Goal: Task Accomplishment & Management: Manage account settings

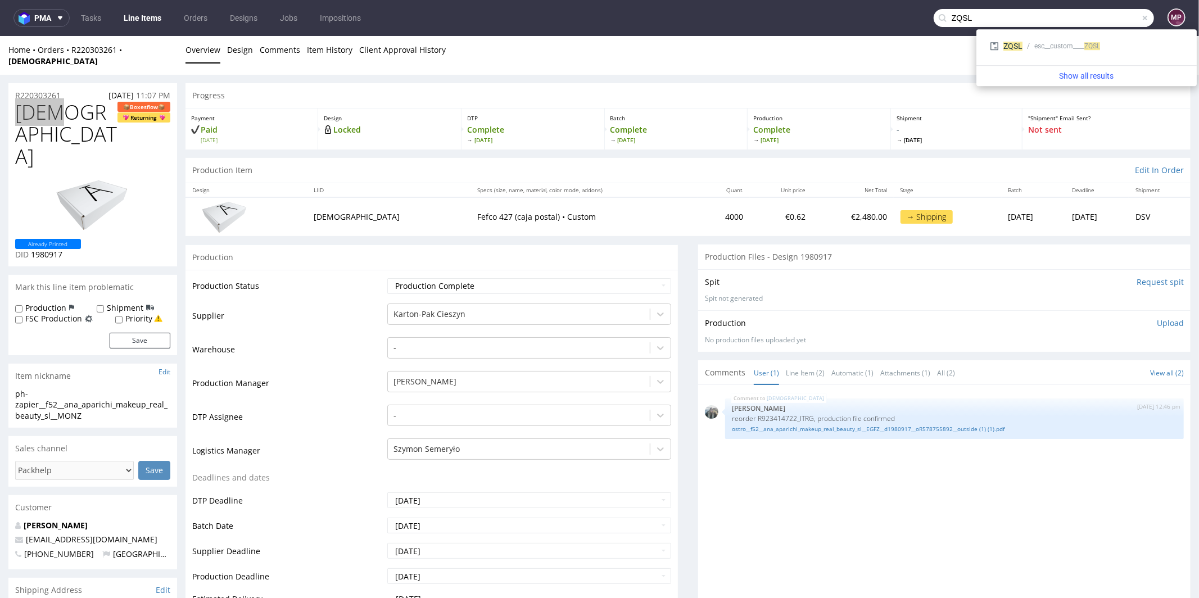
type input "ZQSL"
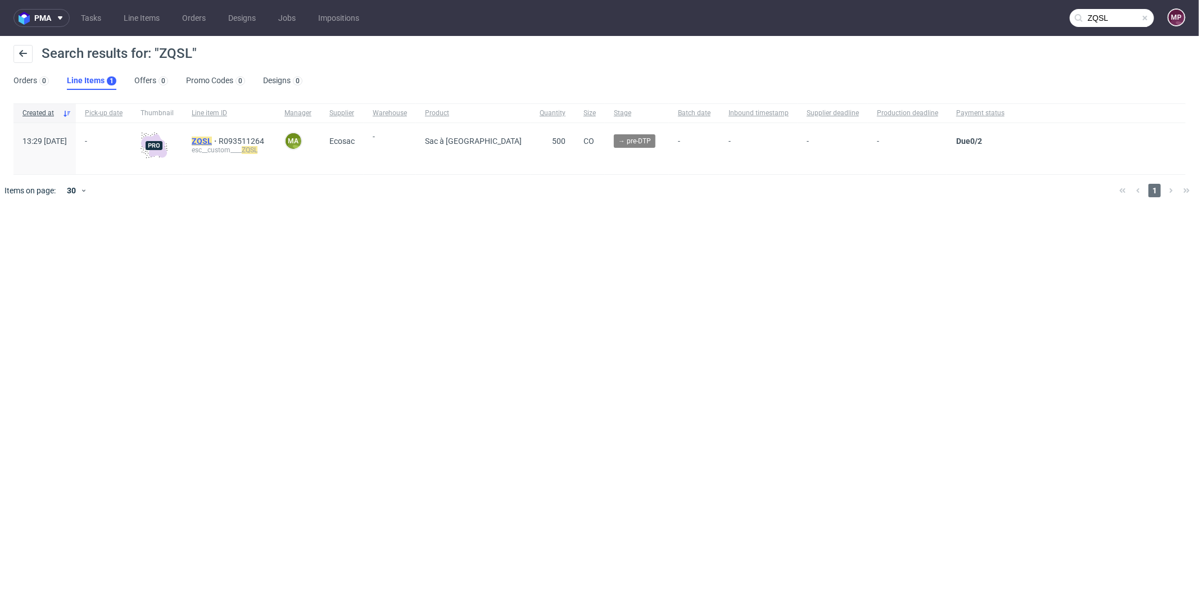
click at [212, 140] on mark "ZQSL" at bounding box center [202, 141] width 20 height 9
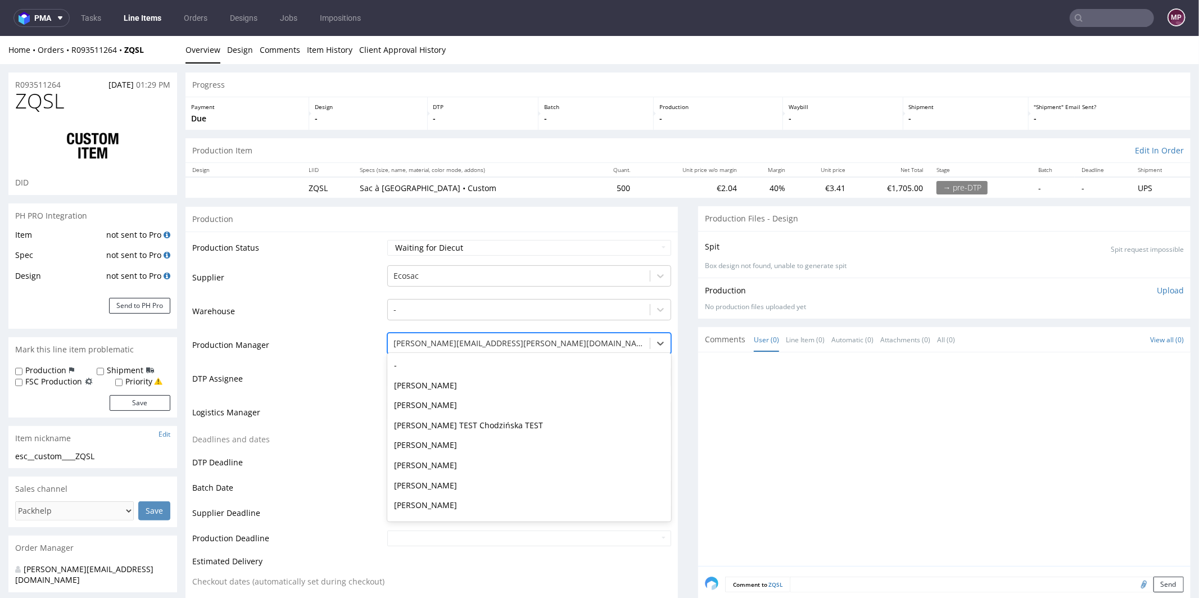
click at [483, 336] on div at bounding box center [518, 342] width 251 height 13
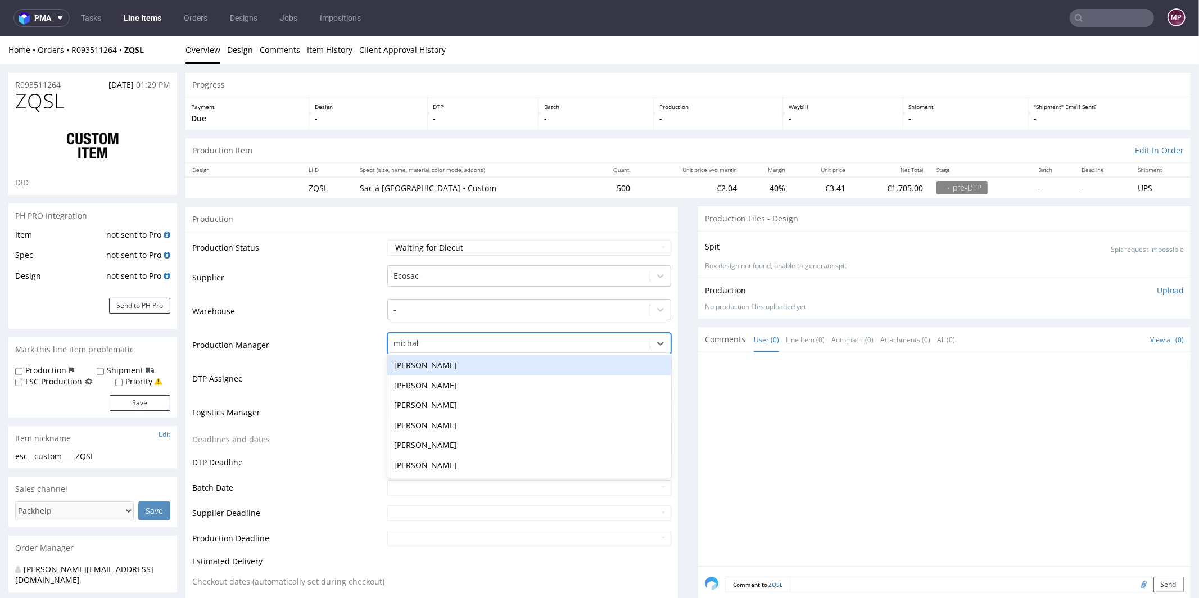
type input "michał p"
click at [485, 362] on div "Michał Palasek" at bounding box center [529, 365] width 284 height 20
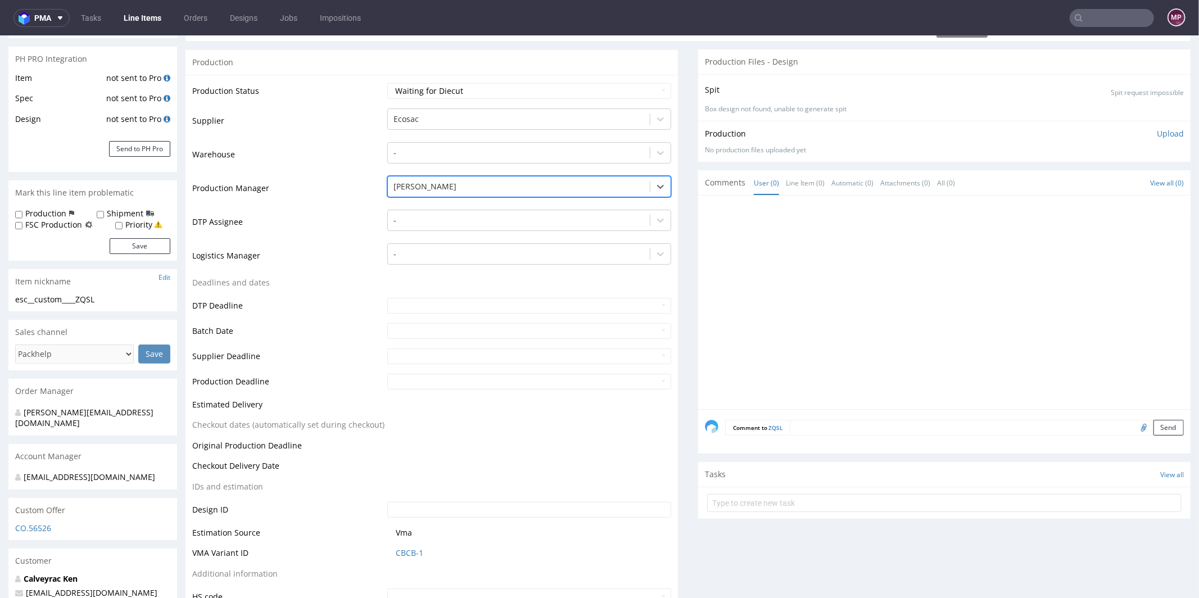
scroll to position [246, 0]
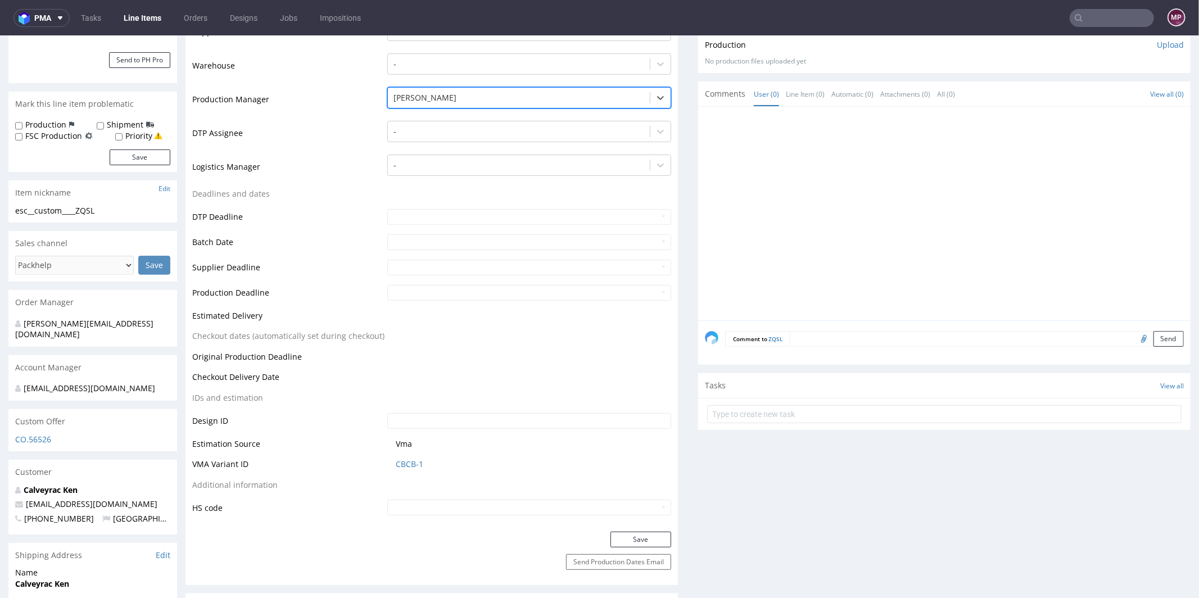
click at [619, 546] on div "Save" at bounding box center [431, 542] width 492 height 22
click at [619, 540] on button "Save" at bounding box center [640, 539] width 61 height 16
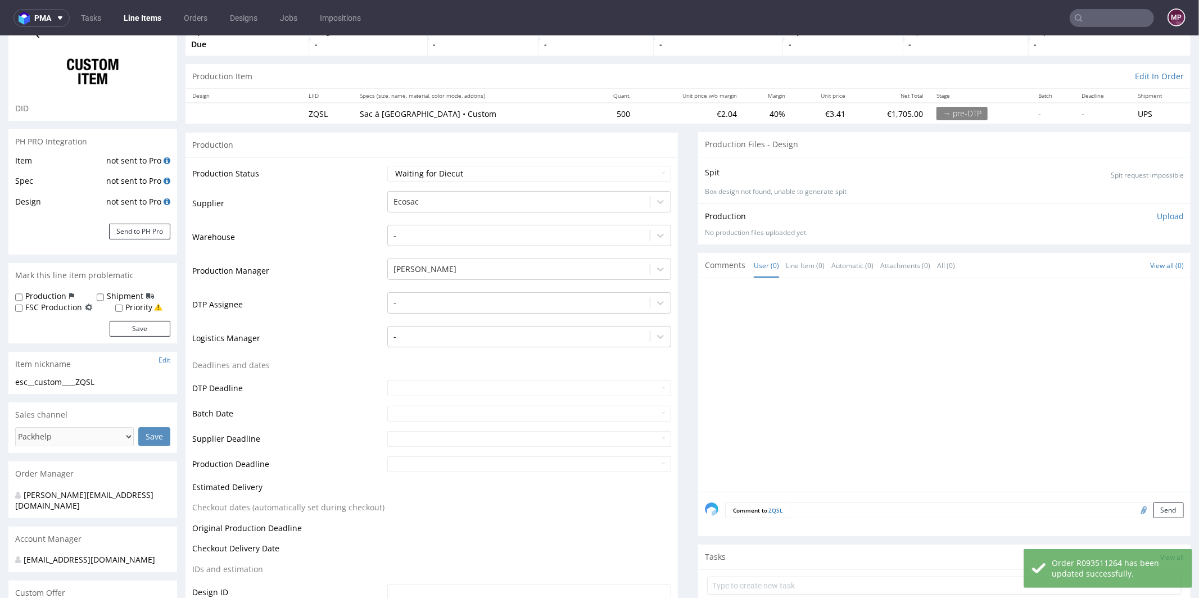
scroll to position [0, 0]
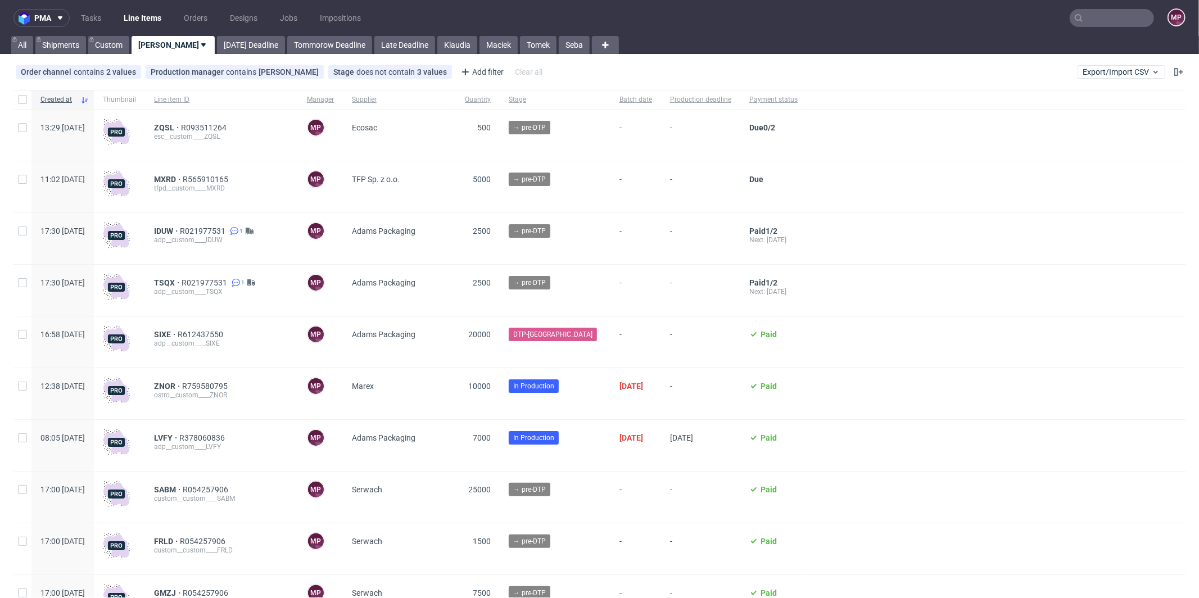
click at [1122, 17] on input "text" at bounding box center [1111, 18] width 84 height 18
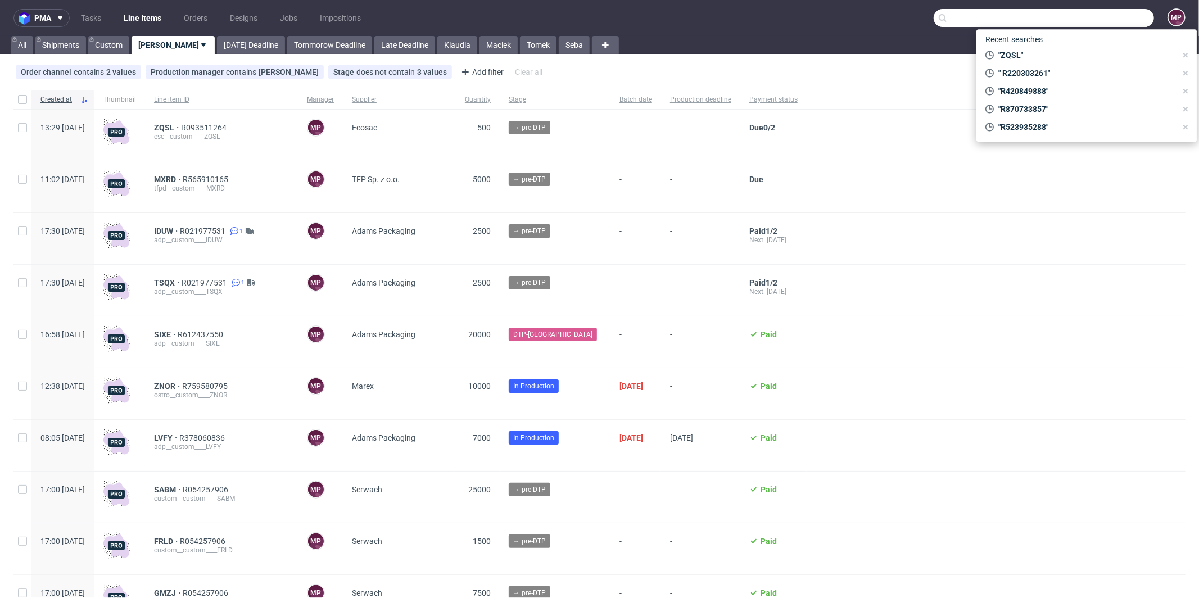
paste input "DEMO"
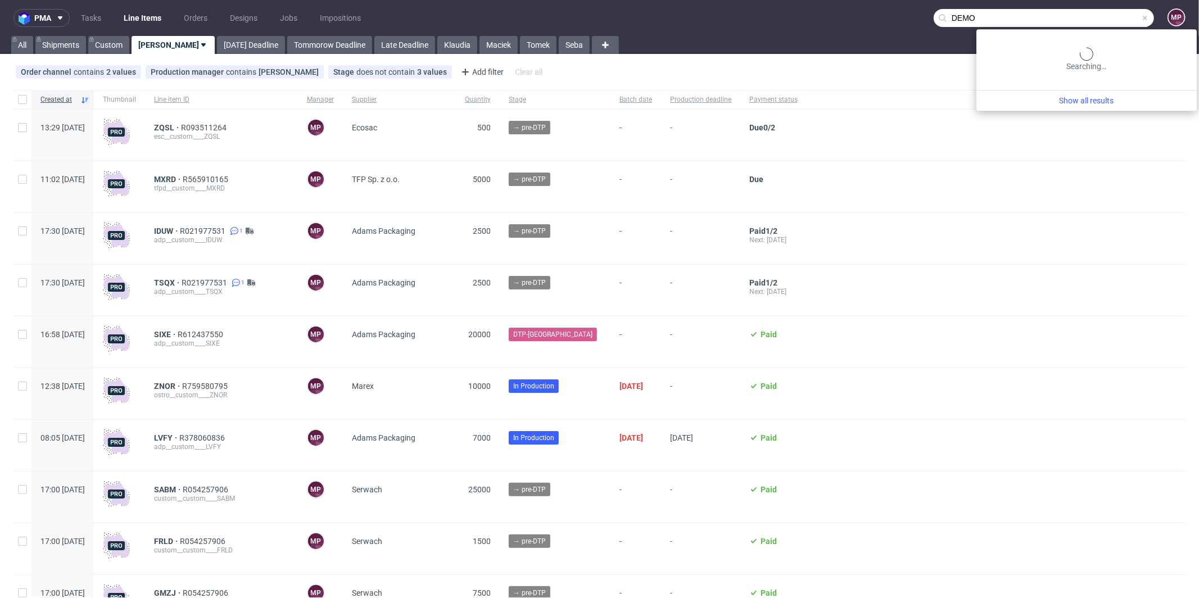
type input "DEMO"
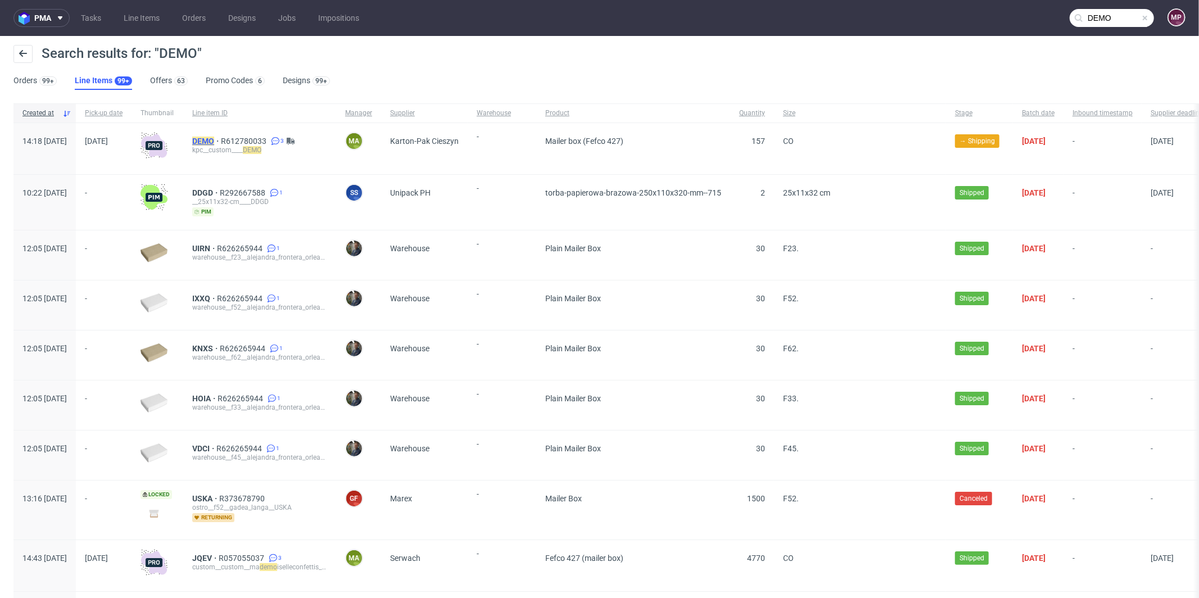
click at [214, 138] on mark "DEMO" at bounding box center [203, 141] width 22 height 9
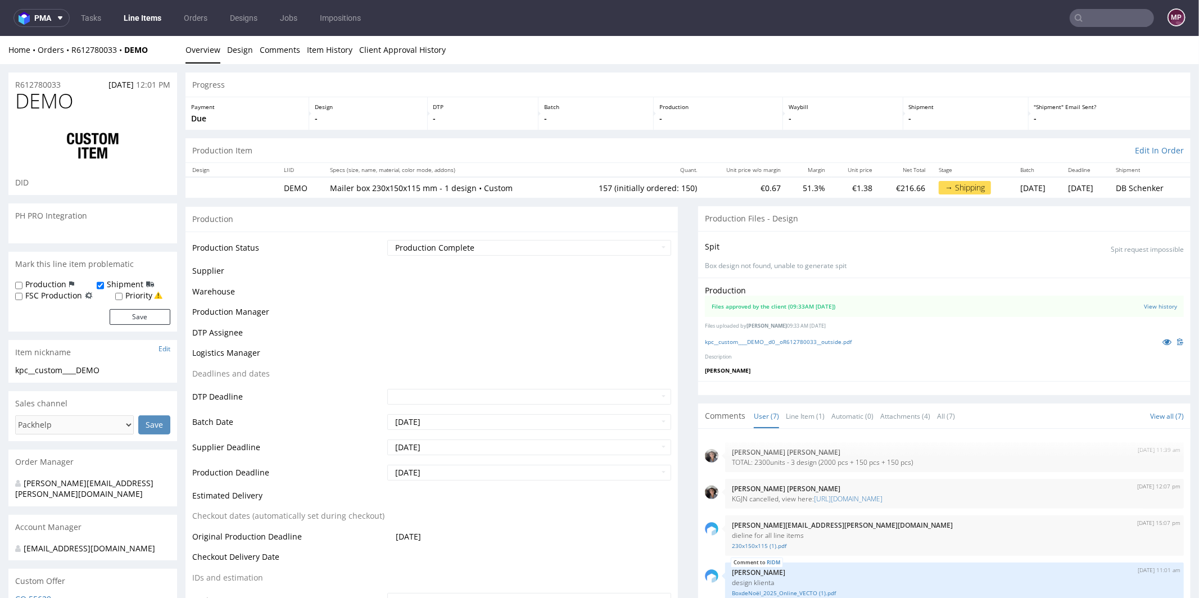
scroll to position [98, 0]
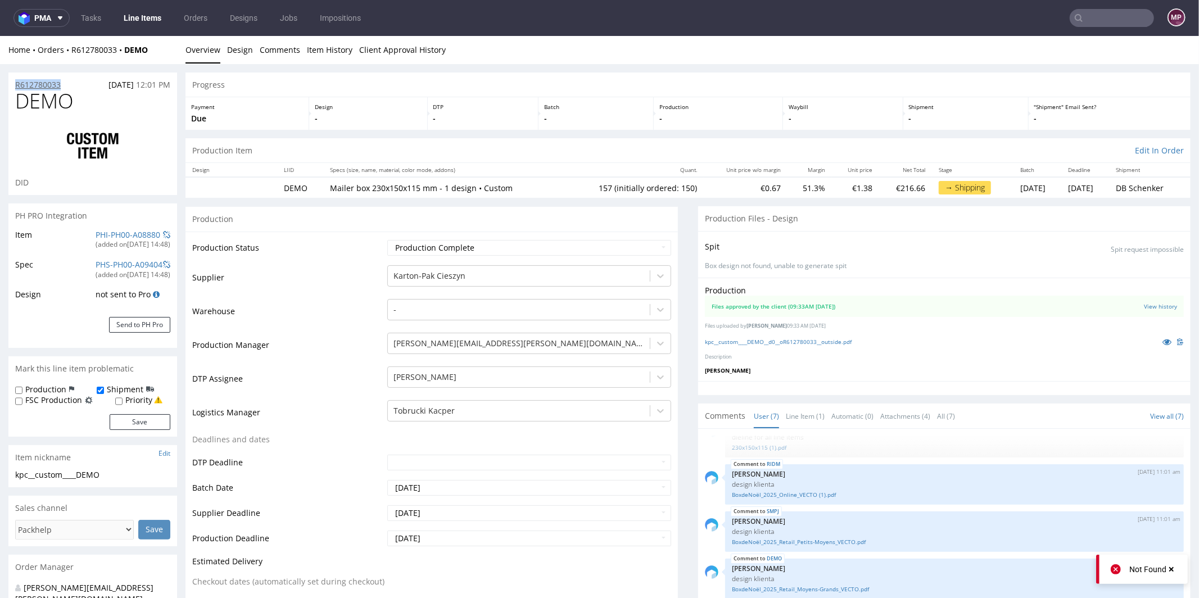
drag, startPoint x: 70, startPoint y: 81, endPoint x: 16, endPoint y: 84, distance: 54.0
click at [16, 84] on div "R612780033 21.07.2025 12:01 PM" at bounding box center [92, 81] width 169 height 18
copy p "R612780033"
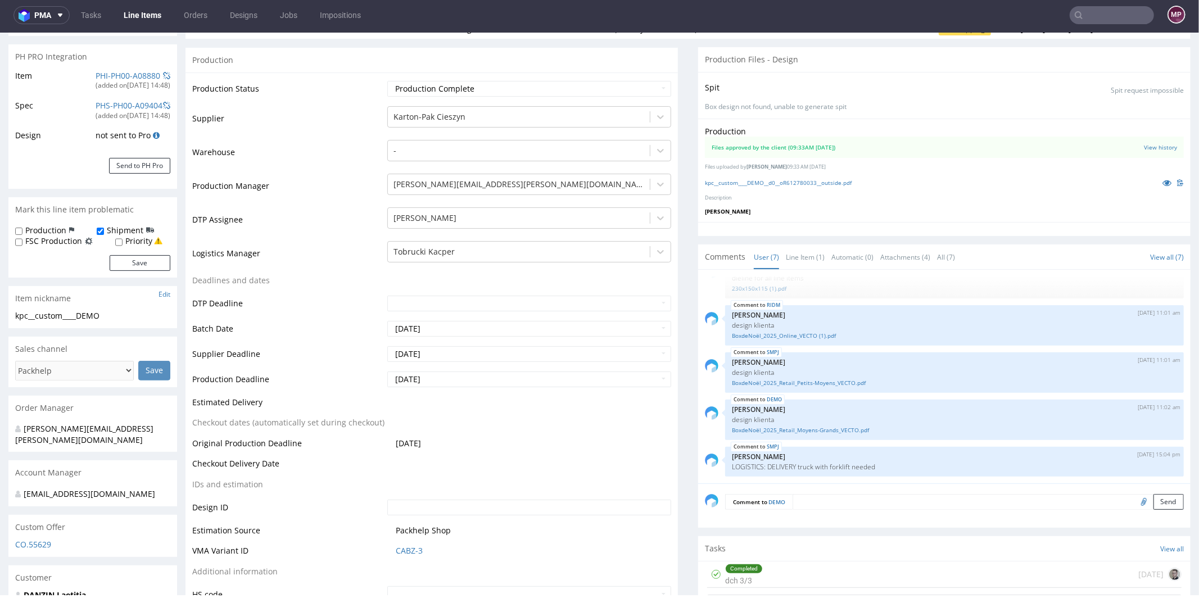
scroll to position [0, 0]
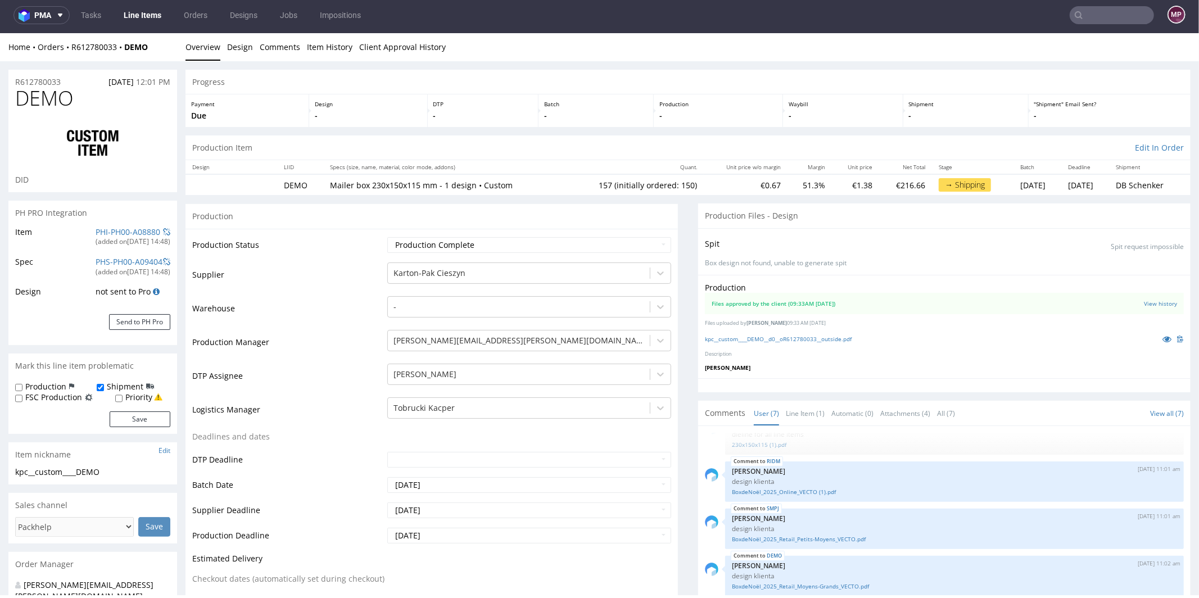
click at [47, 87] on span "DEMO" at bounding box center [44, 98] width 58 height 22
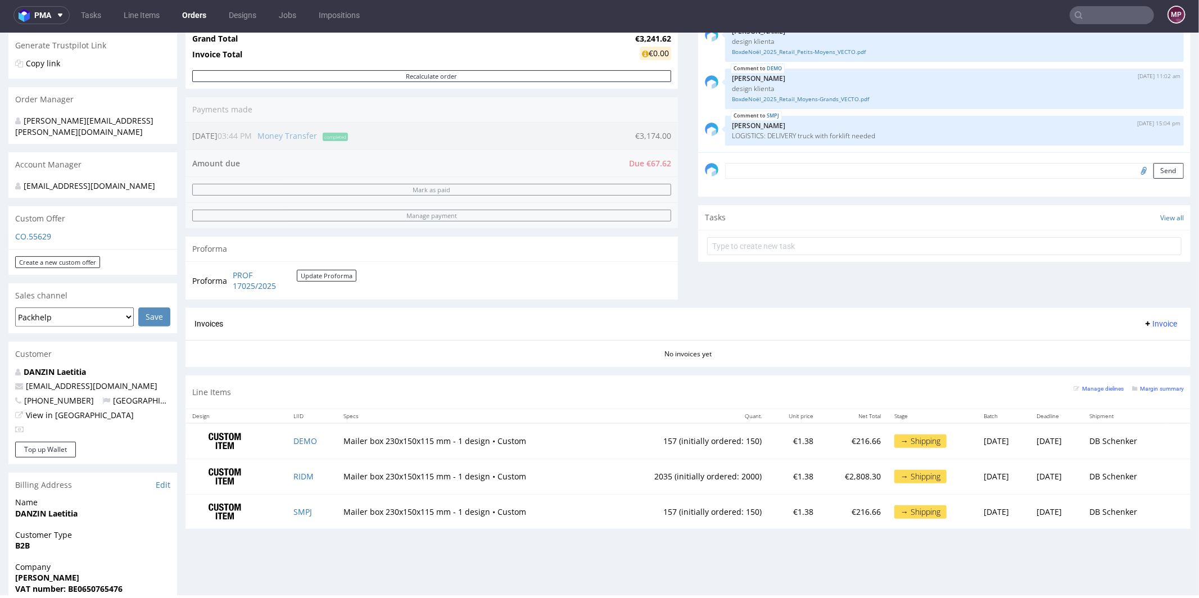
scroll to position [482, 0]
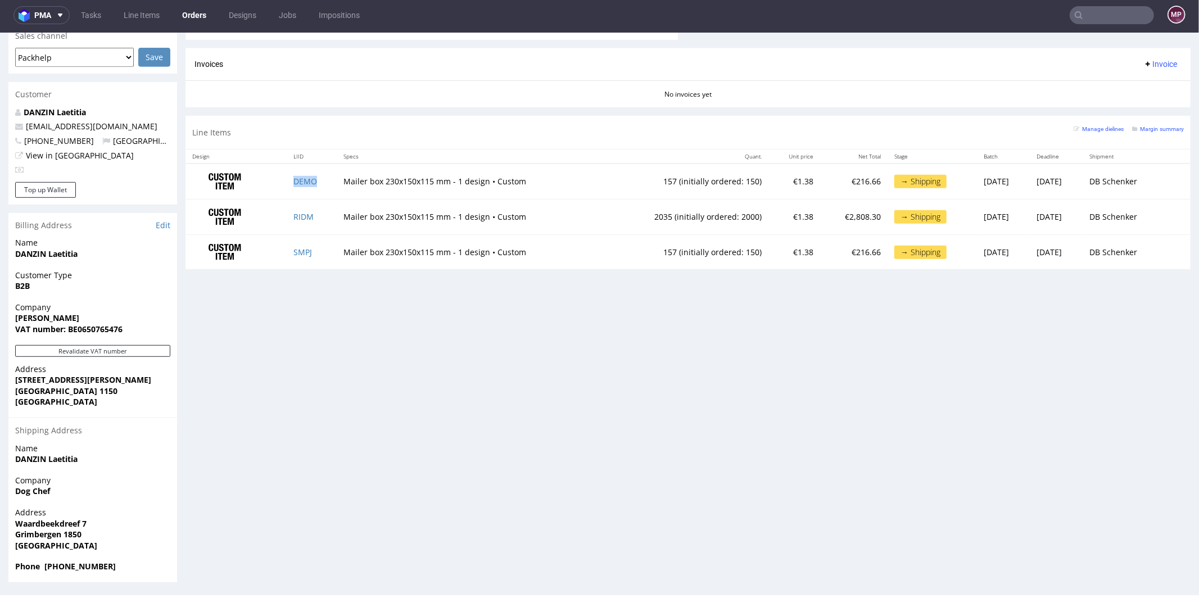
click at [319, 178] on td "DEMO" at bounding box center [312, 180] width 51 height 35
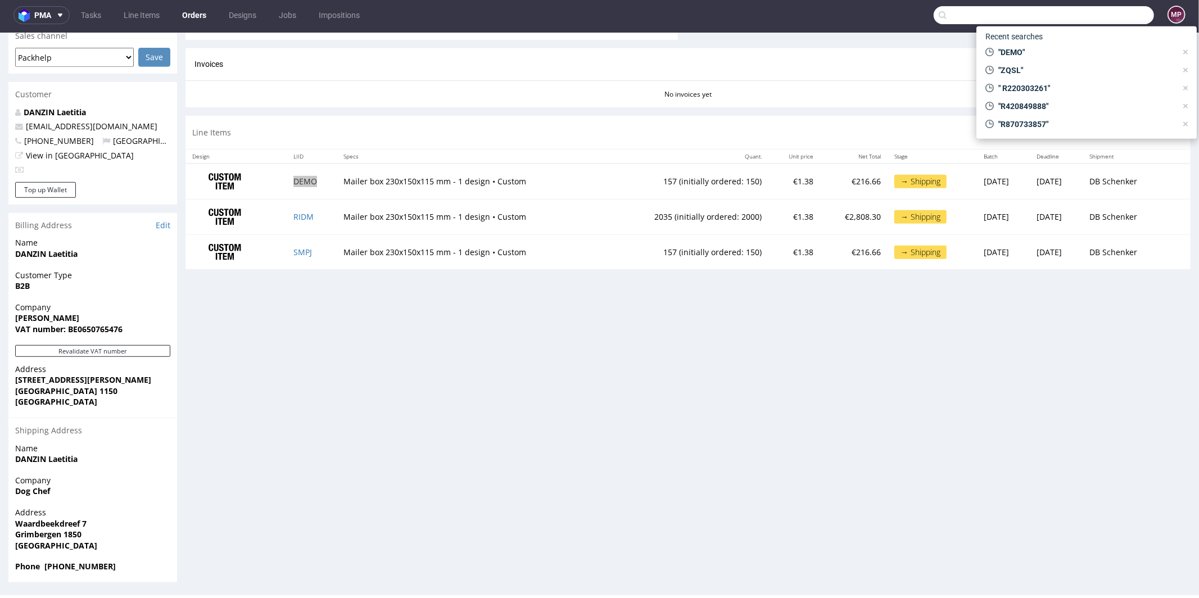
click at [1114, 9] on input "text" at bounding box center [1043, 15] width 220 height 18
paste input "R895740668"
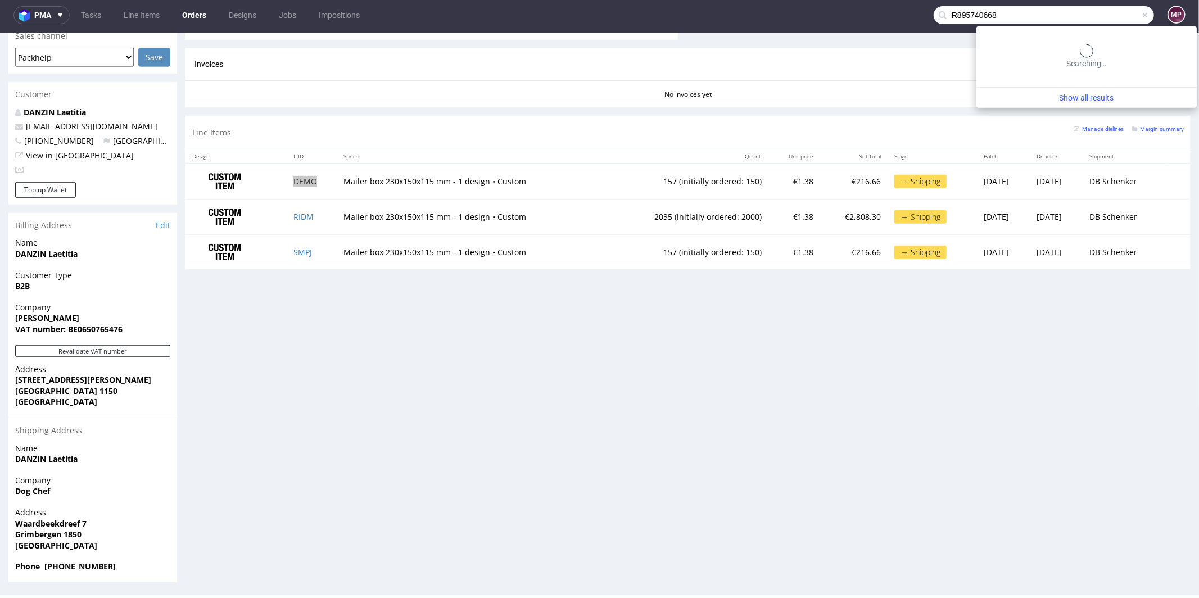
type input "R895740668"
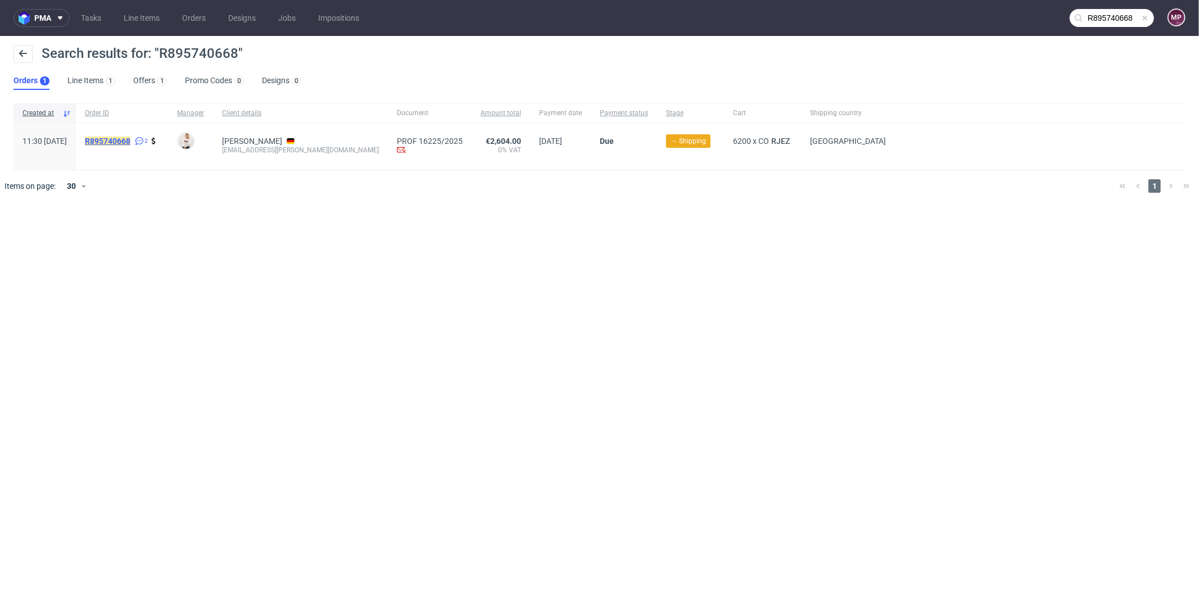
click at [130, 137] on mark "R895740668" at bounding box center [108, 141] width 46 height 9
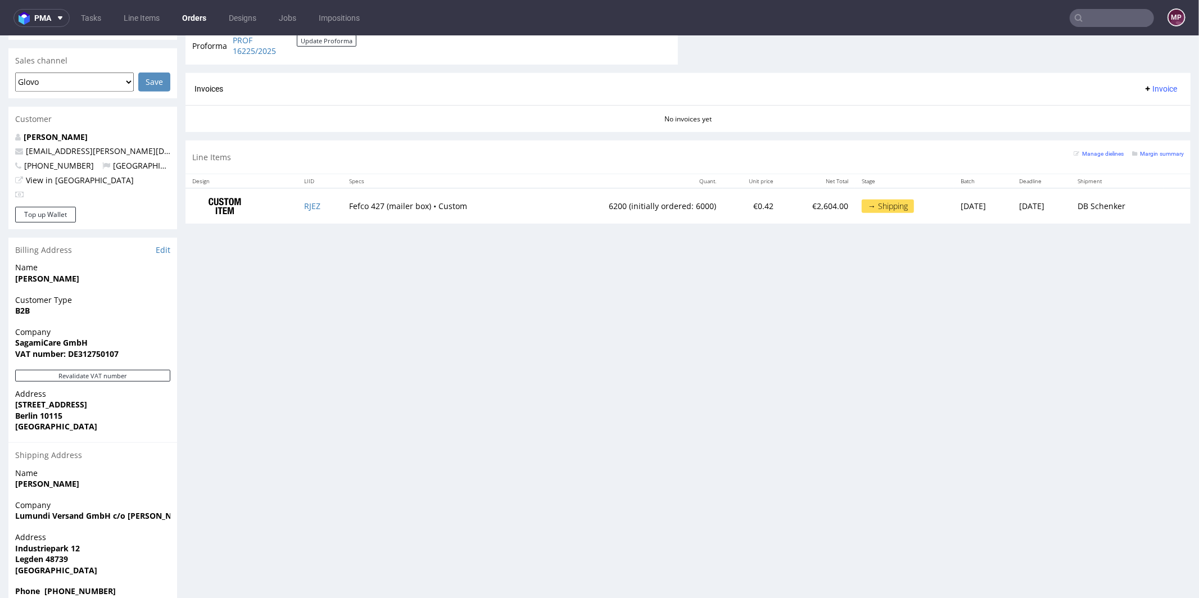
scroll to position [447, 0]
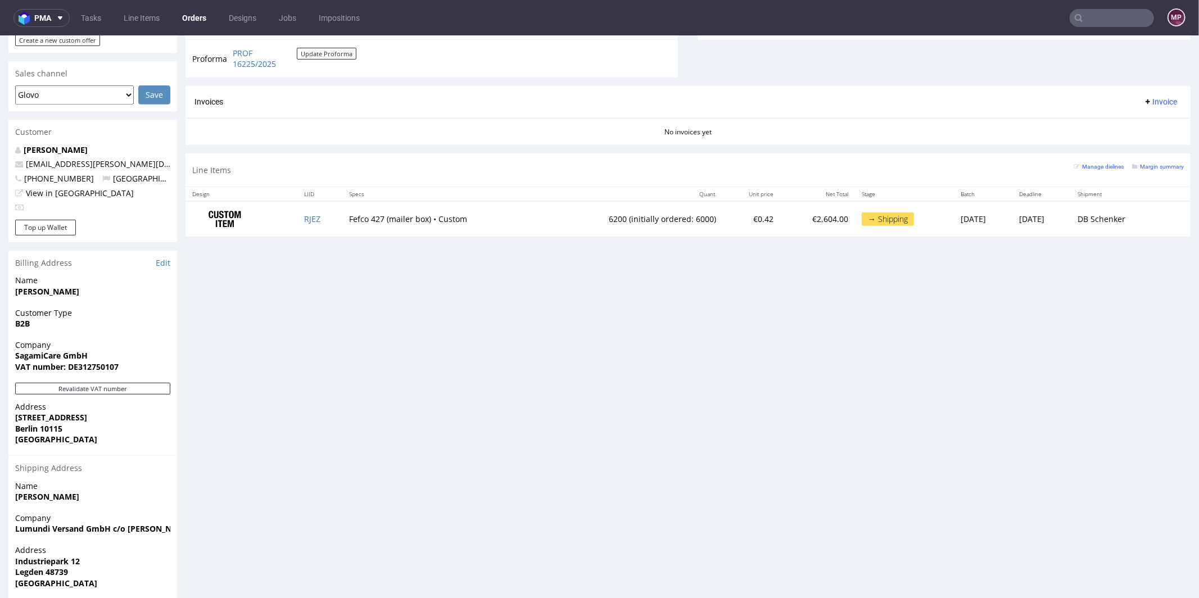
click at [1097, 16] on input "text" at bounding box center [1111, 18] width 84 height 18
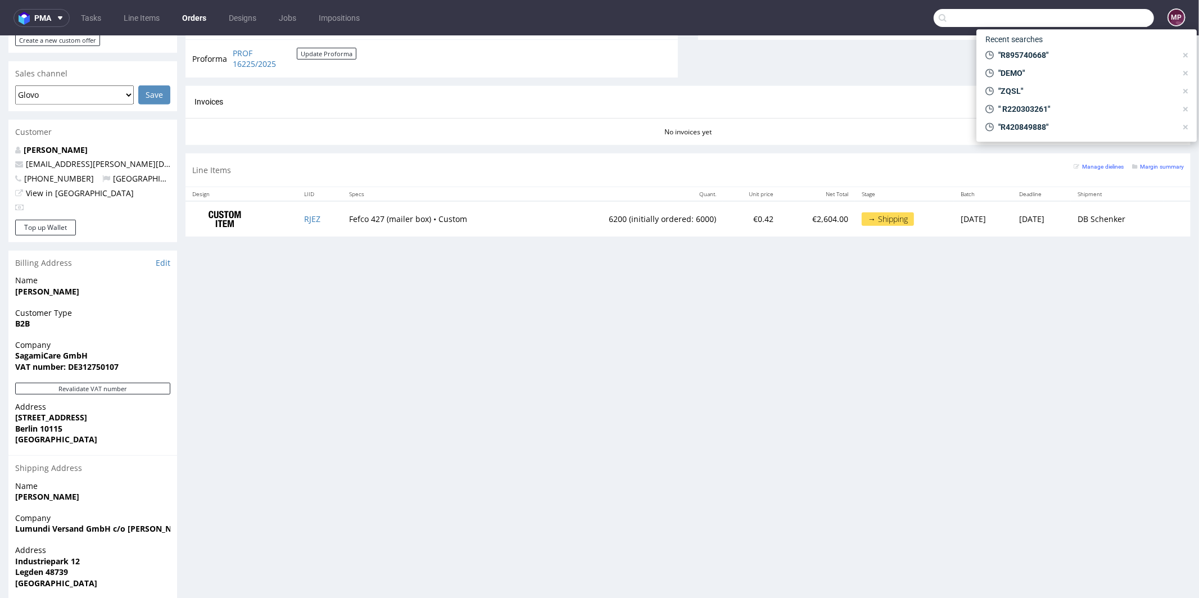
paste input "R632604343"
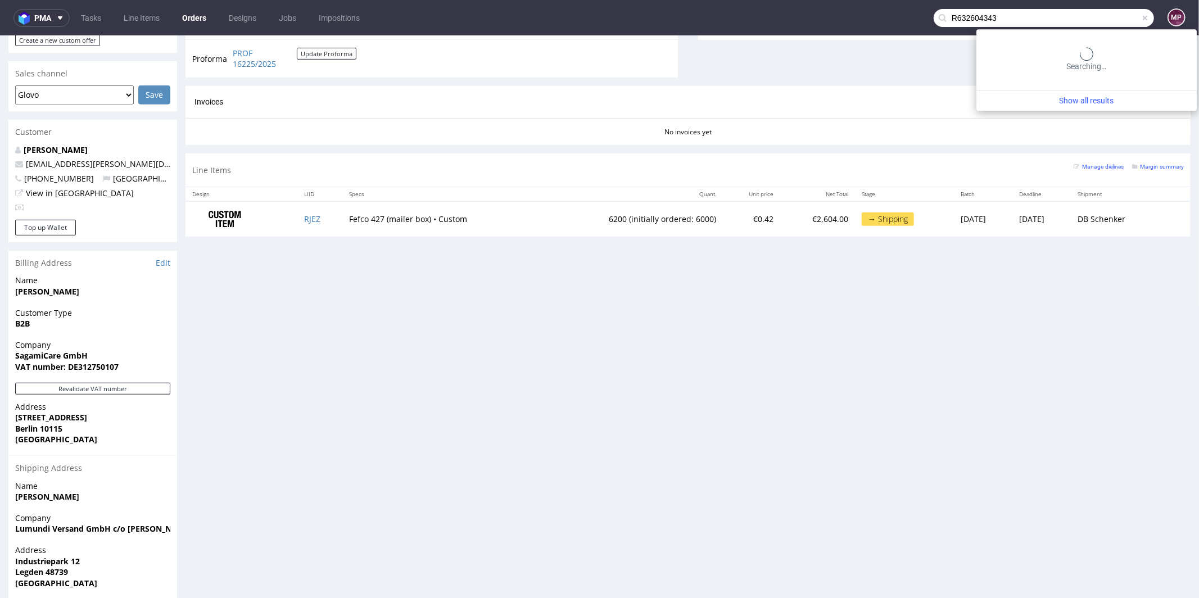
type input "R632604343"
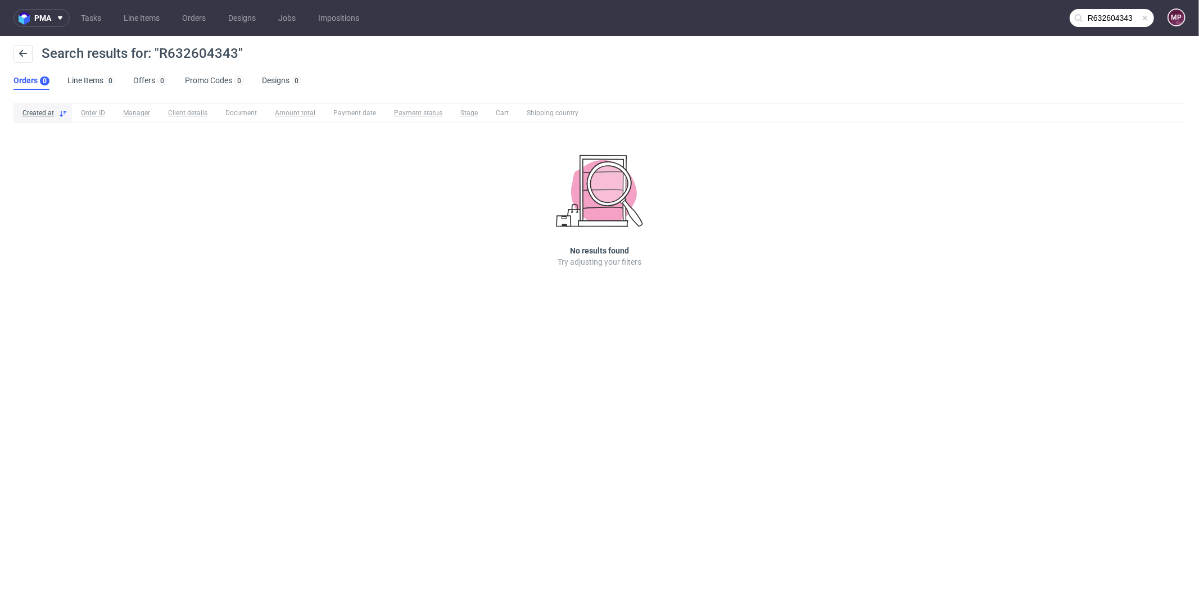
click at [1146, 15] on span at bounding box center [1144, 17] width 9 height 9
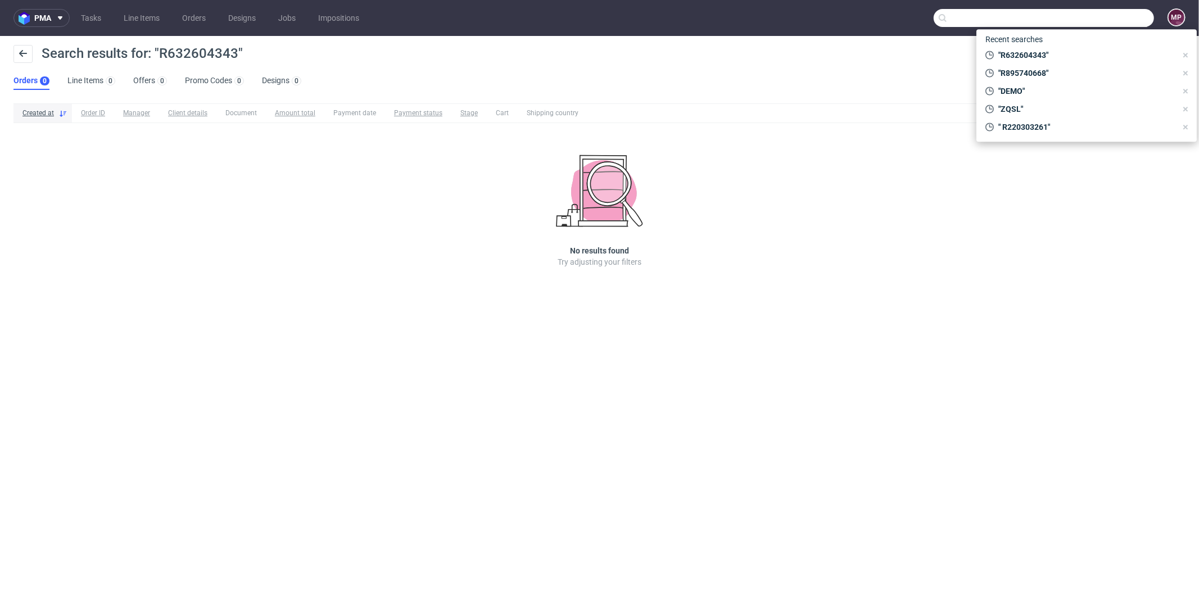
click at [1127, 17] on input "text" at bounding box center [1043, 18] width 220 height 18
paste input "CUST"
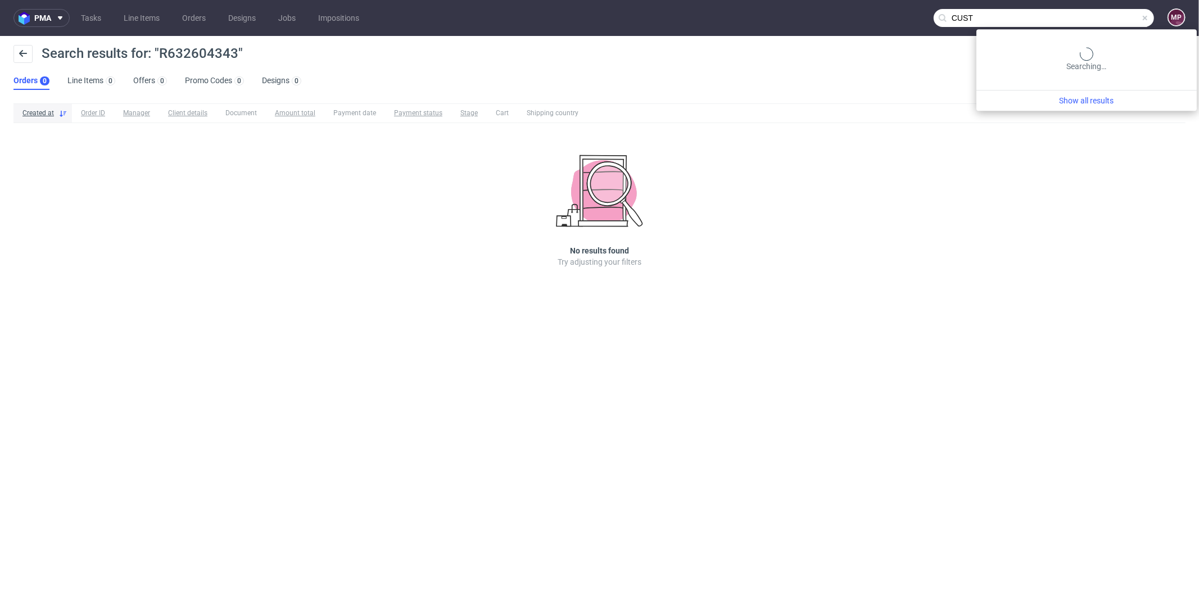
type input "CUST"
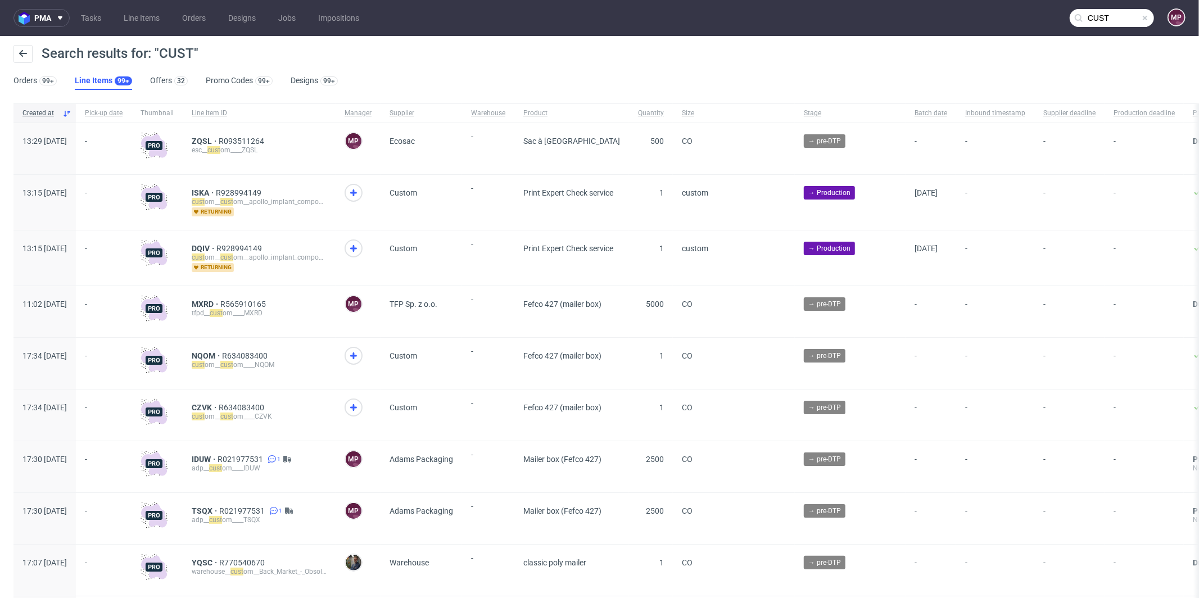
click at [1140, 19] on span at bounding box center [1144, 17] width 9 height 9
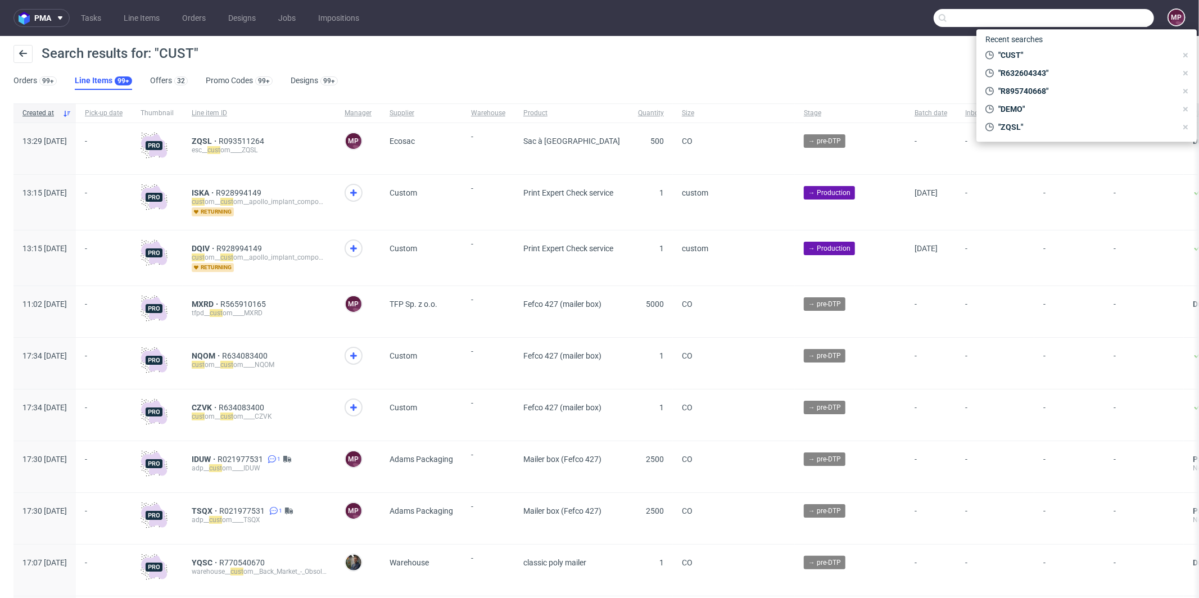
click at [1124, 19] on input "text" at bounding box center [1043, 18] width 220 height 18
paste input "R632604343"
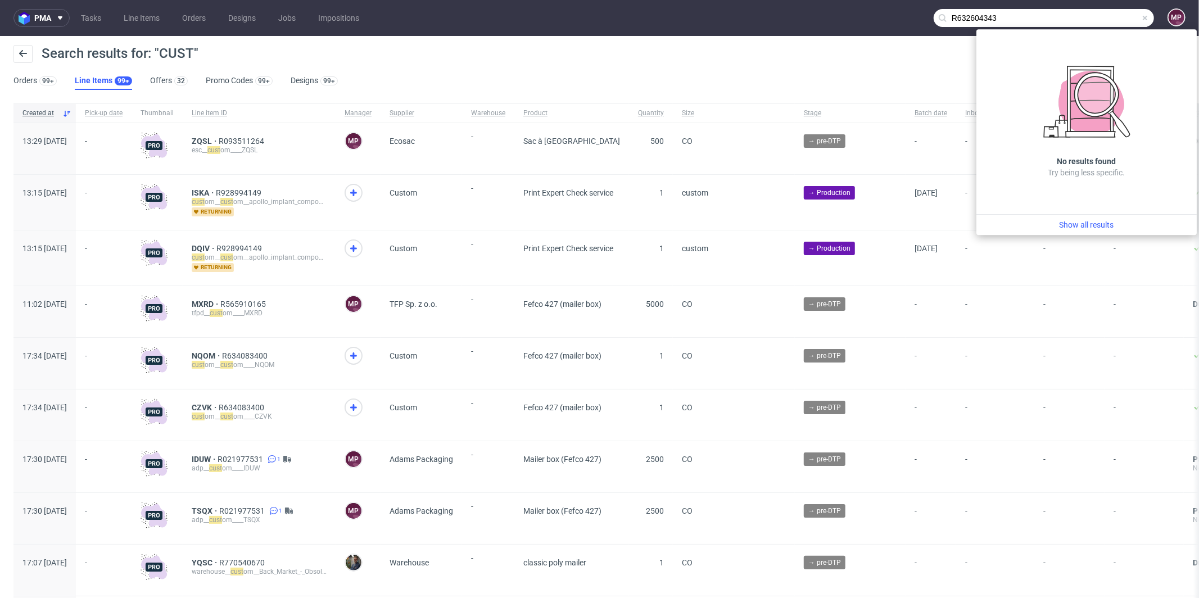
type input "R632604343"
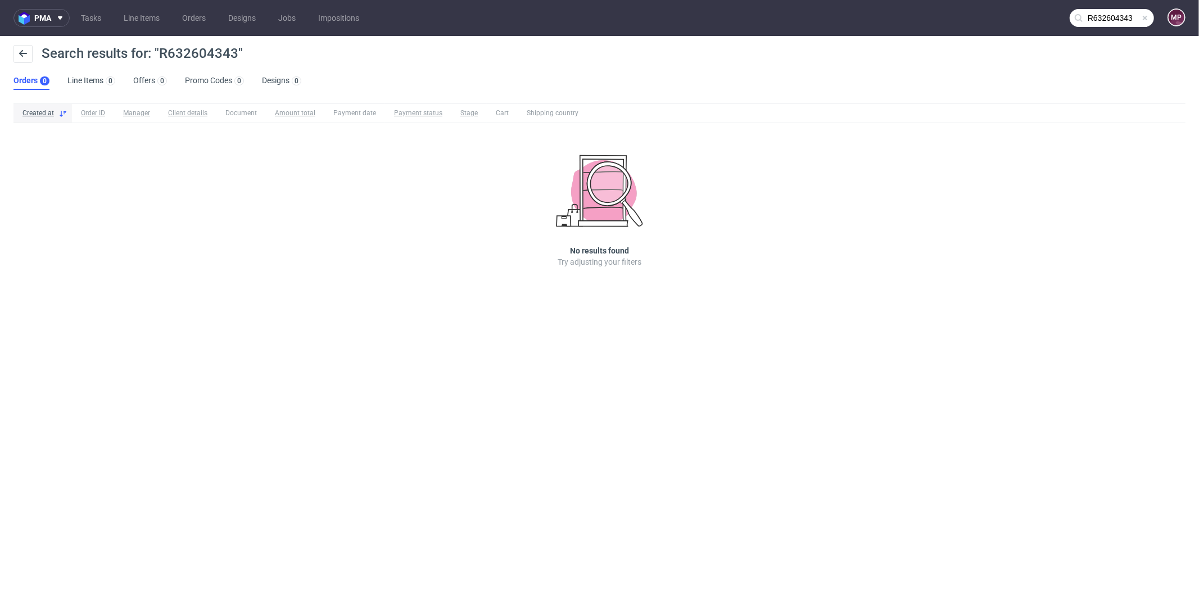
click at [1146, 16] on span at bounding box center [1144, 17] width 9 height 9
click at [1141, 16] on input "text" at bounding box center [1111, 18] width 84 height 18
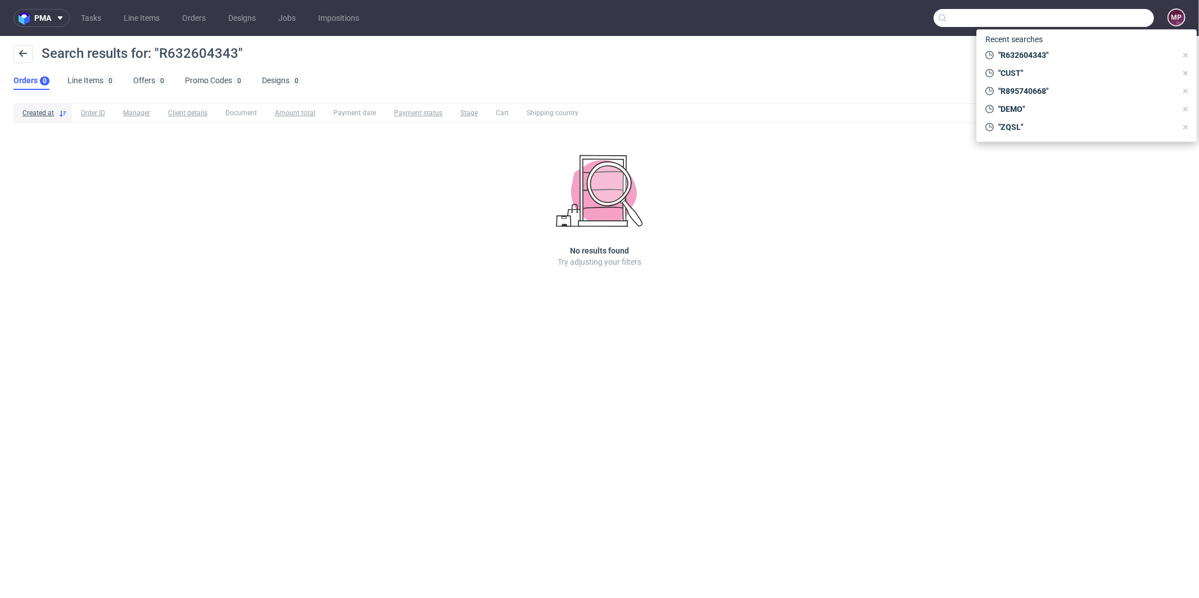
paste input "UBPZ"
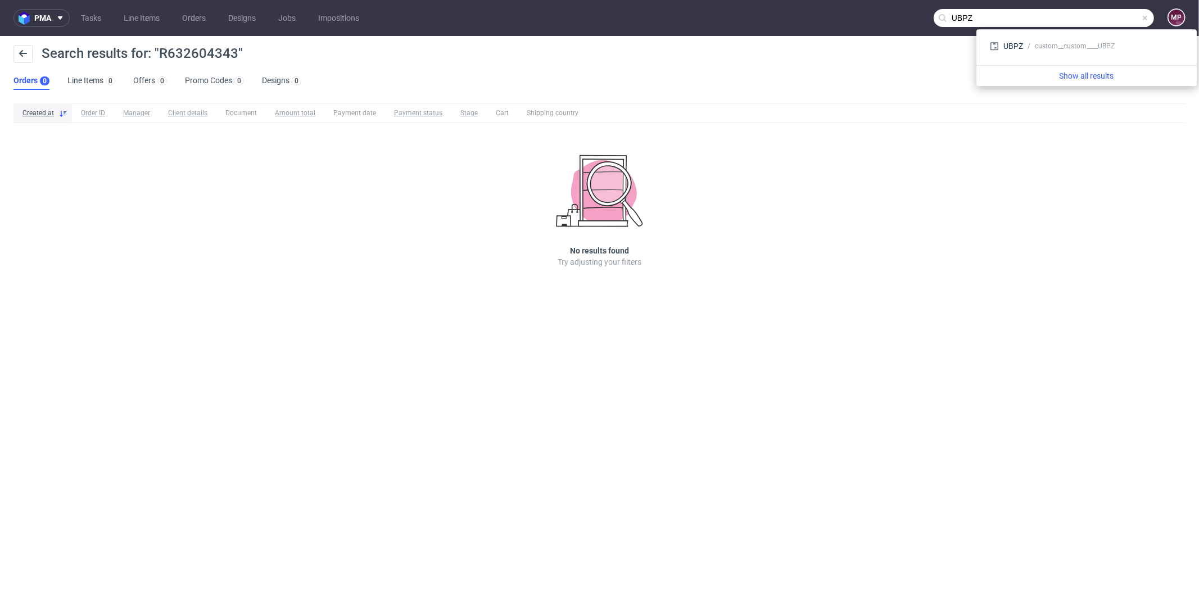
type input "UBPZ"
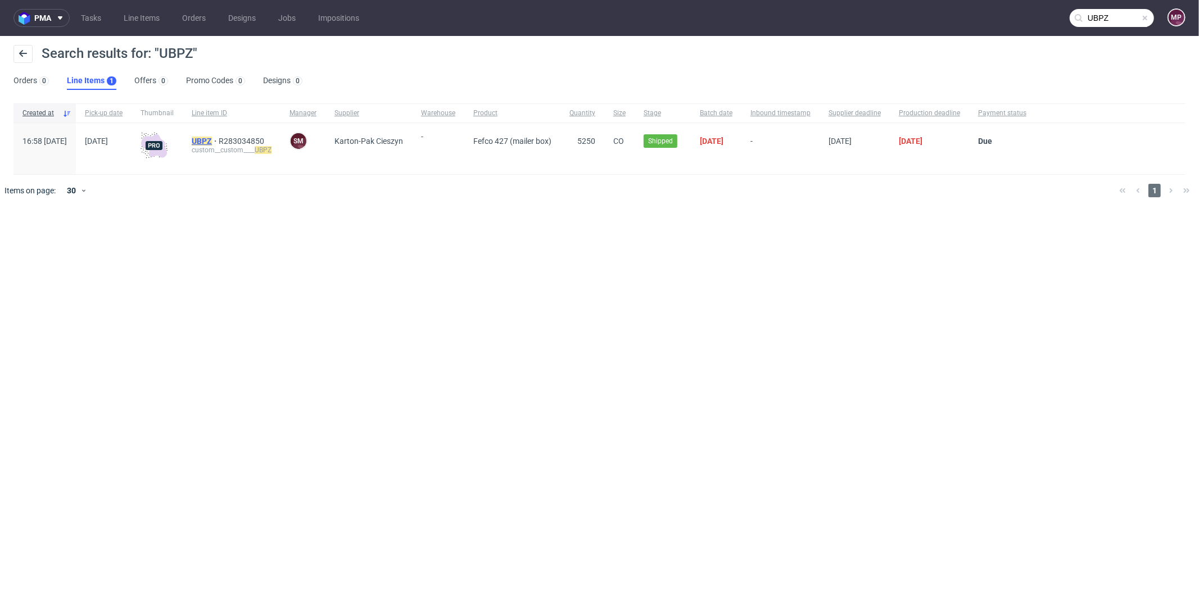
click at [212, 139] on mark "UBPZ" at bounding box center [202, 141] width 20 height 9
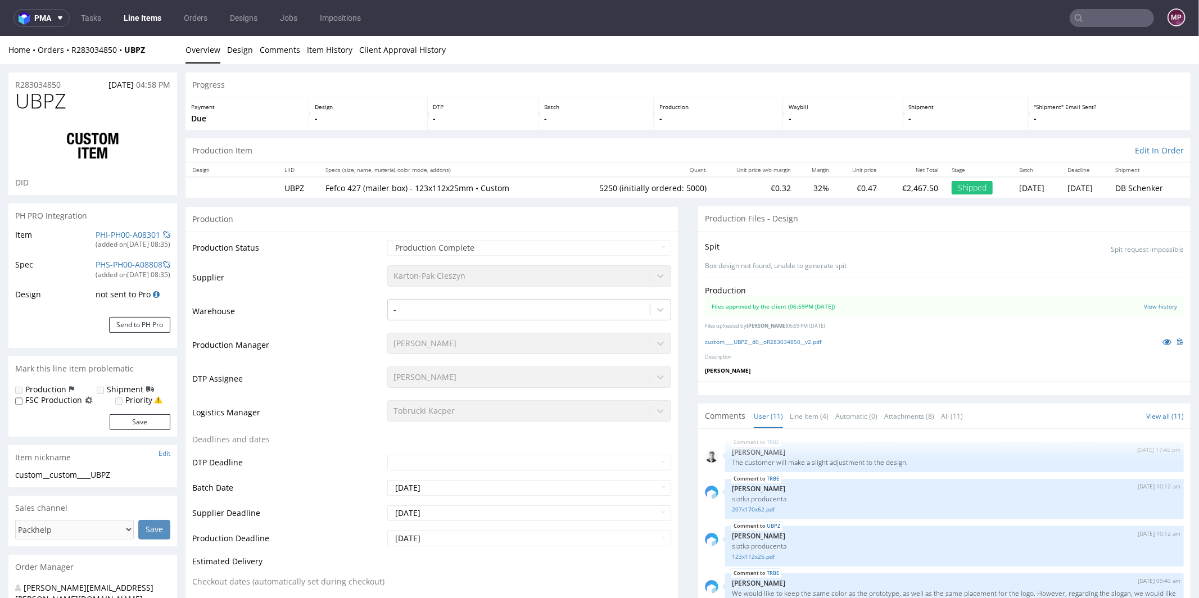
scroll to position [484, 0]
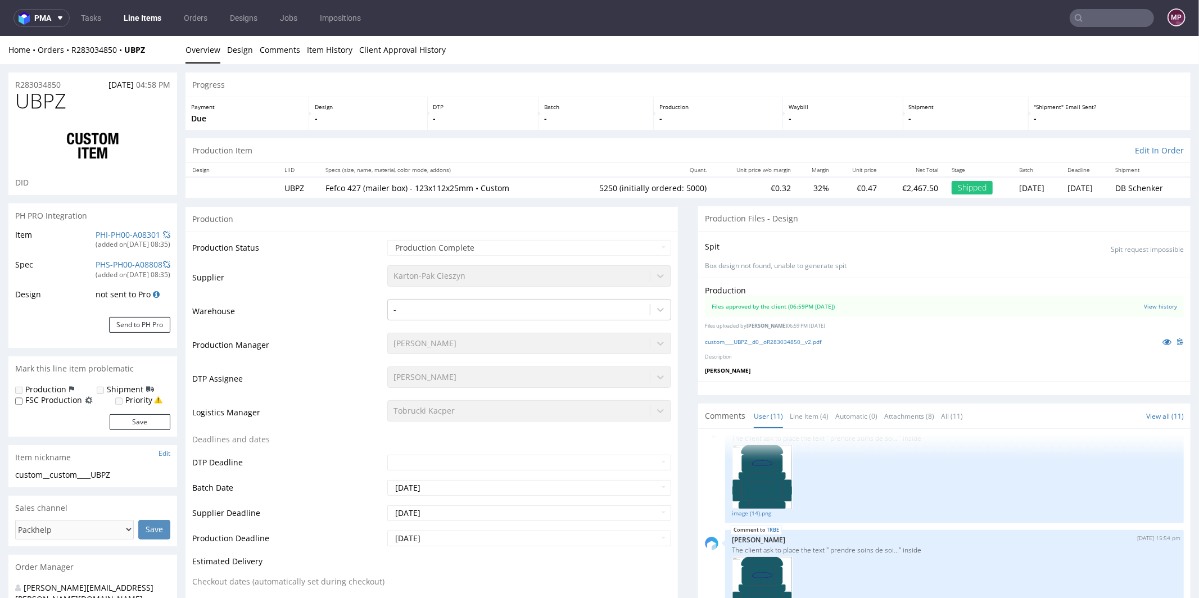
select select "in_progress"
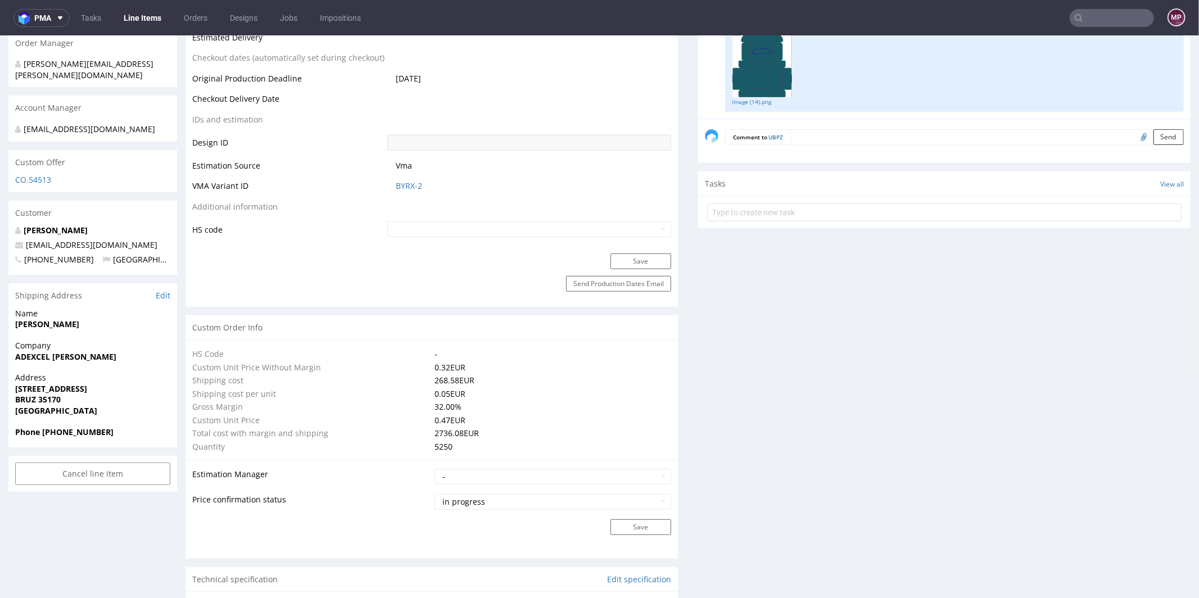
scroll to position [524, 0]
drag, startPoint x: 108, startPoint y: 239, endPoint x: 25, endPoint y: 240, distance: 83.2
click at [25, 240] on p "team@biocalma.fr" at bounding box center [92, 243] width 155 height 11
copy link "team@biocalma.fr"
click at [1102, 16] on input "text" at bounding box center [1111, 18] width 84 height 18
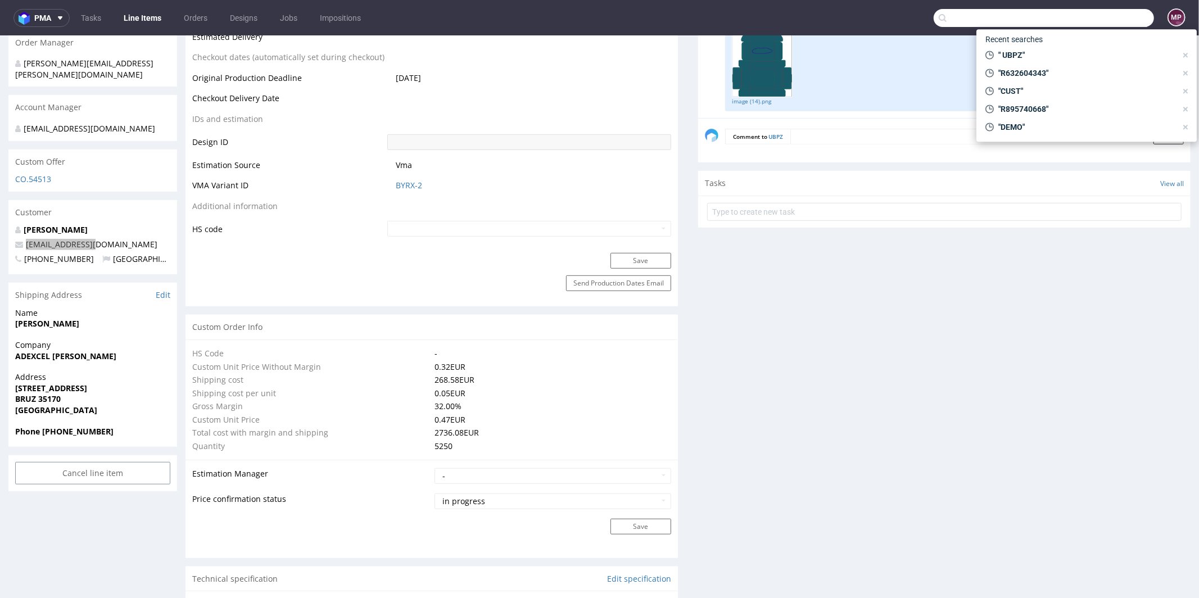
paste input "team@biocalma.fr"
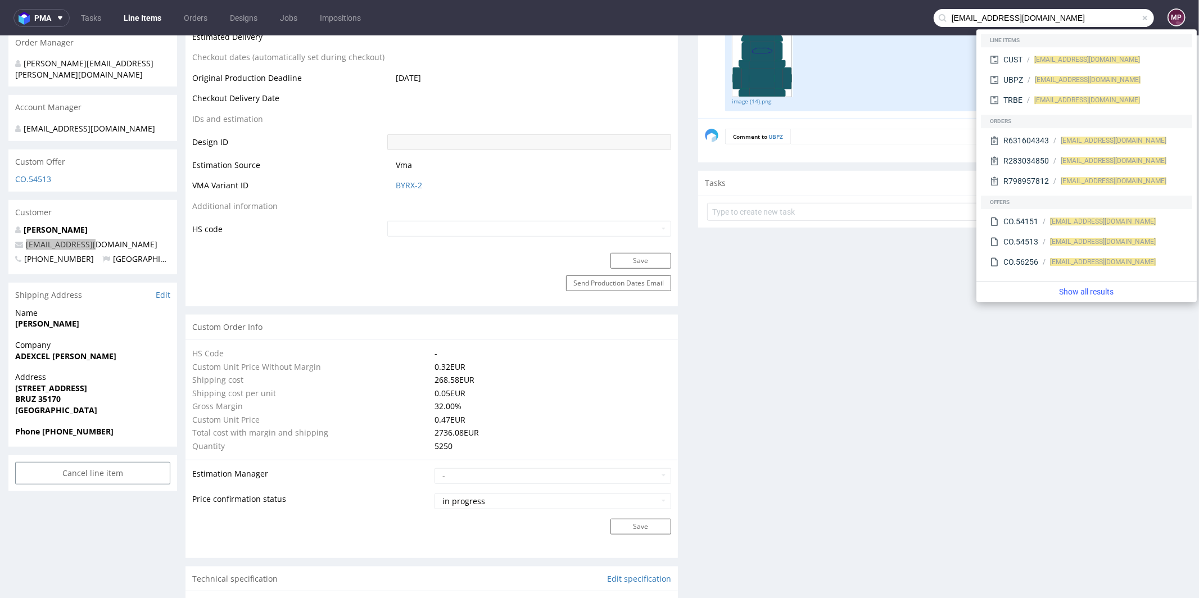
type input "team@biocalma.fr"
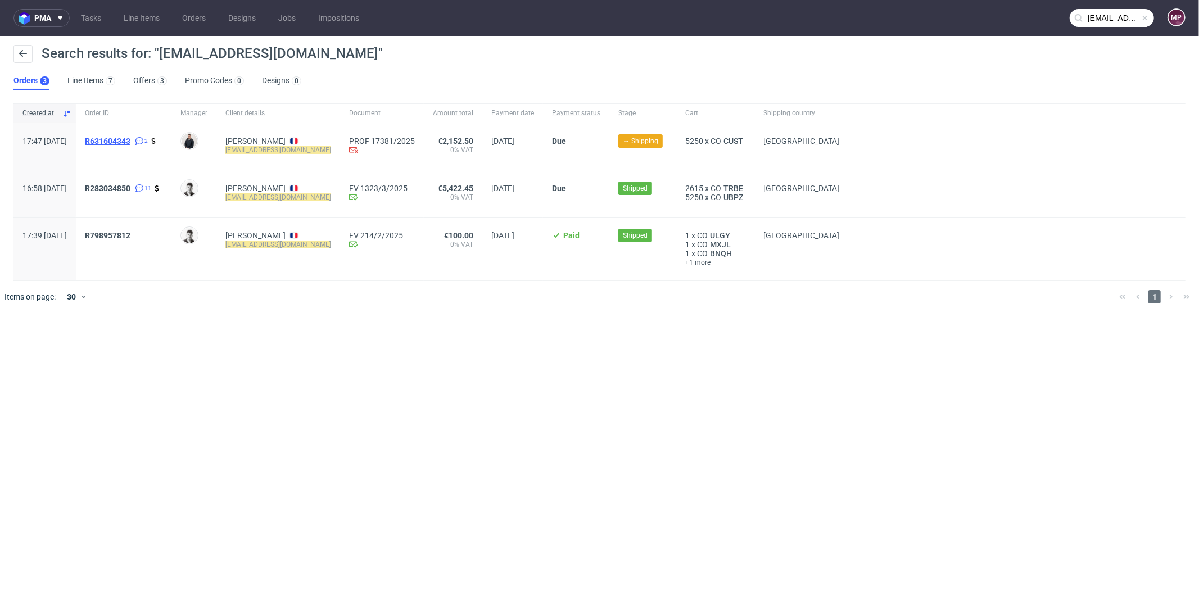
click at [130, 139] on span "R631604343" at bounding box center [108, 141] width 46 height 9
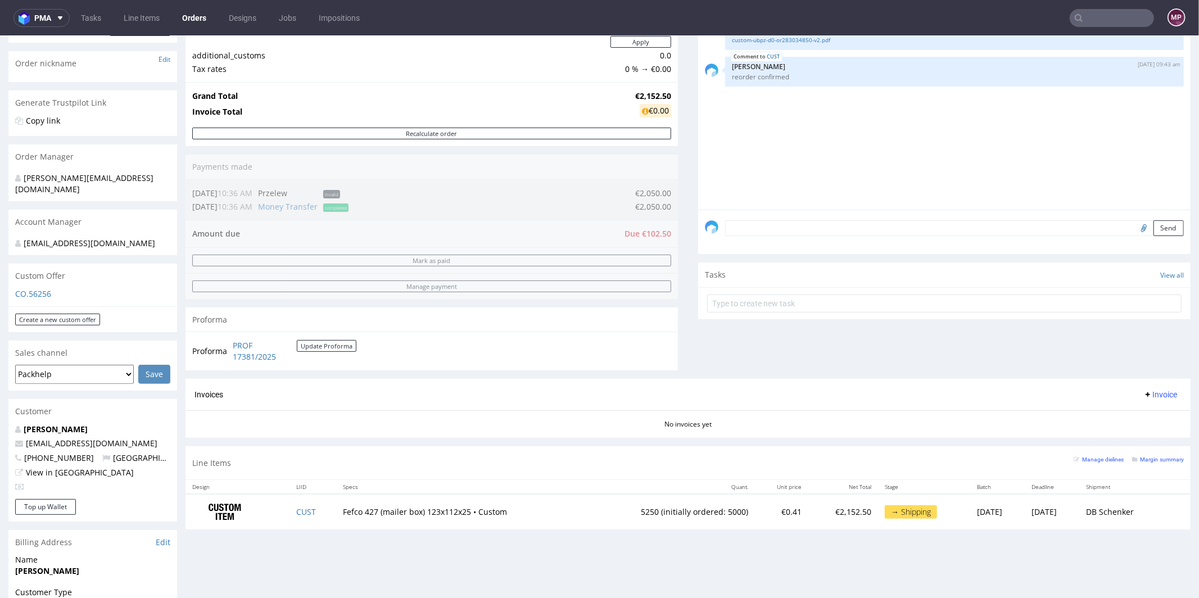
scroll to position [251, 0]
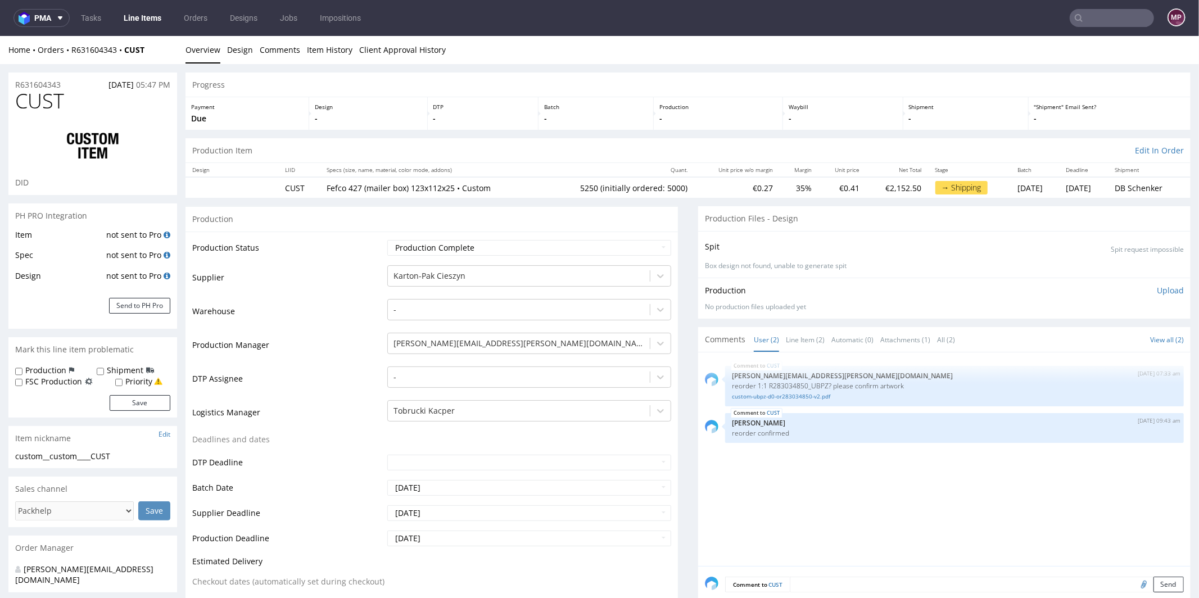
click at [72, 83] on div "R631604343 29.07.2025 05:47 PM" at bounding box center [92, 81] width 169 height 18
drag, startPoint x: 72, startPoint y: 83, endPoint x: 29, endPoint y: 83, distance: 42.7
click at [29, 83] on div "R631604343 29.07.2025 05:47 PM" at bounding box center [92, 81] width 169 height 18
copy p "R631604343"
drag, startPoint x: 76, startPoint y: 98, endPoint x: 16, endPoint y: 103, distance: 60.3
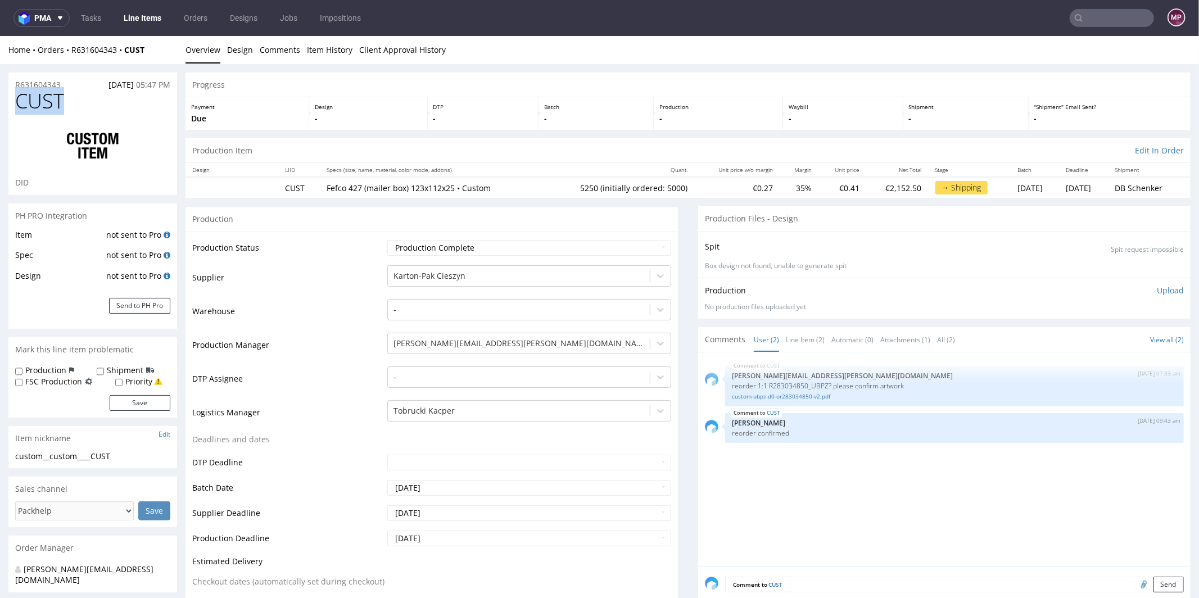
click at [16, 103] on h1 "CUST" at bounding box center [92, 100] width 155 height 22
copy span "CUST"
click at [87, 101] on h1 "CUST" at bounding box center [92, 100] width 155 height 22
drag, startPoint x: 66, startPoint y: 85, endPoint x: 11, endPoint y: 84, distance: 55.6
click at [11, 84] on div "R631604343 29.07.2025 05:47 PM" at bounding box center [92, 81] width 169 height 18
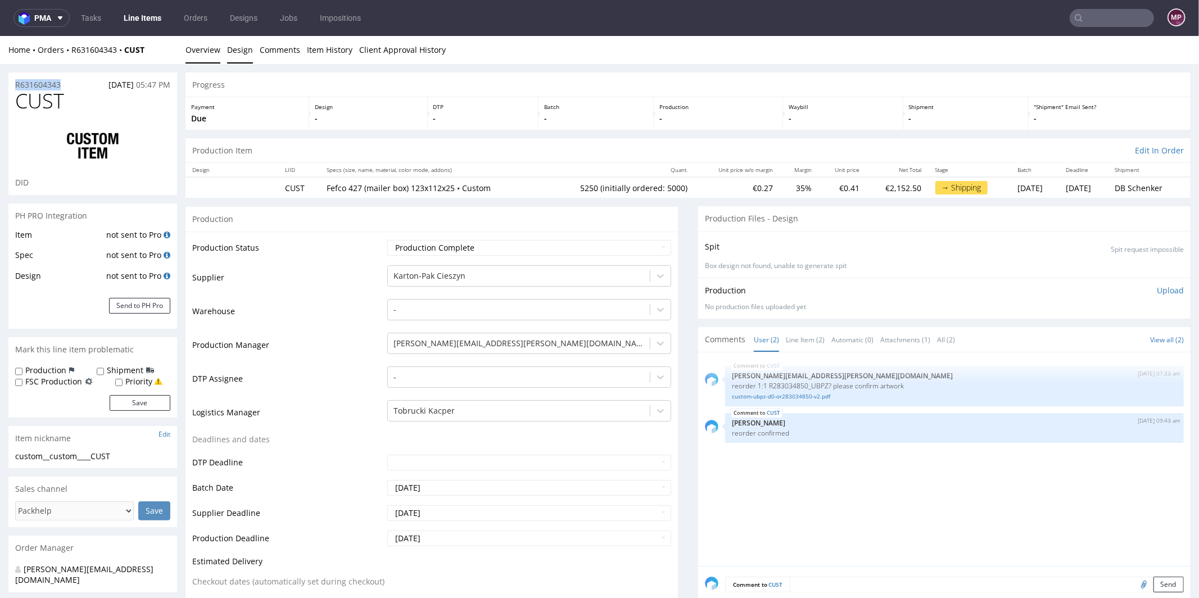
copy p "R631604343"
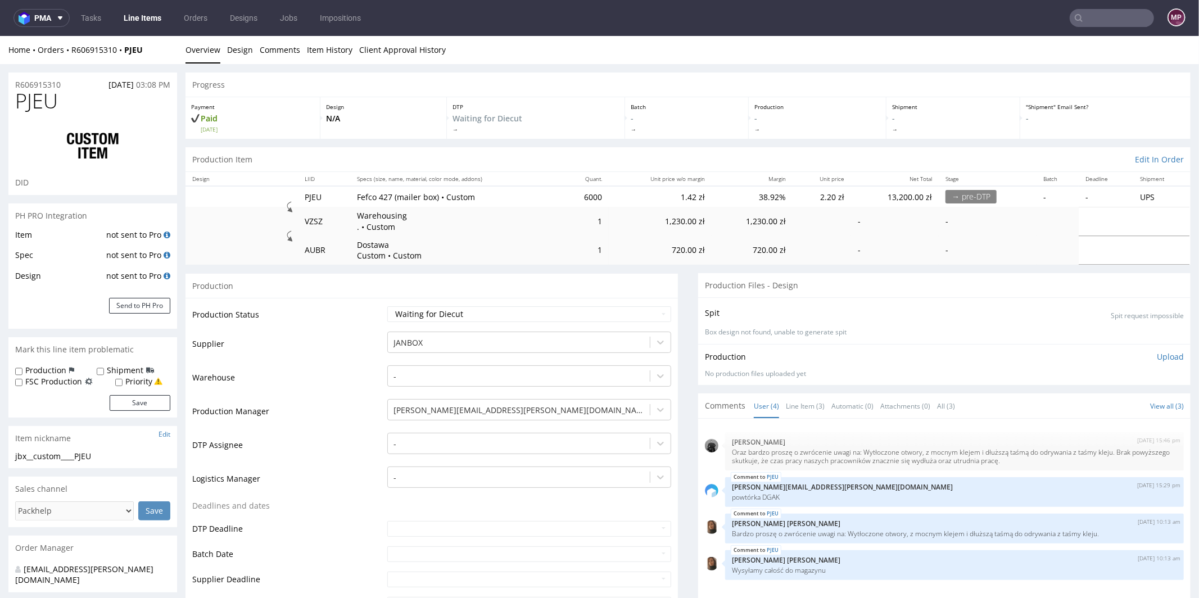
click at [66, 81] on div "R606915310 14.08.2025 03:08 PM" at bounding box center [92, 81] width 169 height 18
drag, startPoint x: 66, startPoint y: 82, endPoint x: 26, endPoint y: 84, distance: 39.9
click at [26, 84] on div "R606915310 14.08.2025 03:08 PM" at bounding box center [92, 81] width 169 height 18
copy p "R606915310"
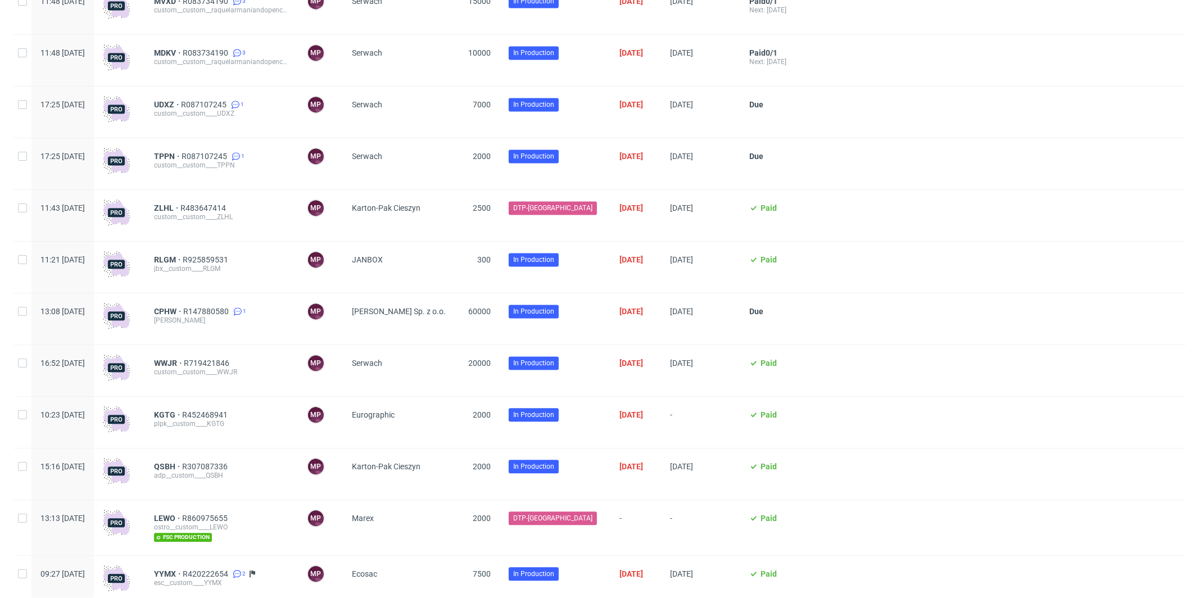
scroll to position [1888, 0]
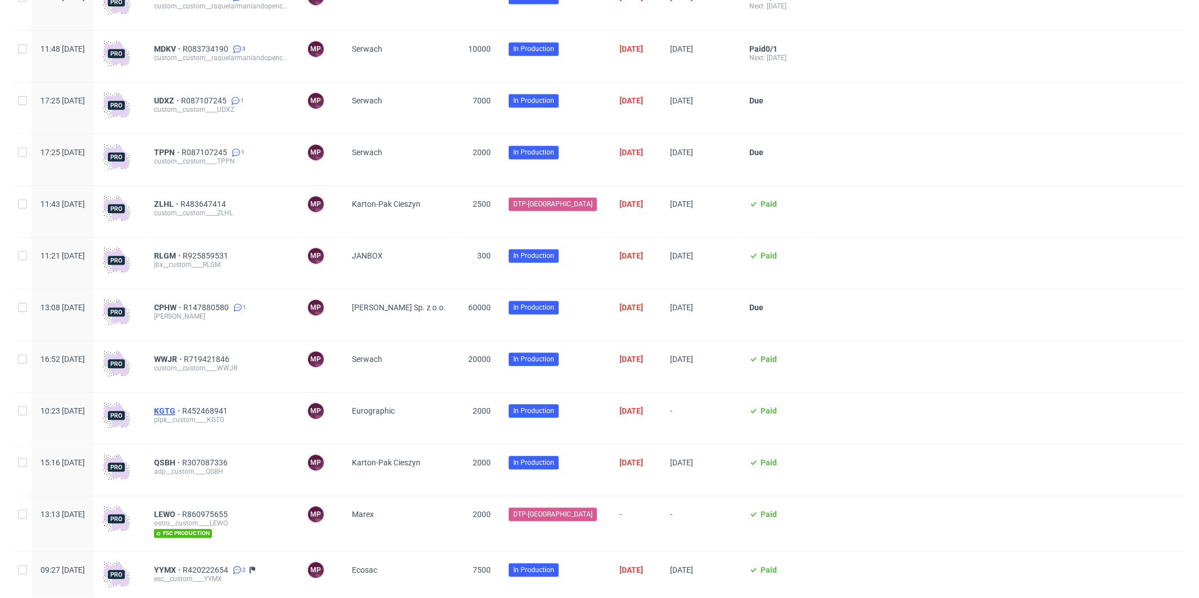
click at [182, 415] on span "KGTG" at bounding box center [168, 410] width 28 height 9
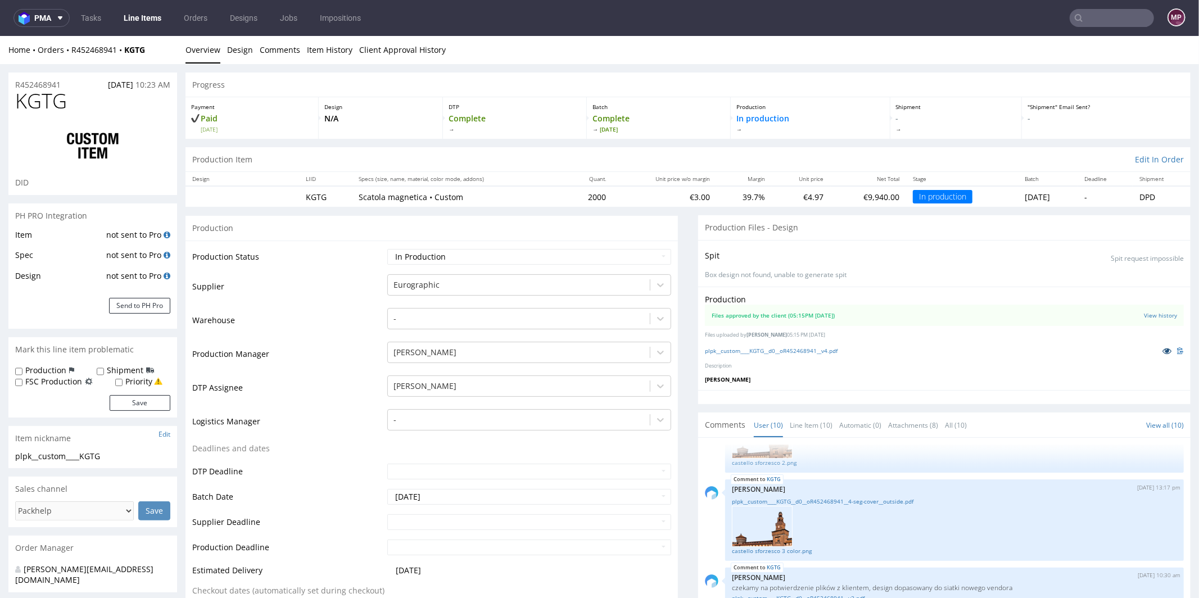
click at [1162, 347] on icon at bounding box center [1166, 350] width 9 height 8
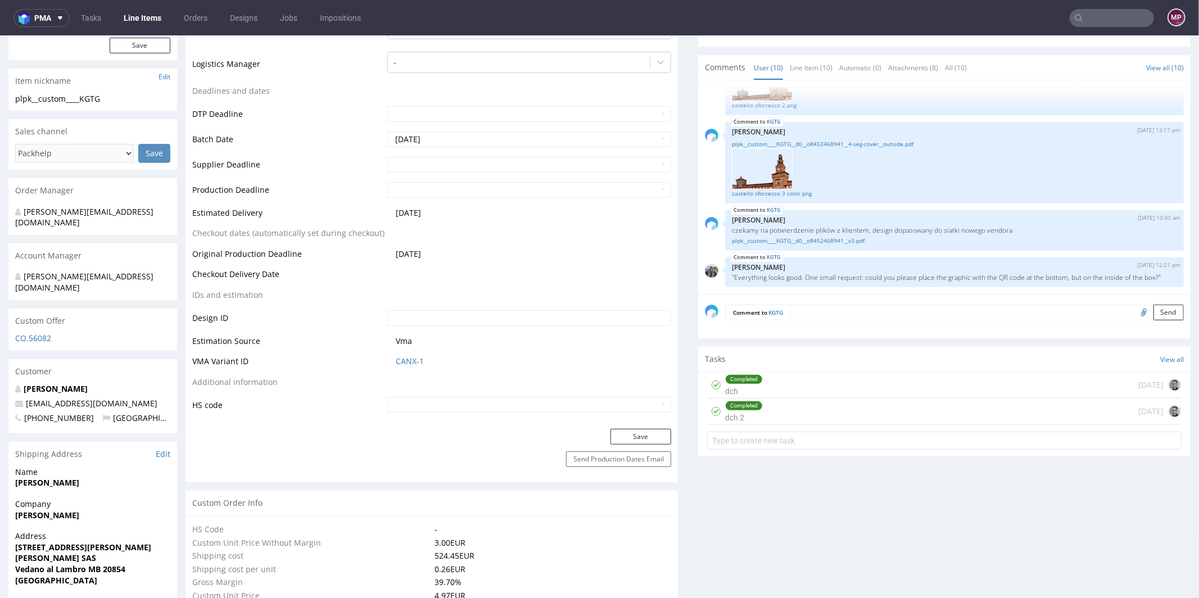
scroll to position [389, 0]
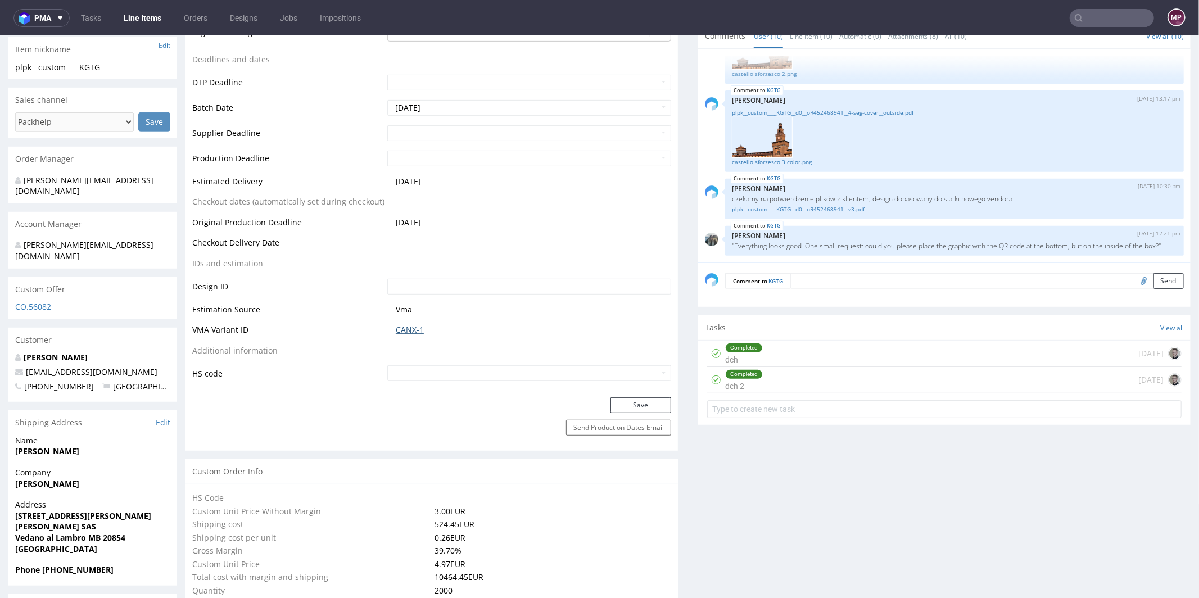
click at [407, 330] on link "CANX-1" at bounding box center [410, 329] width 28 height 11
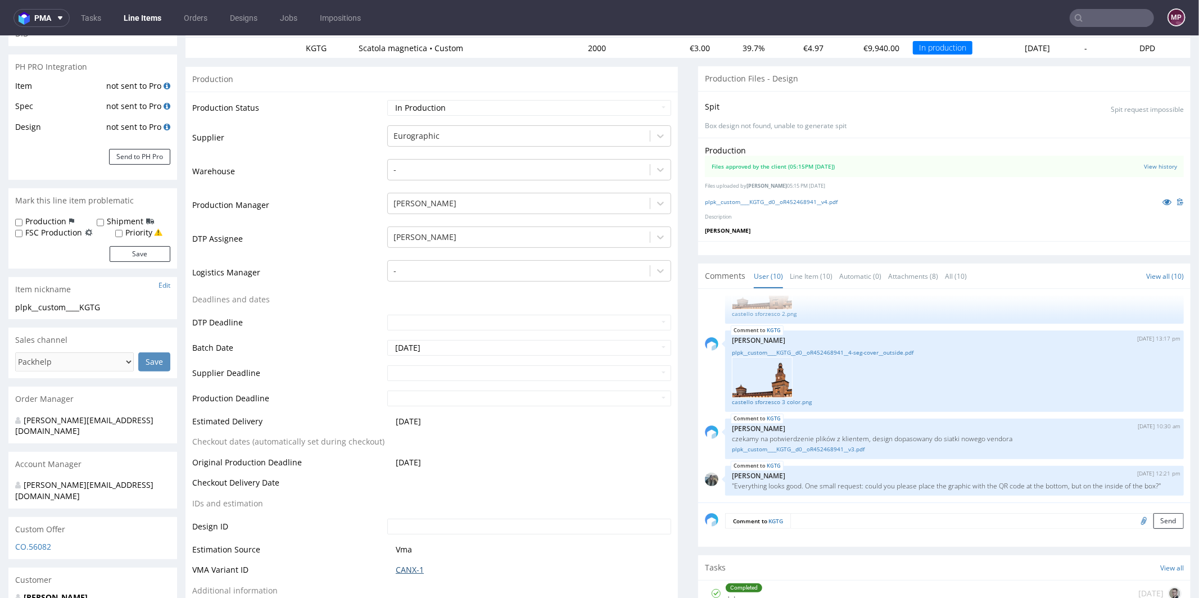
scroll to position [0, 0]
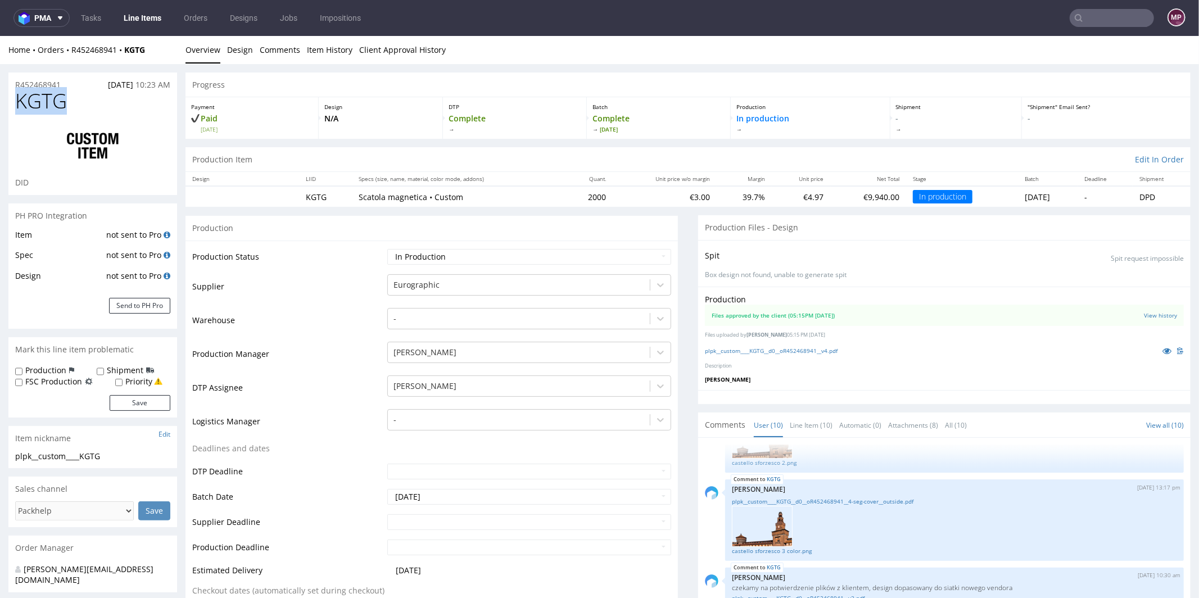
drag, startPoint x: 90, startPoint y: 103, endPoint x: 8, endPoint y: 101, distance: 82.6
click at [8, 101] on div "KGTG DID" at bounding box center [92, 141] width 169 height 105
copy span "KGTG"
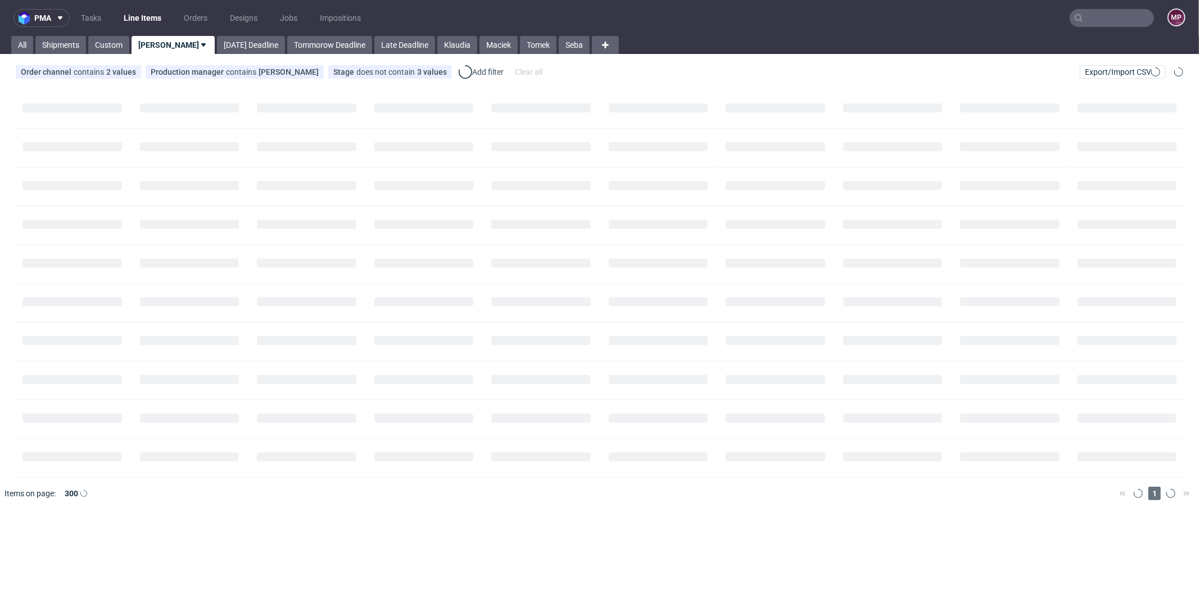
click at [1110, 26] on input "text" at bounding box center [1111, 18] width 84 height 18
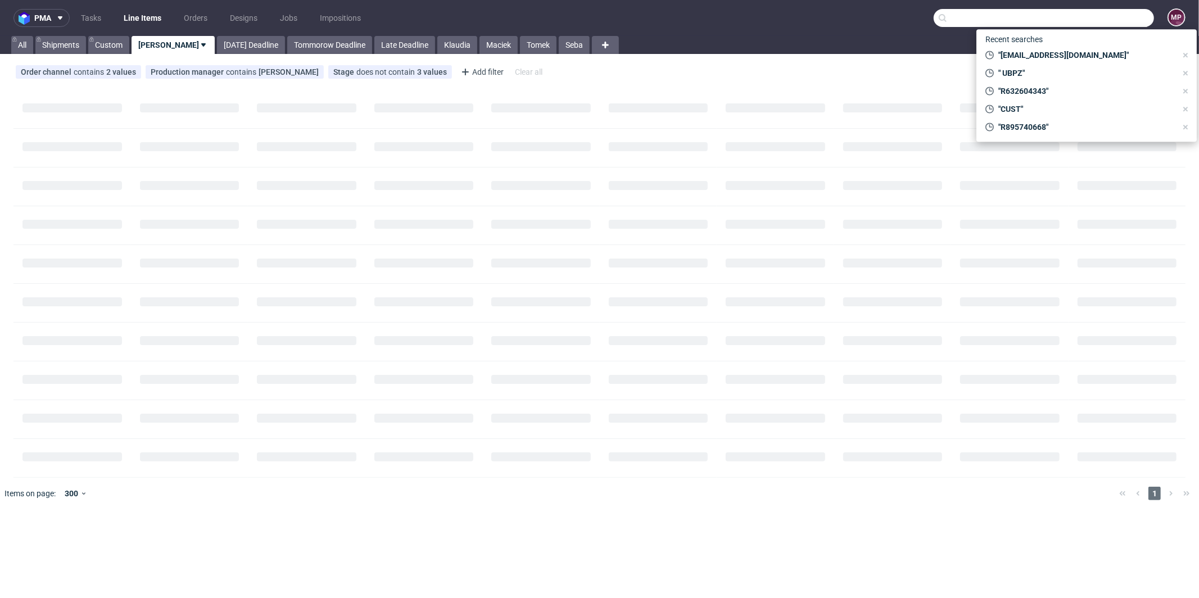
paste input "ASQC"
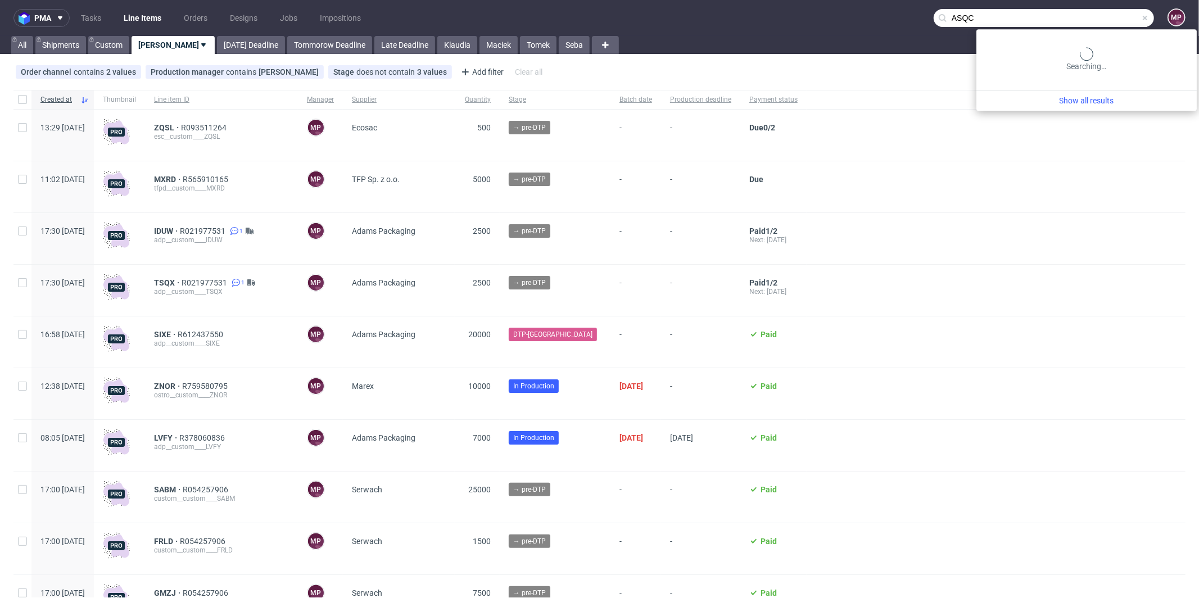
type input "ASQC"
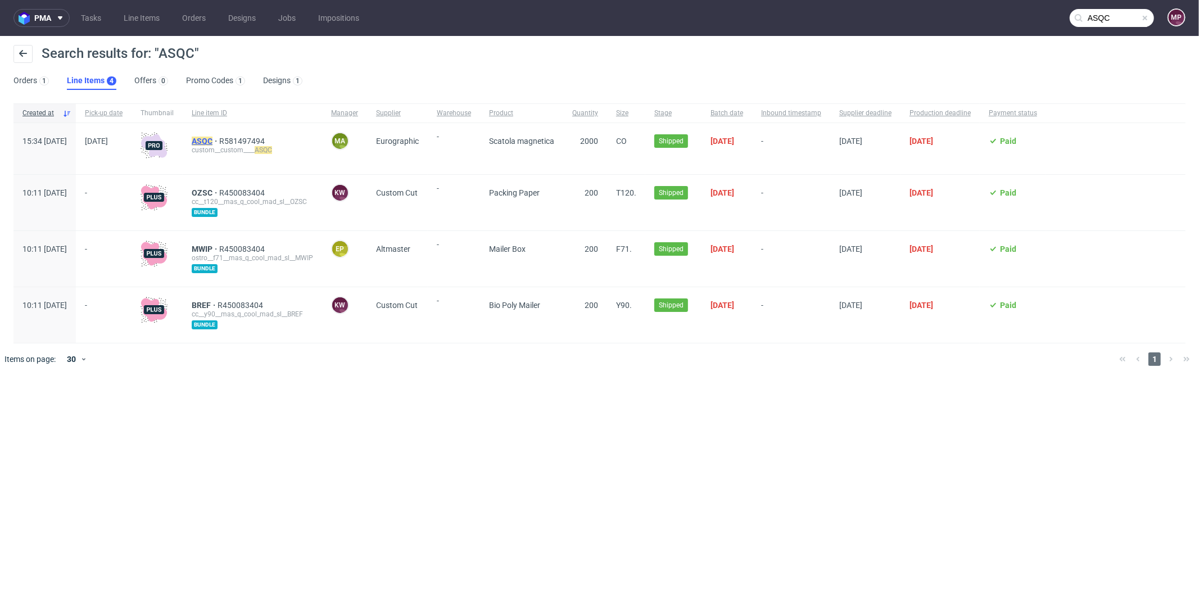
click at [212, 139] on mark "ASQC" at bounding box center [202, 141] width 21 height 9
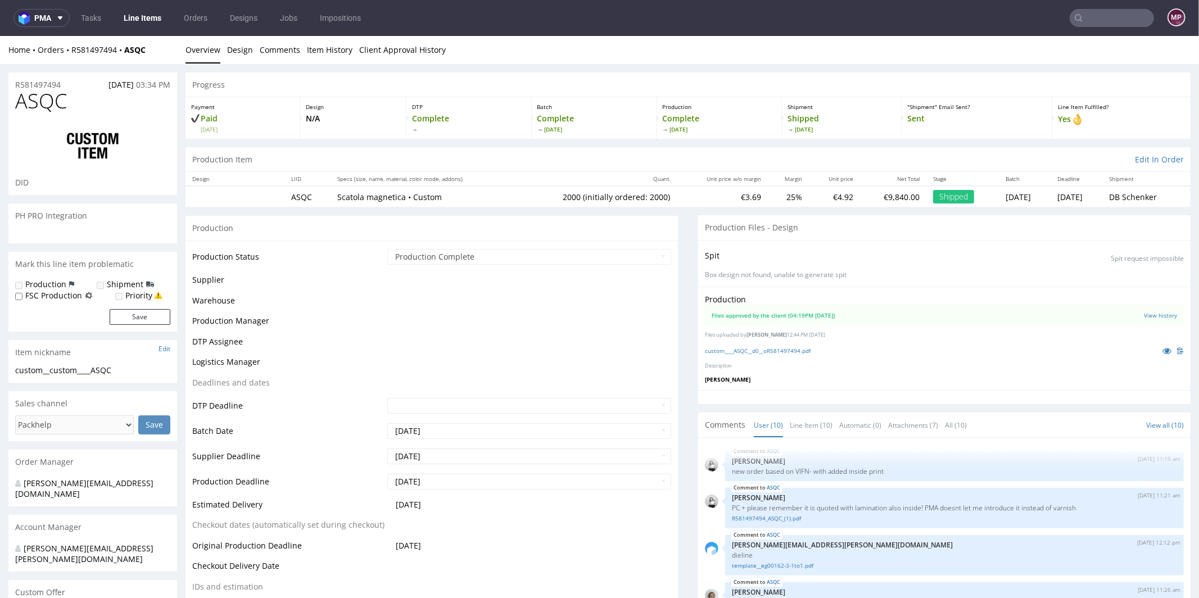
scroll to position [290, 0]
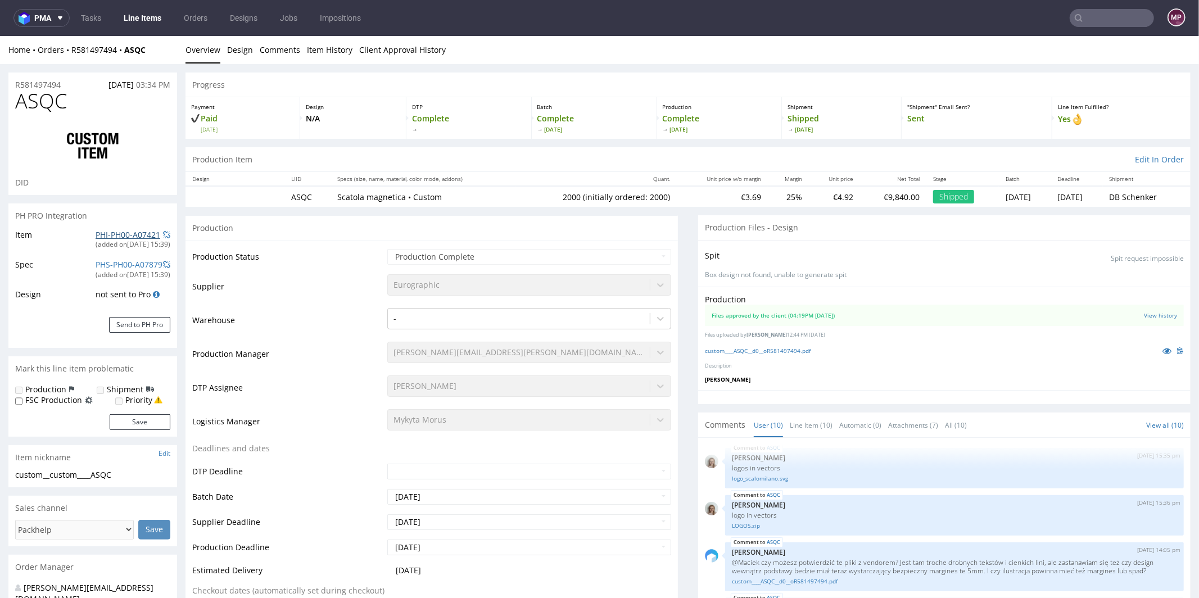
select select "in_progress"
drag, startPoint x: 72, startPoint y: 106, endPoint x: 15, endPoint y: 102, distance: 56.9
click at [15, 102] on h1 "ASQC" at bounding box center [92, 100] width 155 height 22
copy span "ASQC"
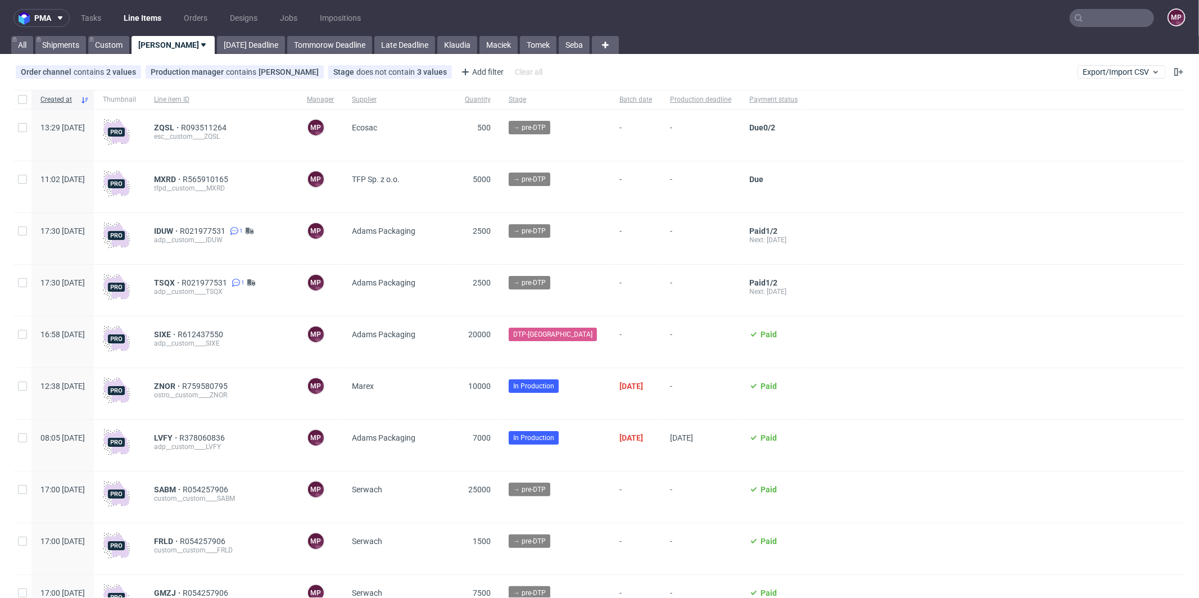
click at [1092, 28] on nav "pma Tasks Line Items Orders Designs Jobs Impositions MP" at bounding box center [599, 18] width 1199 height 36
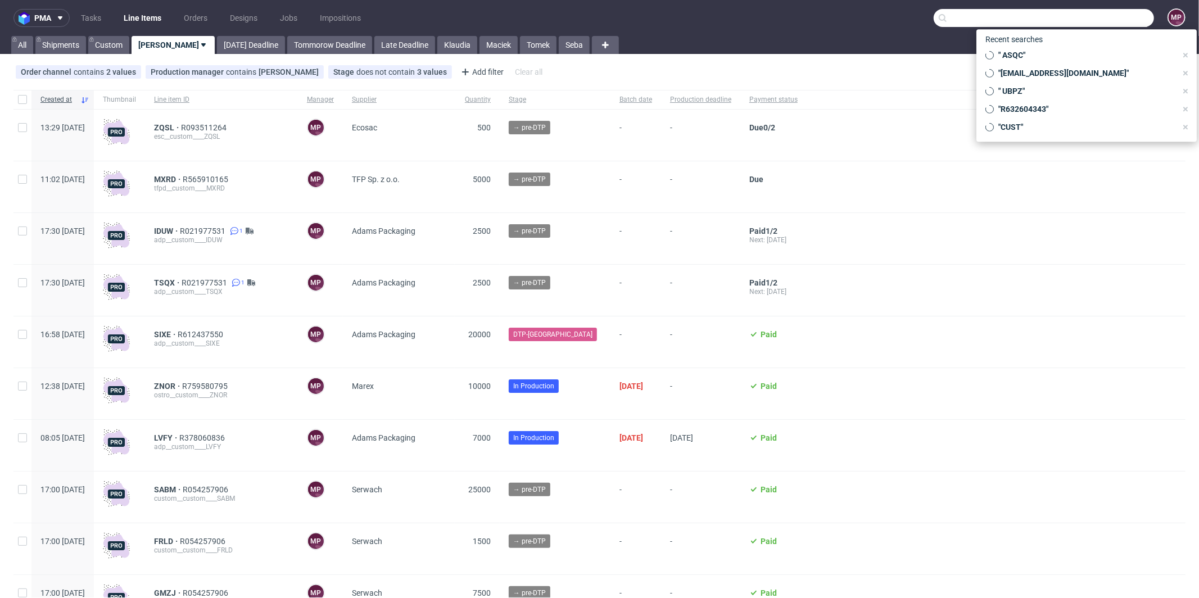
click at [1105, 12] on input "text" at bounding box center [1043, 18] width 220 height 18
paste input "KGTG"
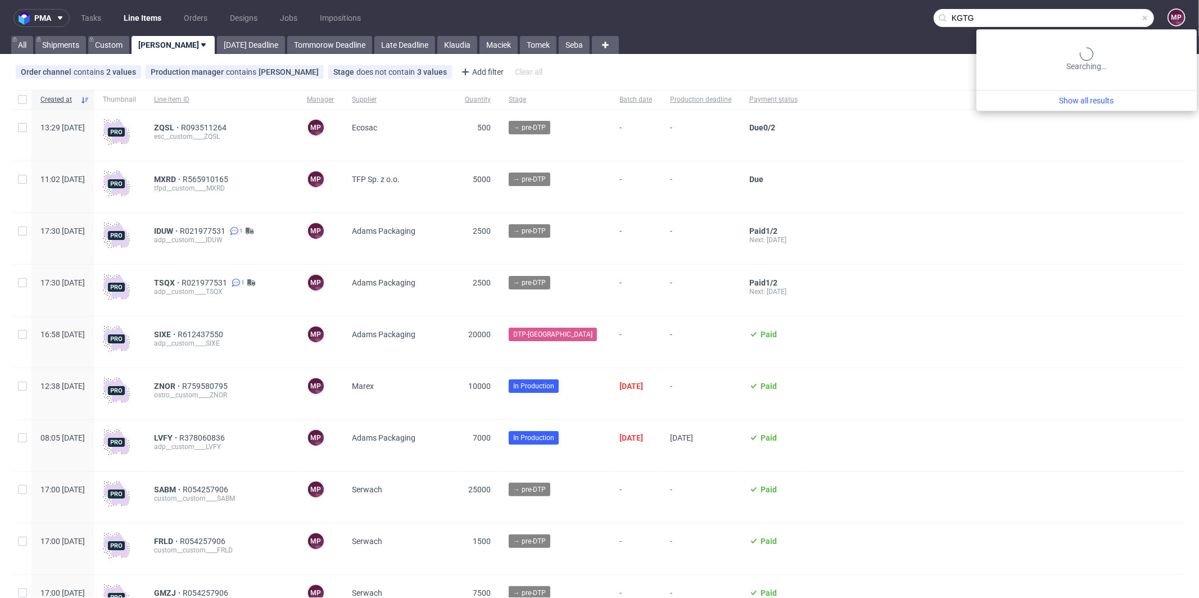
type input "KGTG"
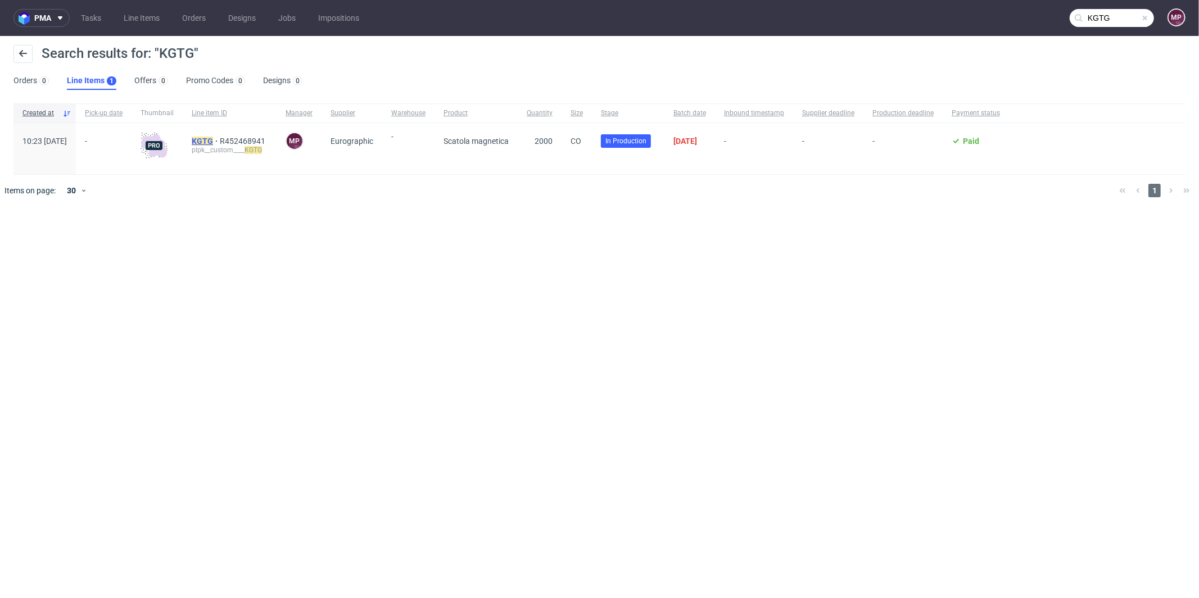
click at [213, 140] on mark "KGTG" at bounding box center [202, 141] width 21 height 9
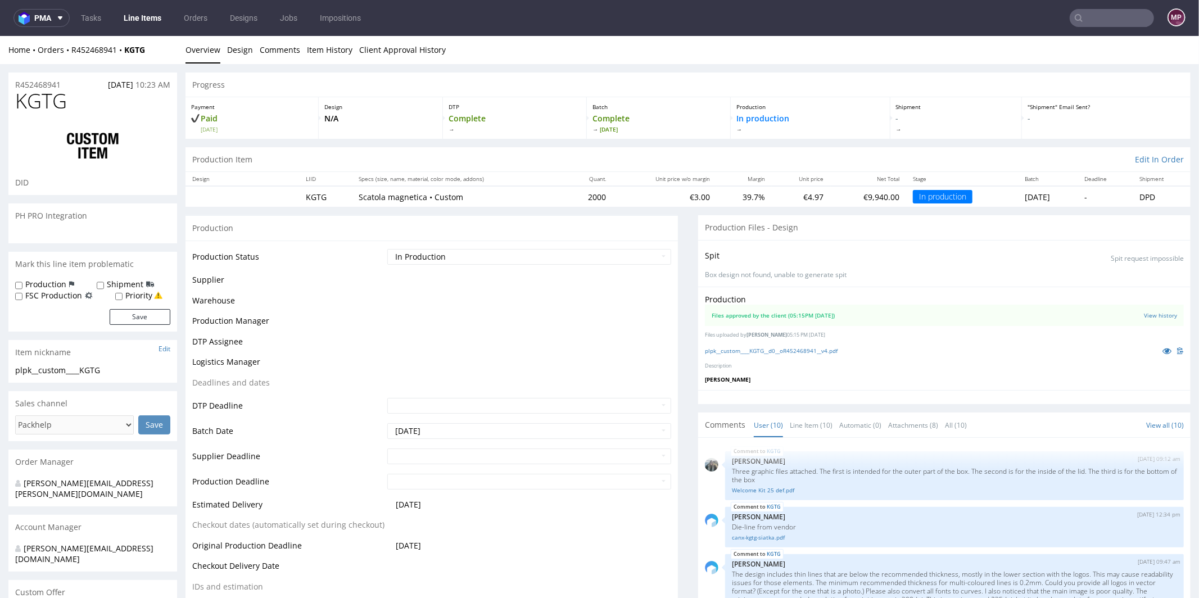
scroll to position [458, 0]
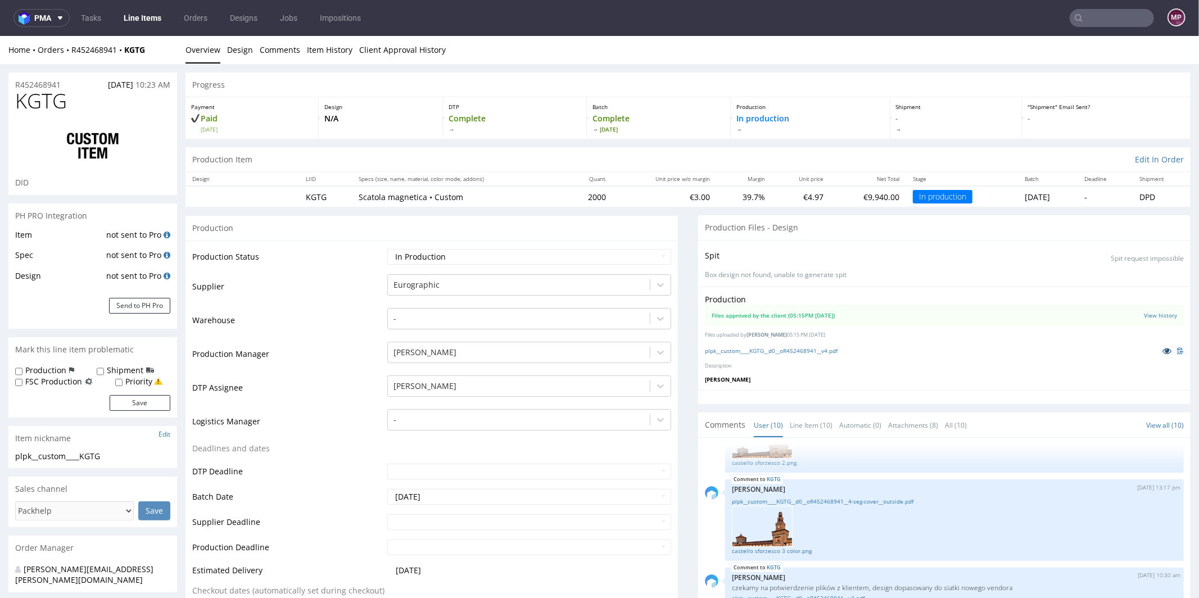
click at [1162, 348] on icon at bounding box center [1166, 350] width 9 height 8
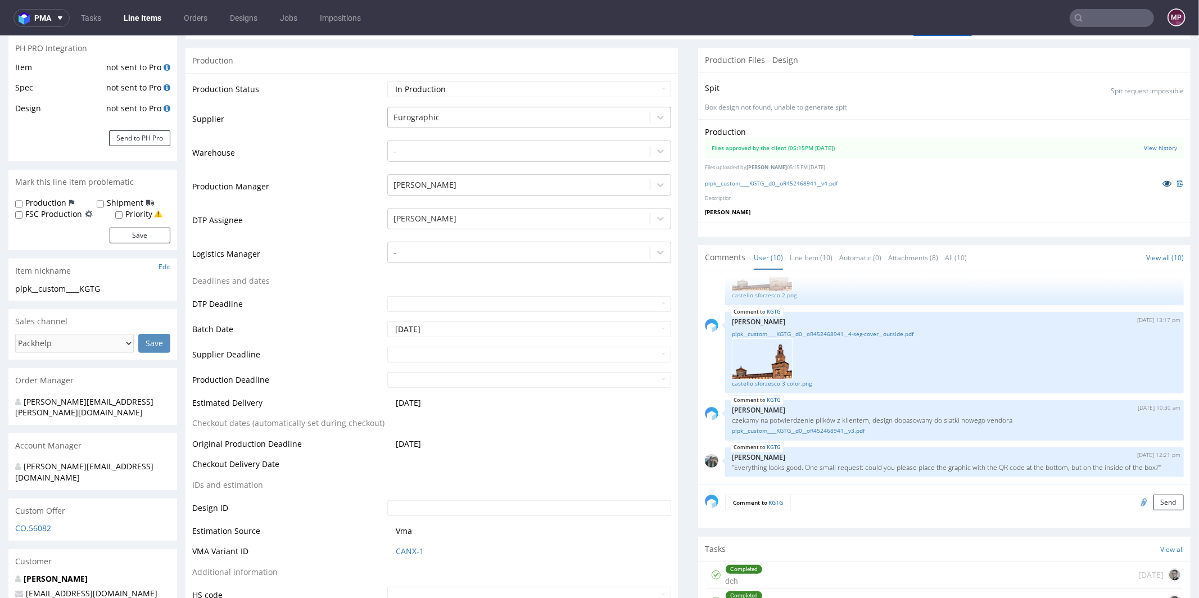
scroll to position [271, 0]
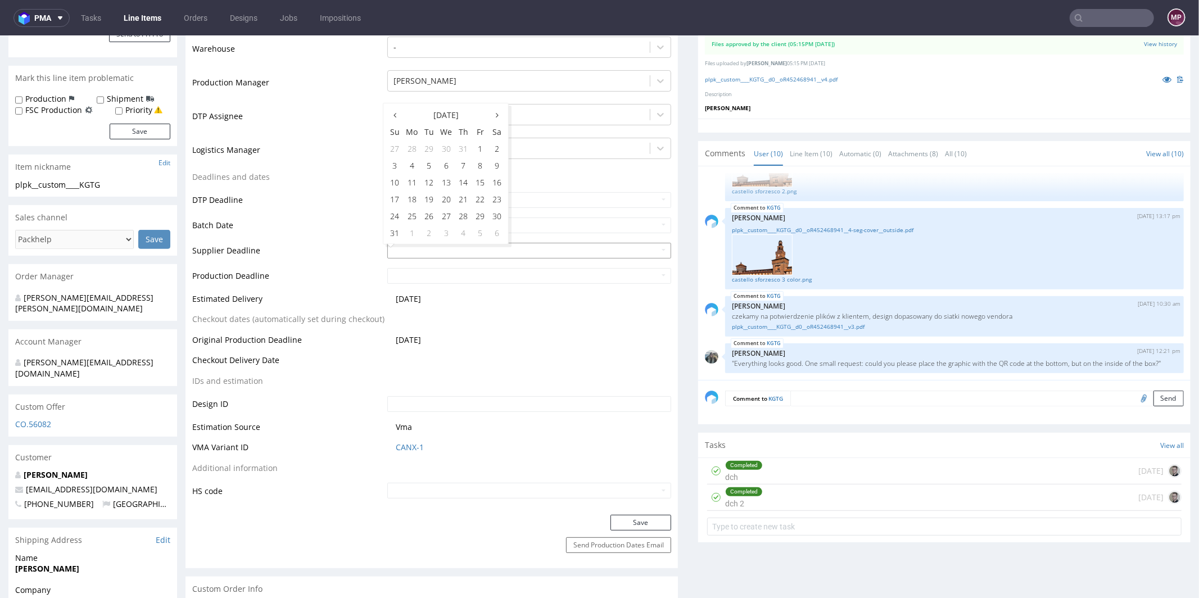
click at [424, 246] on input "text" at bounding box center [529, 250] width 284 height 16
click at [494, 112] on th at bounding box center [496, 114] width 17 height 17
click at [448, 176] on td "17" at bounding box center [445, 181] width 17 height 17
type input "2025-09-17"
click at [448, 276] on input "text" at bounding box center [529, 275] width 284 height 16
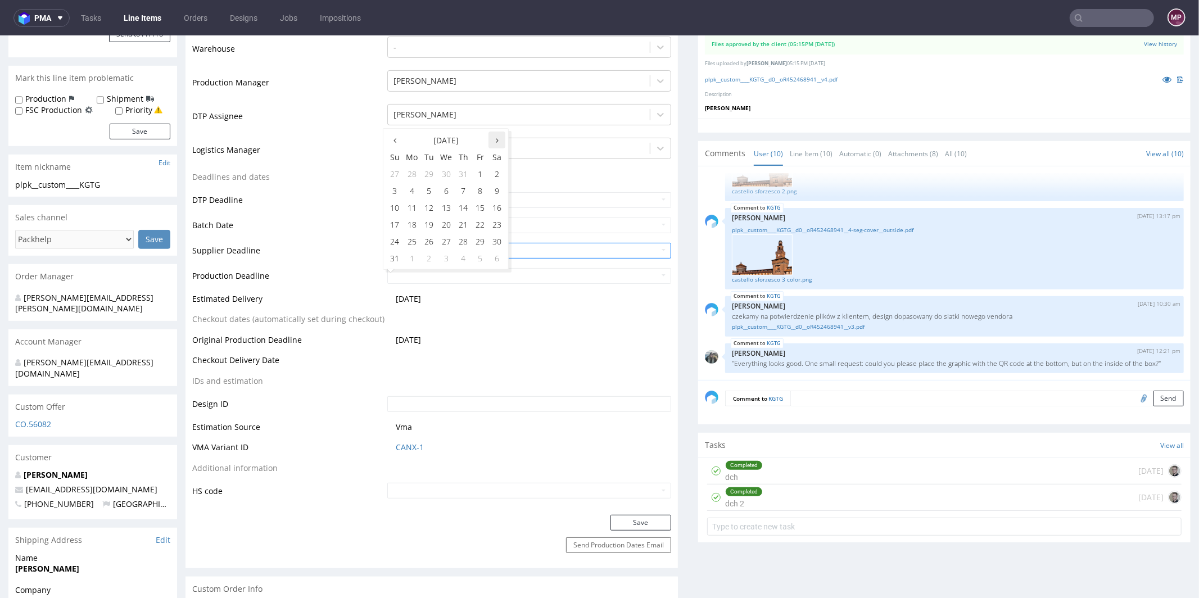
click at [501, 140] on th at bounding box center [496, 139] width 17 height 17
click at [484, 205] on td "19" at bounding box center [479, 206] width 17 height 17
type input "2025-09-19"
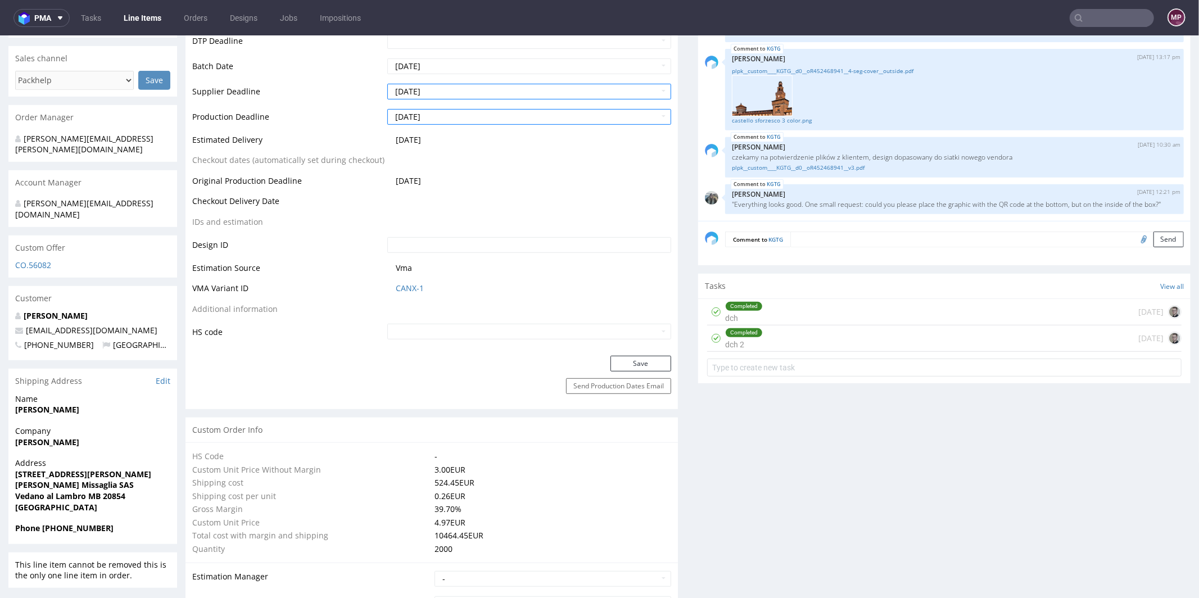
scroll to position [501, 0]
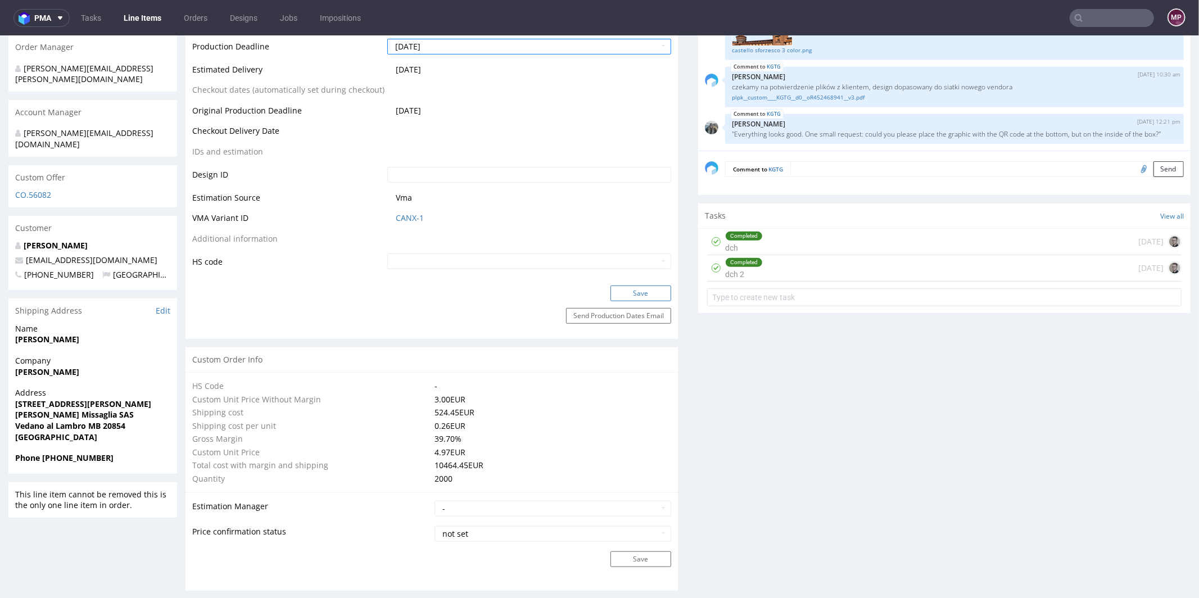
click at [620, 295] on button "Save" at bounding box center [640, 293] width 61 height 16
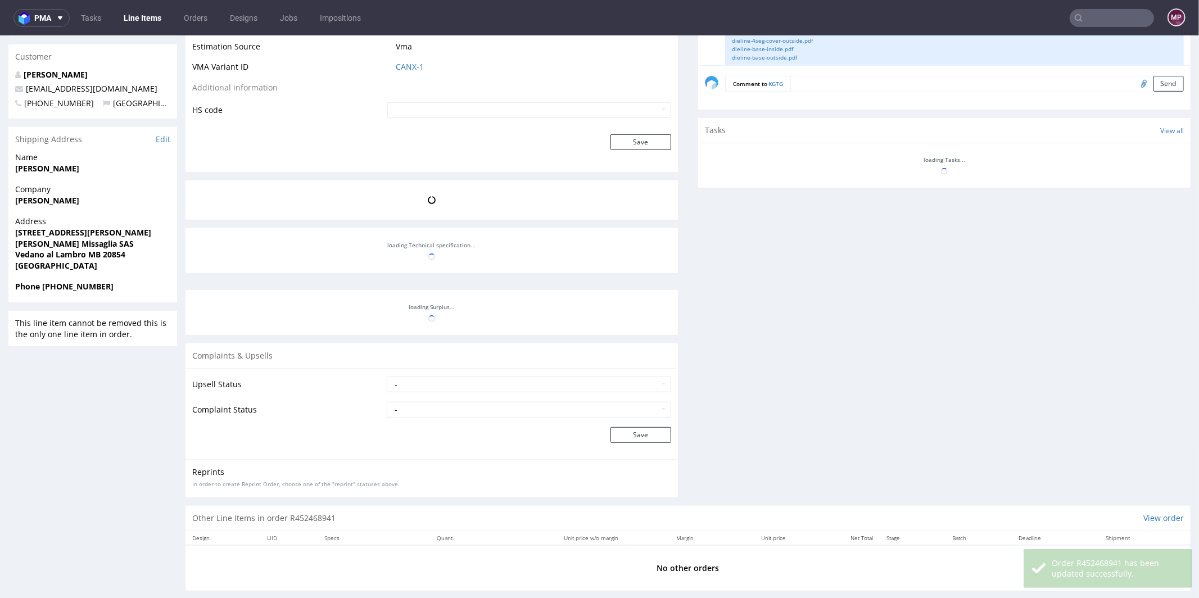
scroll to position [458, 0]
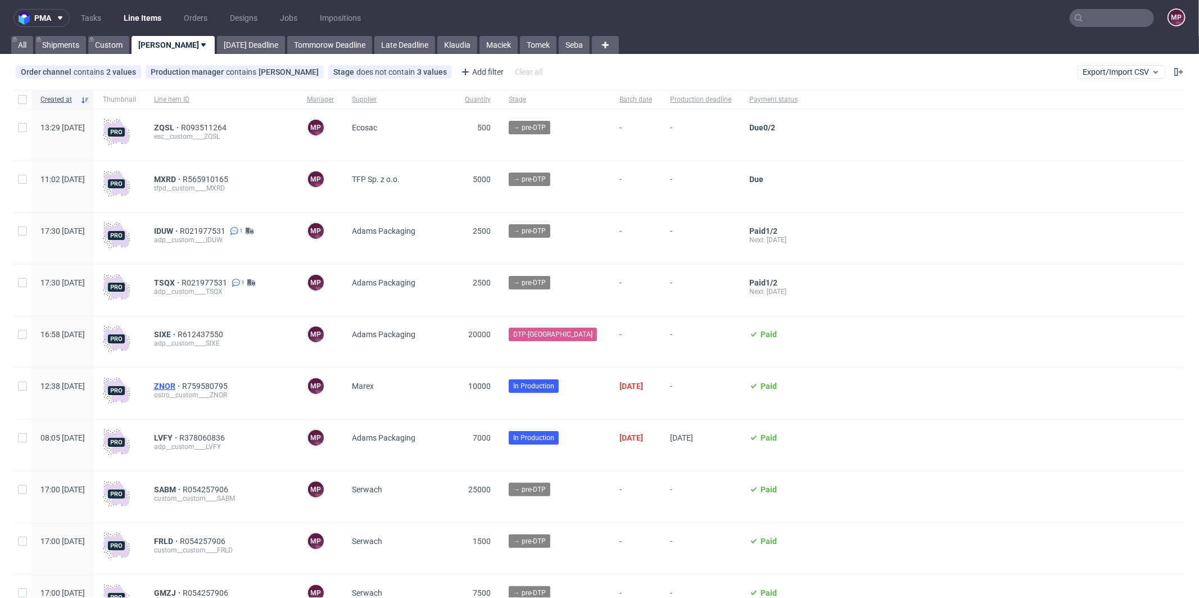
click at [182, 388] on span "ZNOR" at bounding box center [168, 386] width 28 height 9
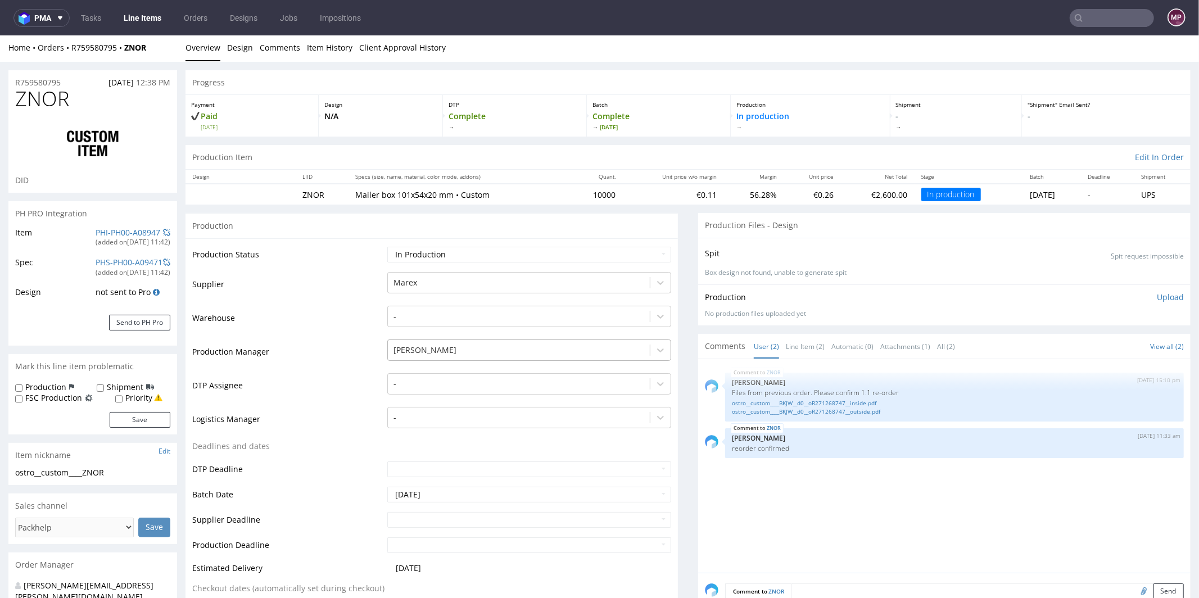
scroll to position [102, 0]
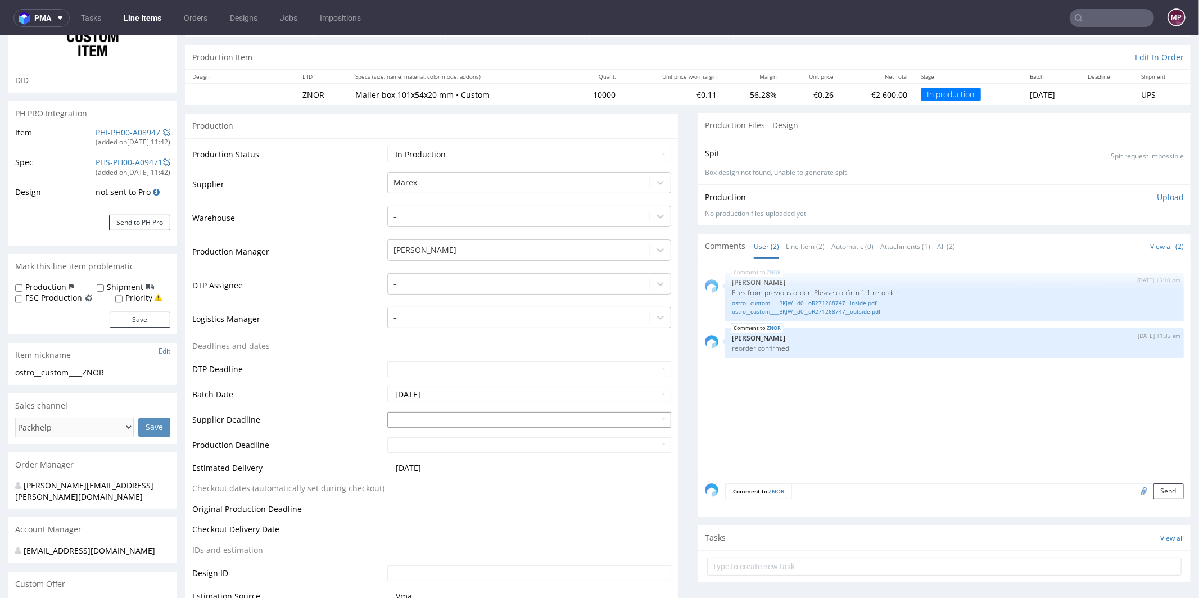
click at [421, 419] on input "text" at bounding box center [529, 419] width 284 height 16
click at [493, 285] on th at bounding box center [496, 283] width 17 height 17
click at [464, 335] on td "11" at bounding box center [463, 333] width 17 height 17
type input "[DATE]"
click at [432, 442] on input "text" at bounding box center [529, 445] width 284 height 16
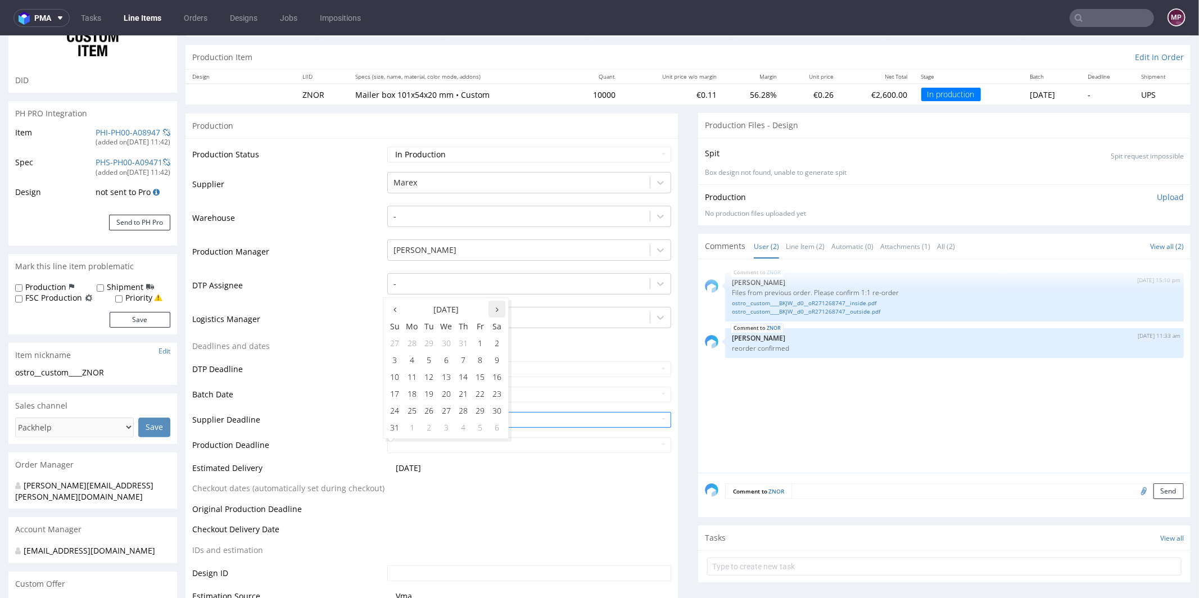
click at [499, 308] on th at bounding box center [496, 308] width 17 height 17
click at [414, 374] on td "15" at bounding box center [411, 375] width 17 height 17
type input "[DATE]"
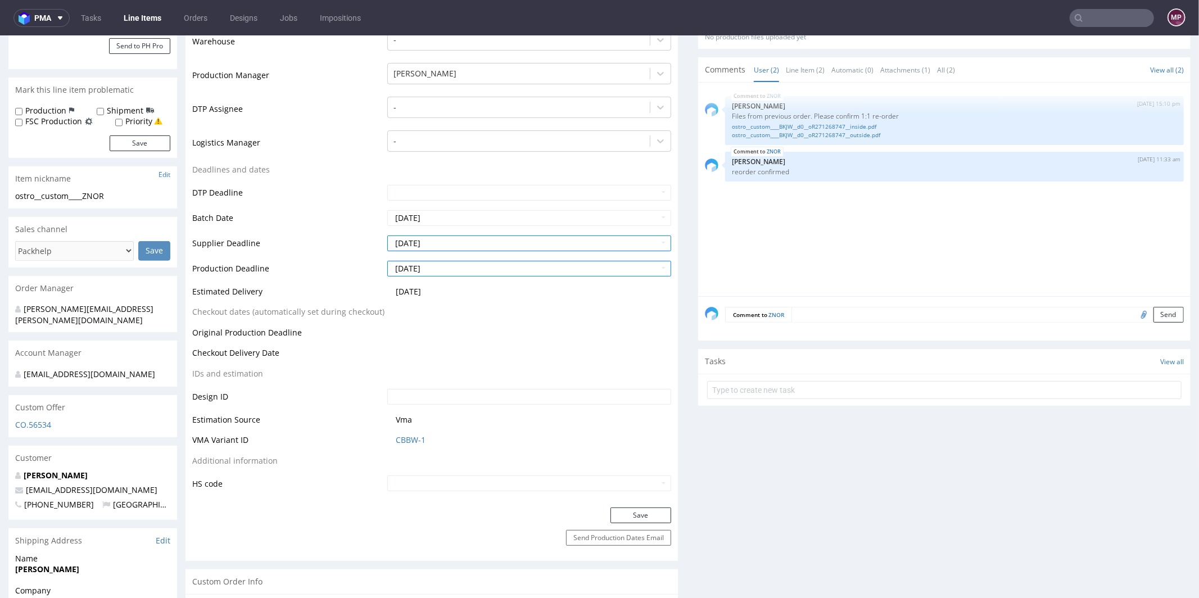
scroll to position [307, 0]
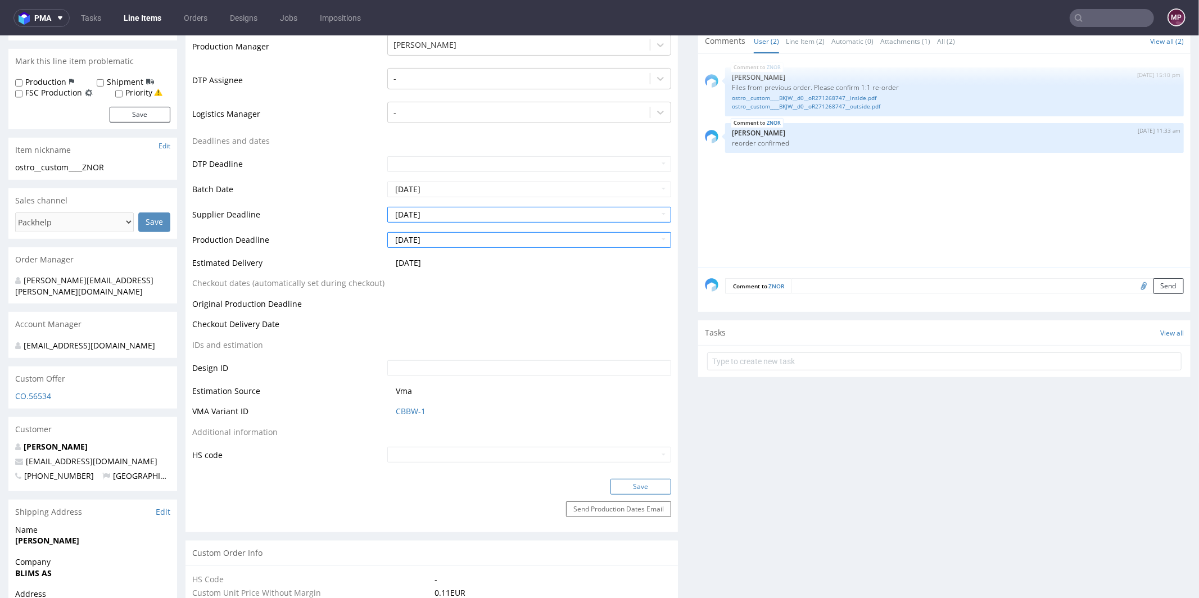
click at [623, 485] on button "Save" at bounding box center [640, 486] width 61 height 16
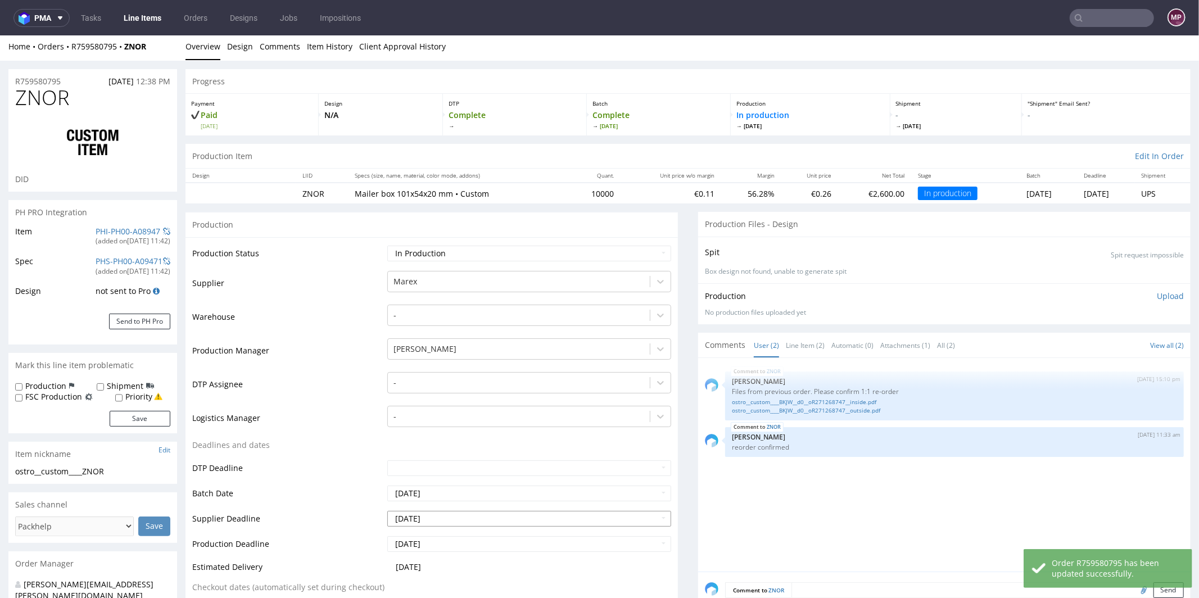
scroll to position [0, 0]
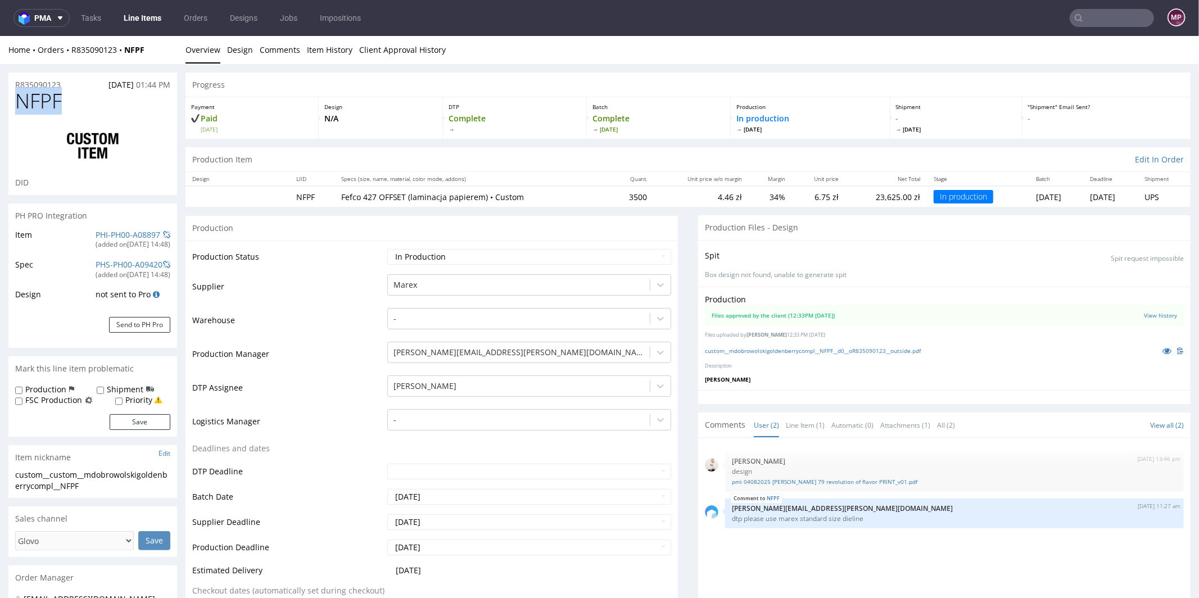
drag, startPoint x: 72, startPoint y: 104, endPoint x: 19, endPoint y: 103, distance: 53.4
click at [19, 103] on h1 "NFPF" at bounding box center [92, 100] width 155 height 22
click at [83, 82] on div "R835090123 [DATE] 01:44 PM" at bounding box center [92, 81] width 169 height 18
drag, startPoint x: 74, startPoint y: 82, endPoint x: 15, endPoint y: 81, distance: 59.0
click at [15, 81] on div "R835090123 [DATE] 01:44 PM" at bounding box center [92, 81] width 169 height 18
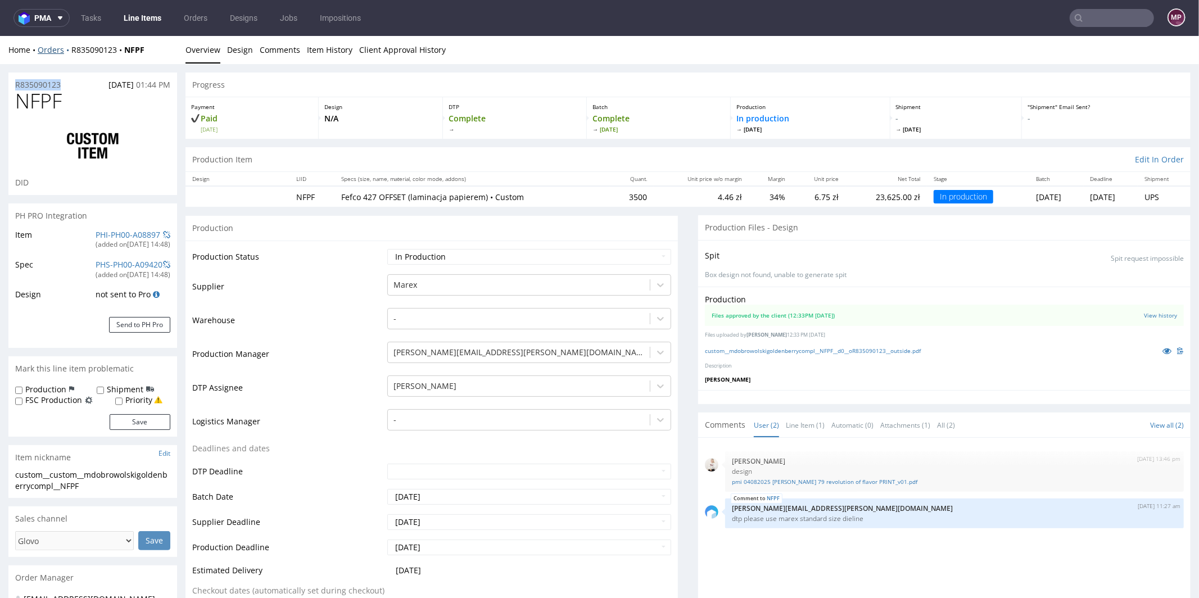
copy p "R835090123"
click at [129, 229] on link "PHI-PH00-A08897" at bounding box center [128, 234] width 65 height 11
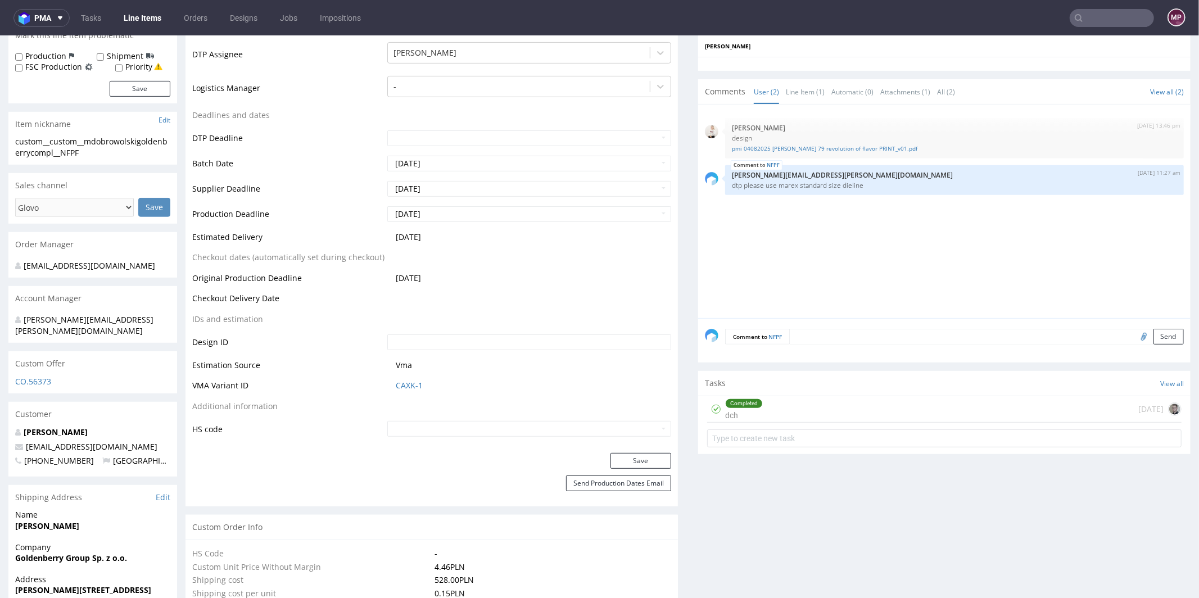
scroll to position [361, 0]
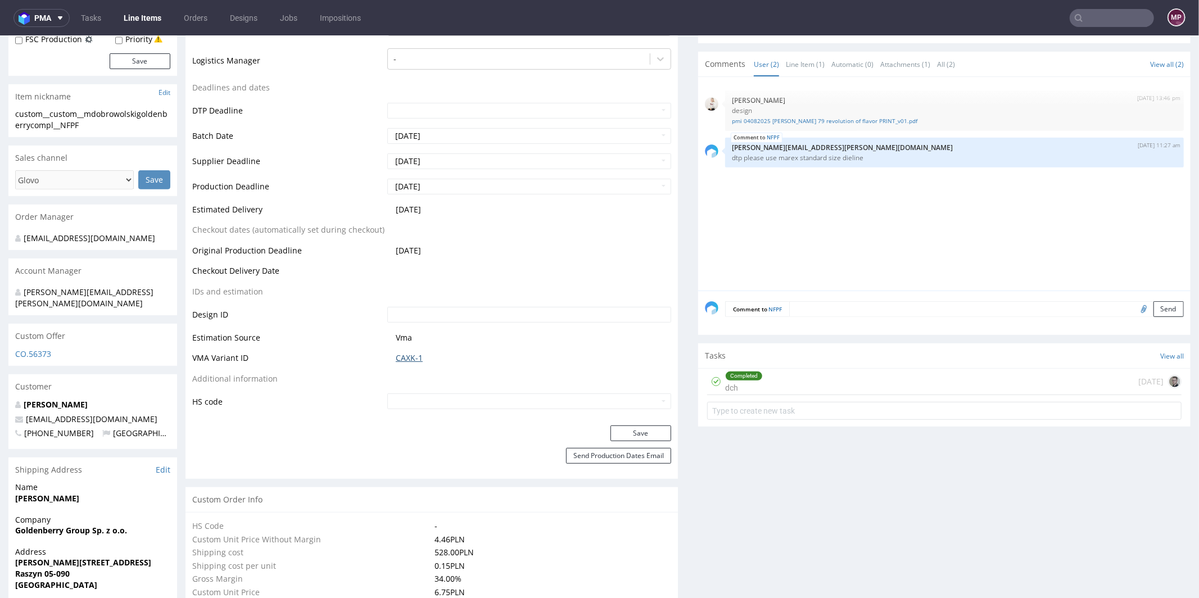
click at [413, 356] on link "CAXK-1" at bounding box center [409, 357] width 27 height 11
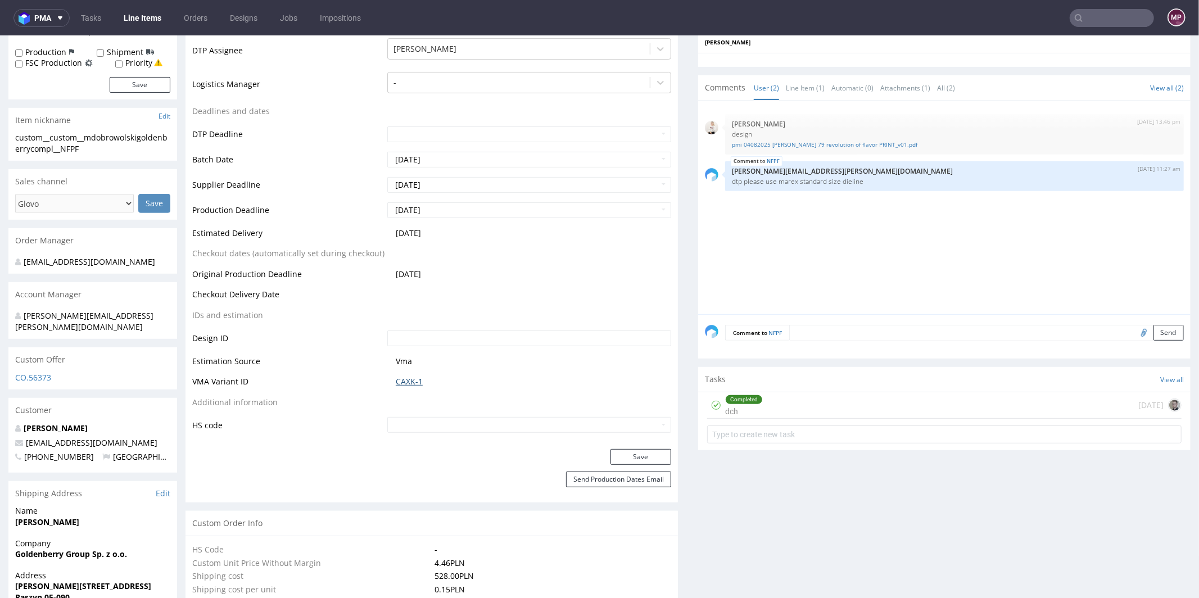
scroll to position [337, 0]
click at [493, 161] on input "[DATE]" at bounding box center [529, 160] width 284 height 16
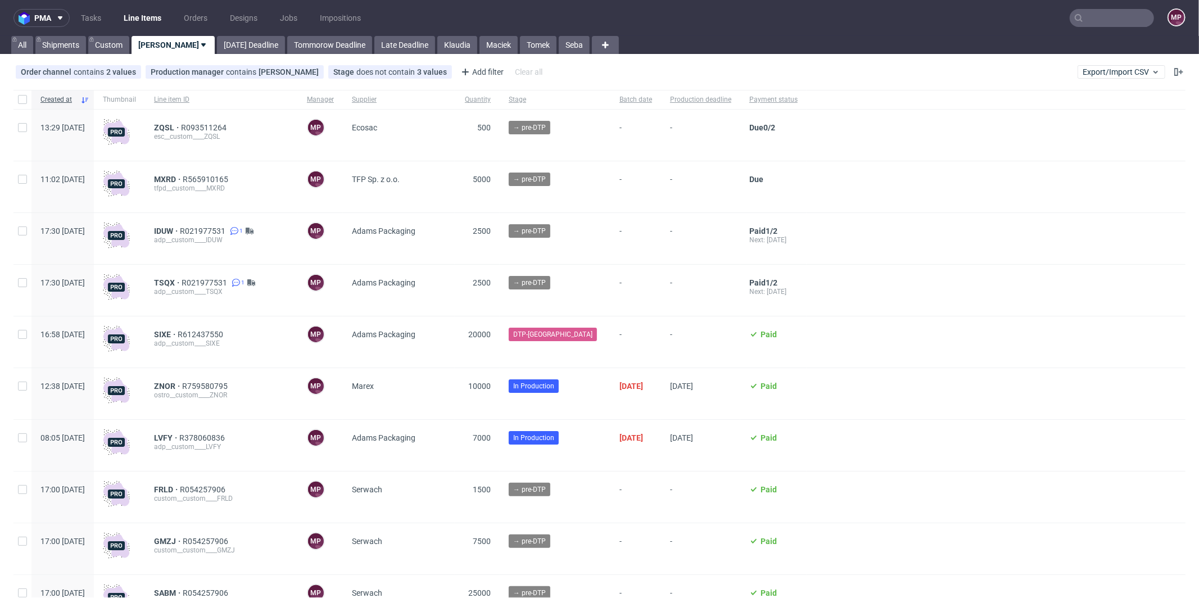
click at [1102, 22] on input "text" at bounding box center [1111, 18] width 84 height 18
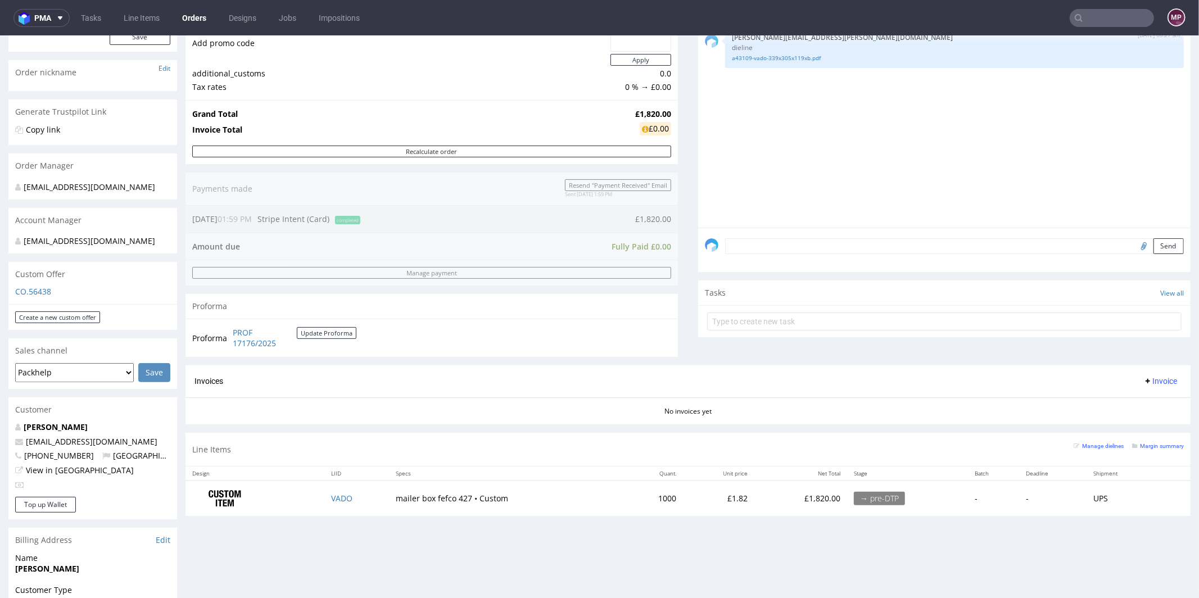
scroll to position [394, 0]
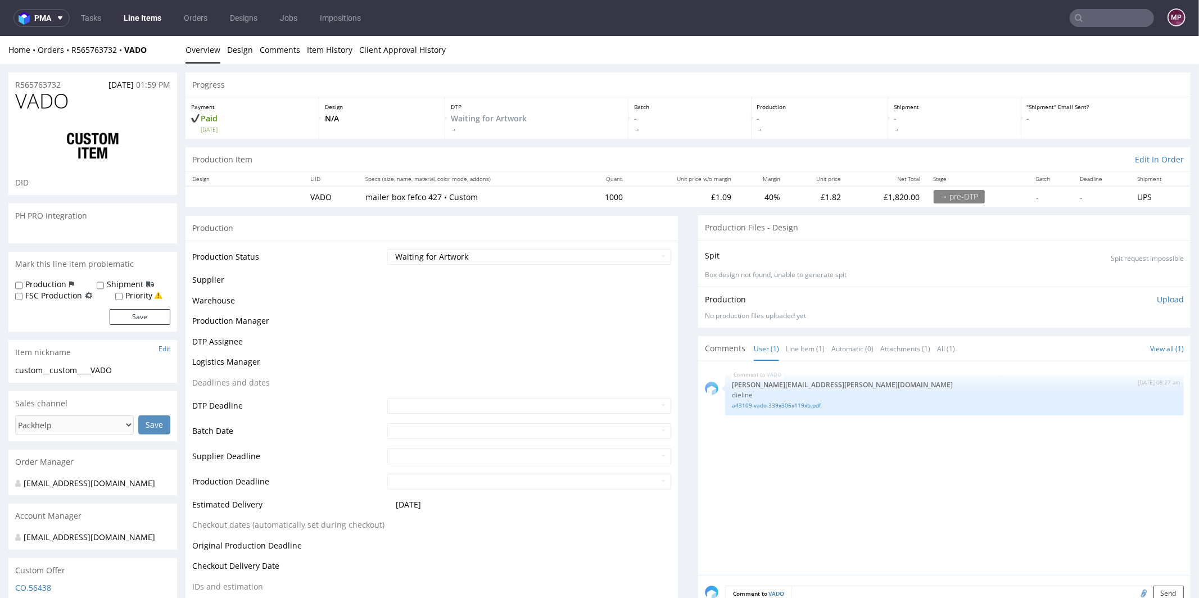
select select "in_progress"
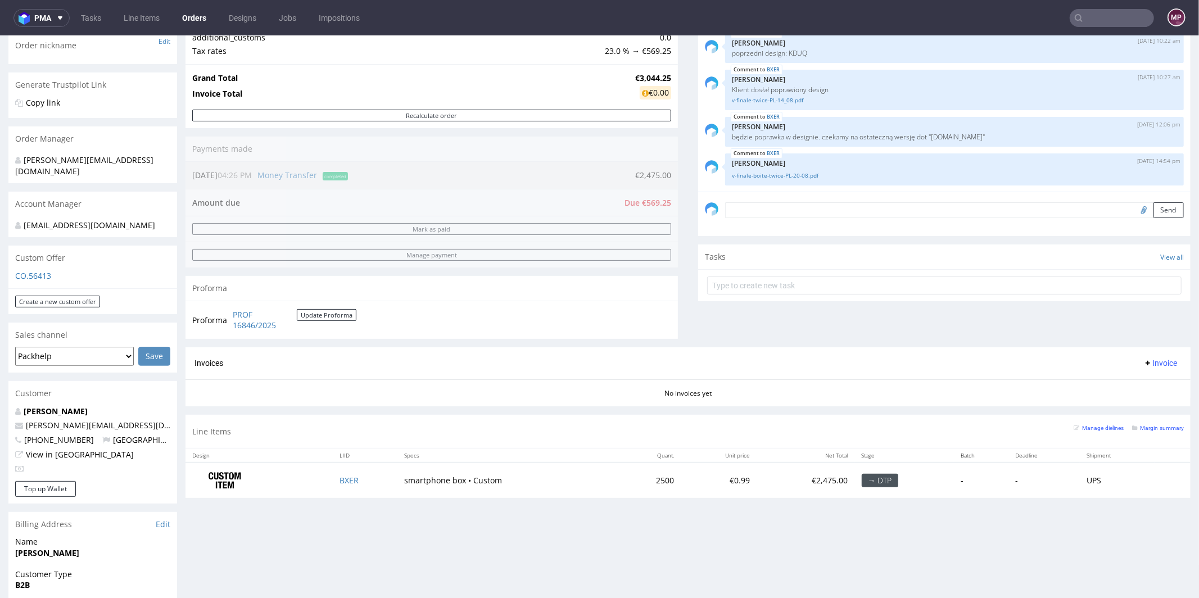
scroll to position [397, 0]
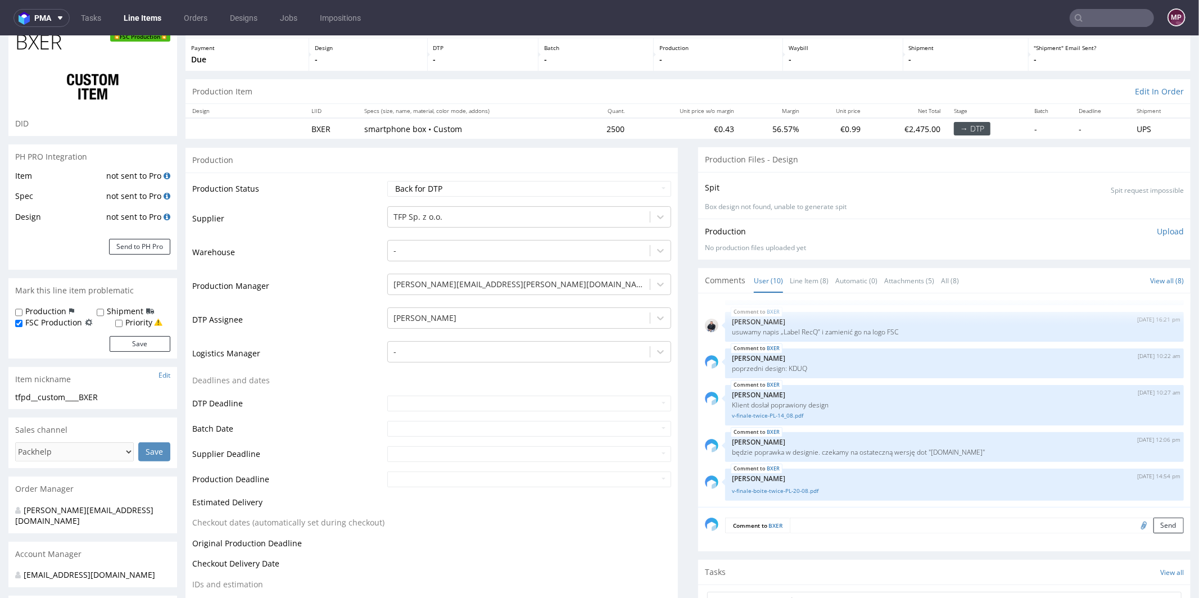
scroll to position [68, 0]
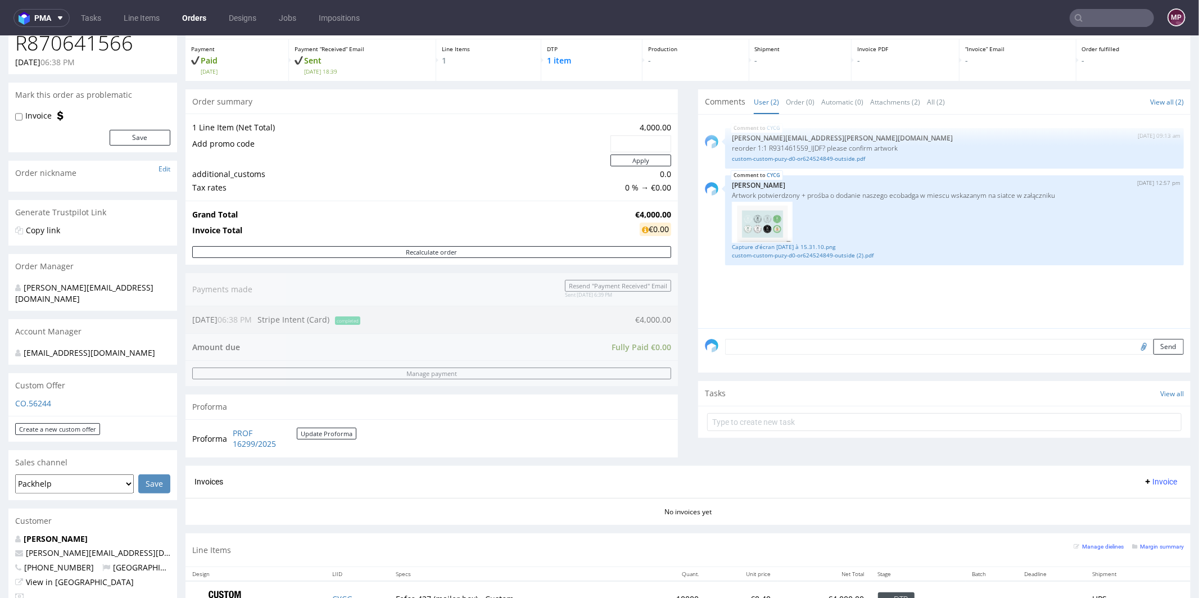
scroll to position [471, 0]
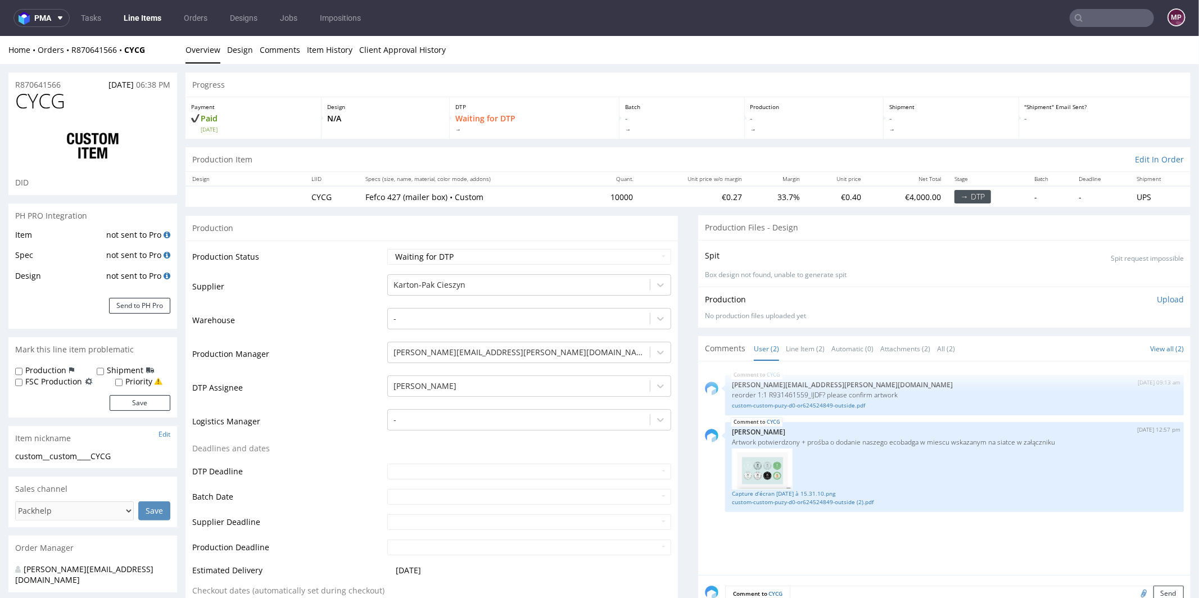
scroll to position [260, 0]
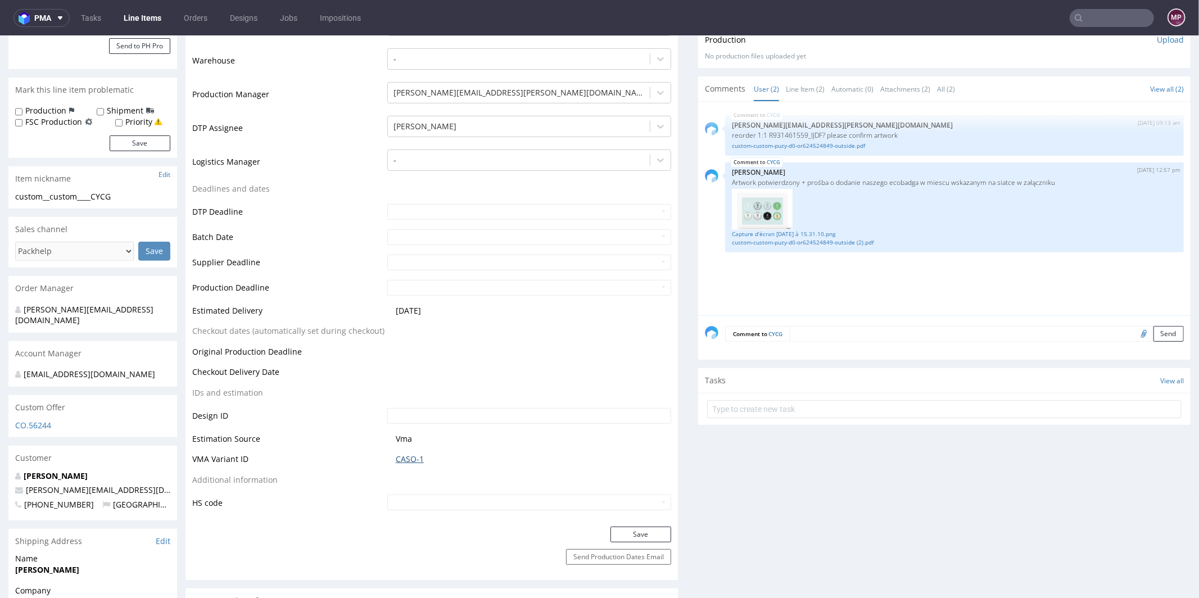
click at [409, 460] on link "CASO-1" at bounding box center [410, 458] width 28 height 11
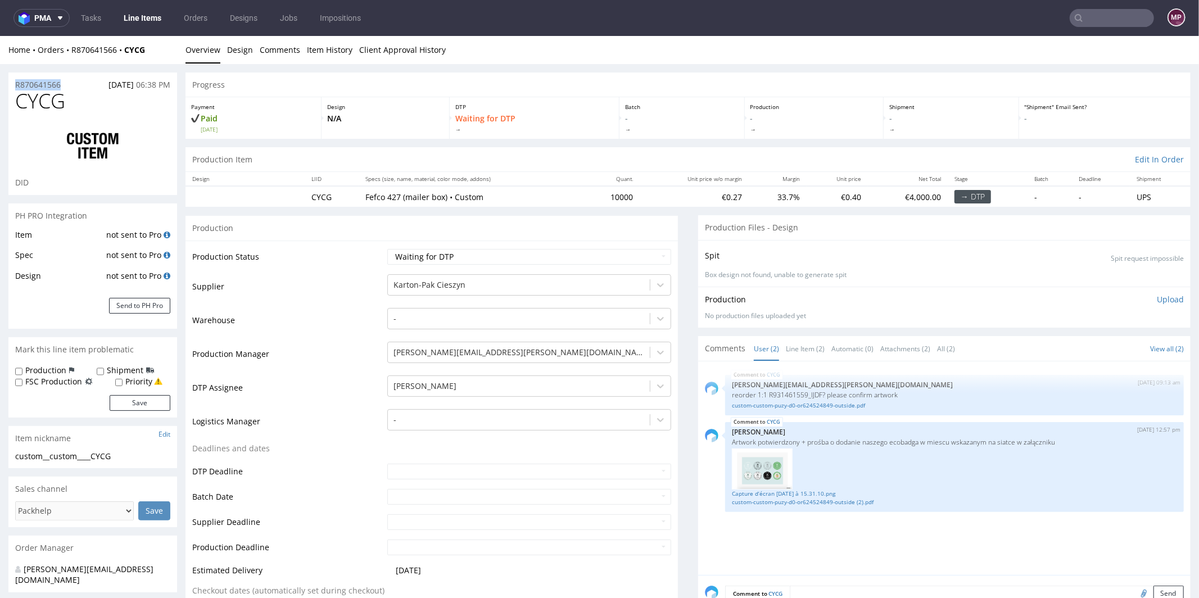
drag, startPoint x: 69, startPoint y: 85, endPoint x: 10, endPoint y: 85, distance: 59.6
click at [10, 85] on div "R870641566 [DATE] 06:38 PM" at bounding box center [92, 81] width 169 height 18
copy p "R870641566"
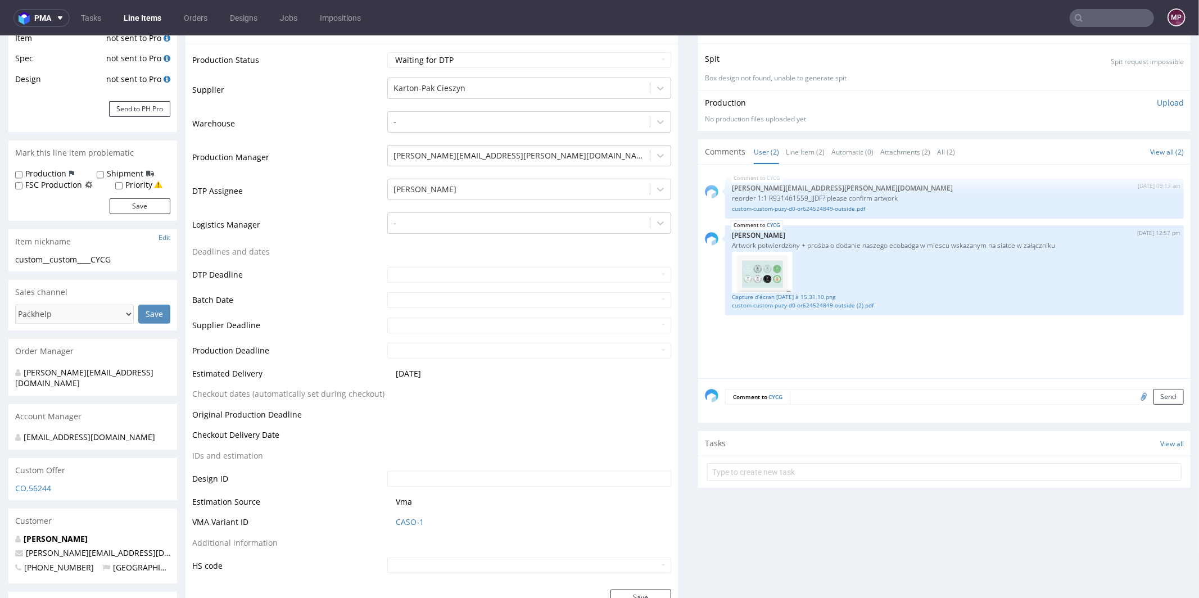
scroll to position [199, 0]
click at [419, 515] on link "CASO-1" at bounding box center [410, 518] width 28 height 11
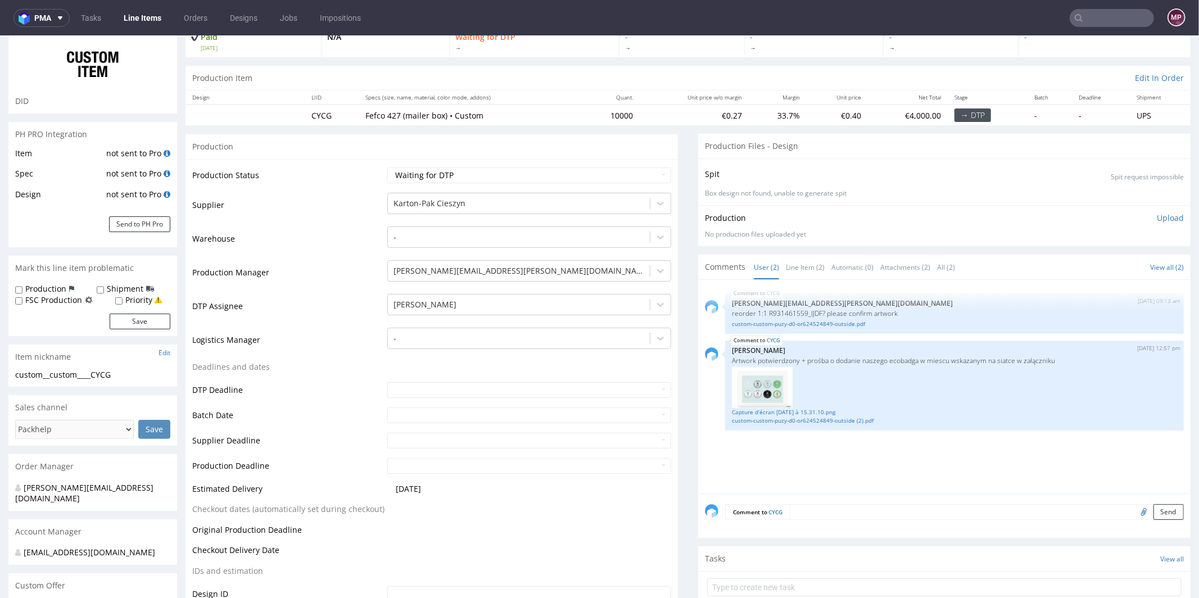
scroll to position [0, 0]
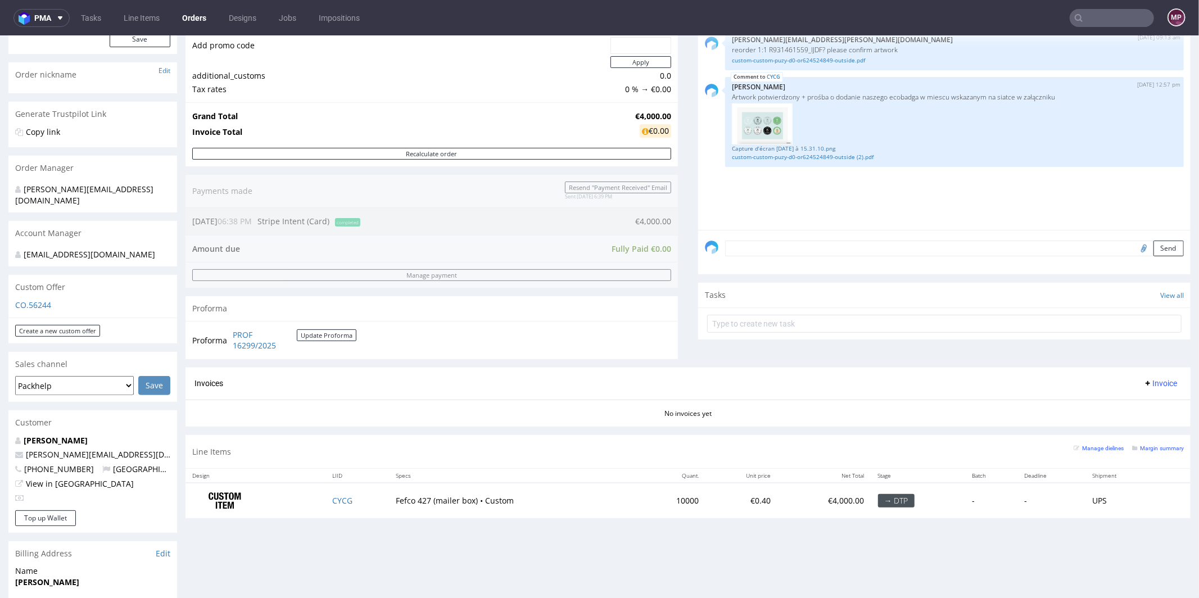
scroll to position [248, 0]
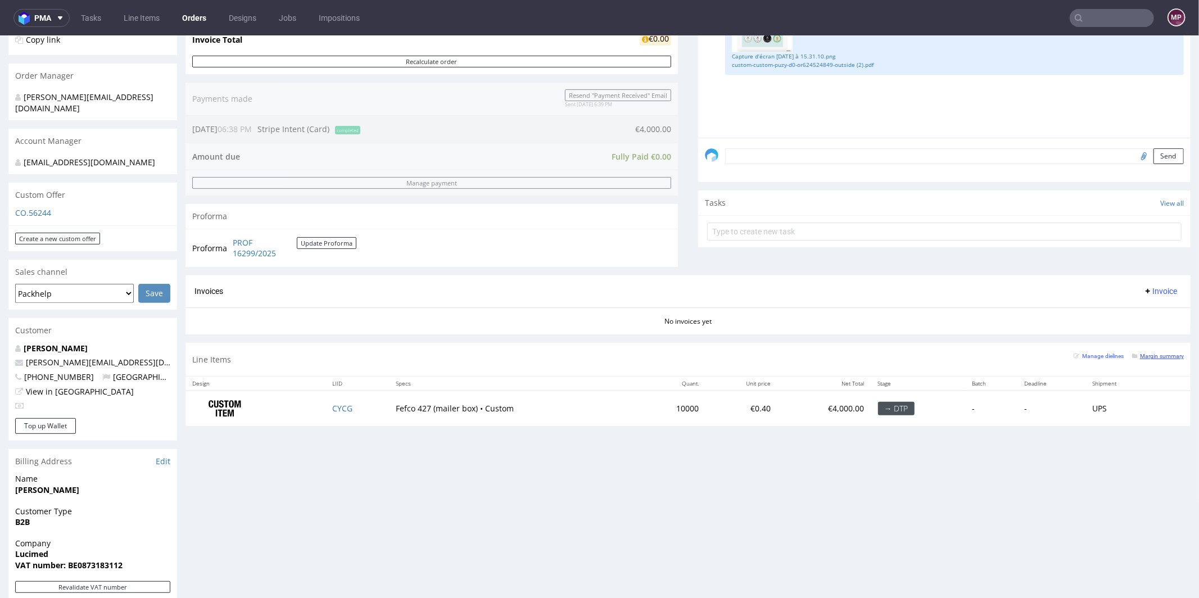
click at [1154, 353] on small "Margin summary" at bounding box center [1158, 355] width 52 height 6
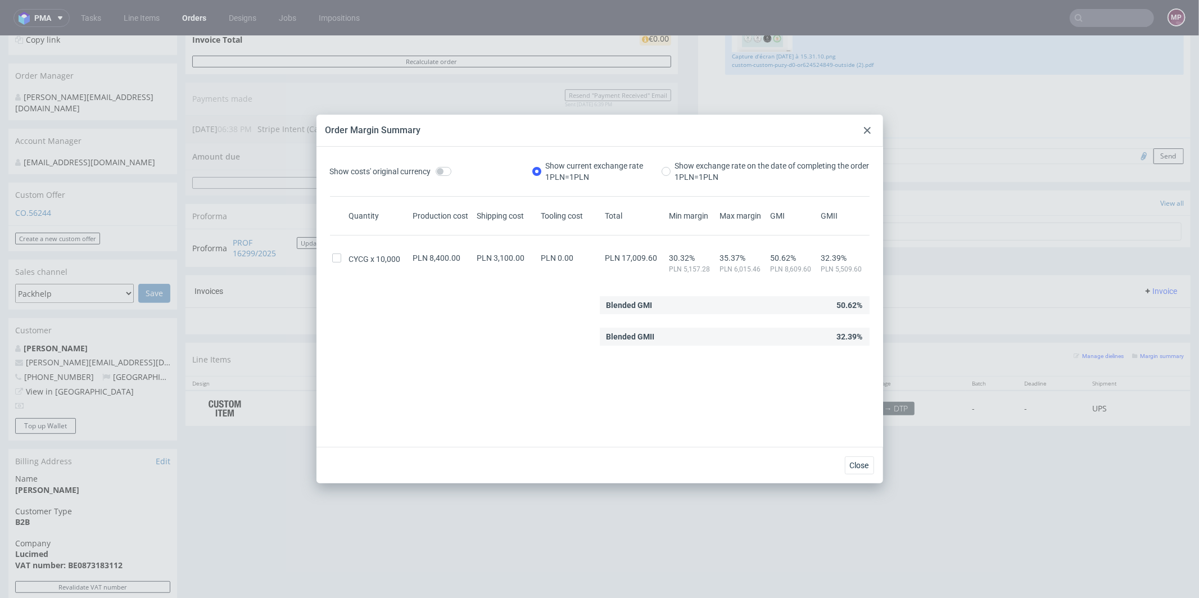
click at [872, 126] on div at bounding box center [866, 130] width 13 height 13
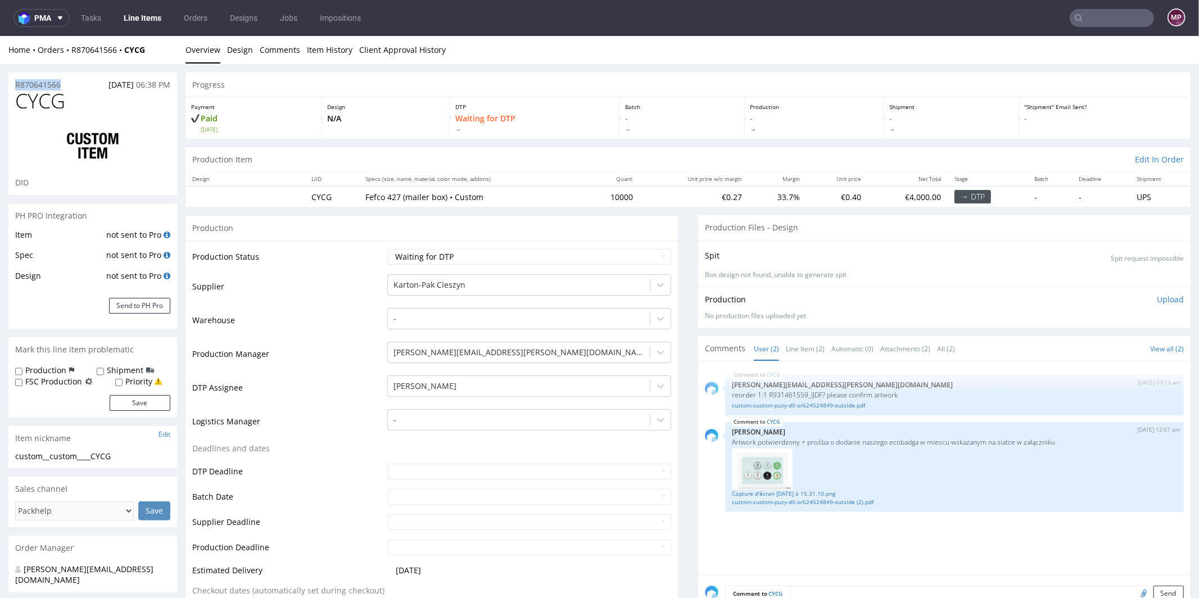
drag, startPoint x: 66, startPoint y: 87, endPoint x: 12, endPoint y: 87, distance: 53.9
click at [12, 87] on div "R870641566 31.07.2025 06:38 PM" at bounding box center [92, 81] width 169 height 18
copy p "R870641566"
click at [72, 105] on h1 "CYCG" at bounding box center [92, 100] width 155 height 22
drag, startPoint x: 77, startPoint y: 101, endPoint x: 17, endPoint y: 101, distance: 60.1
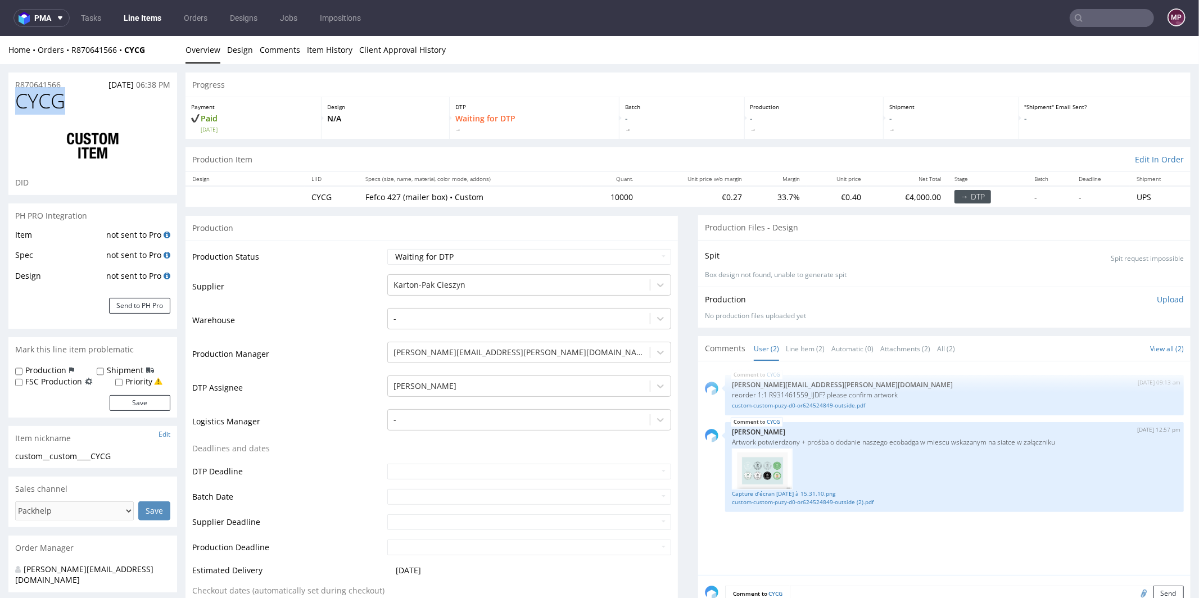
click at [17, 101] on h1 "CYCG" at bounding box center [92, 100] width 155 height 22
copy span "CYCG"
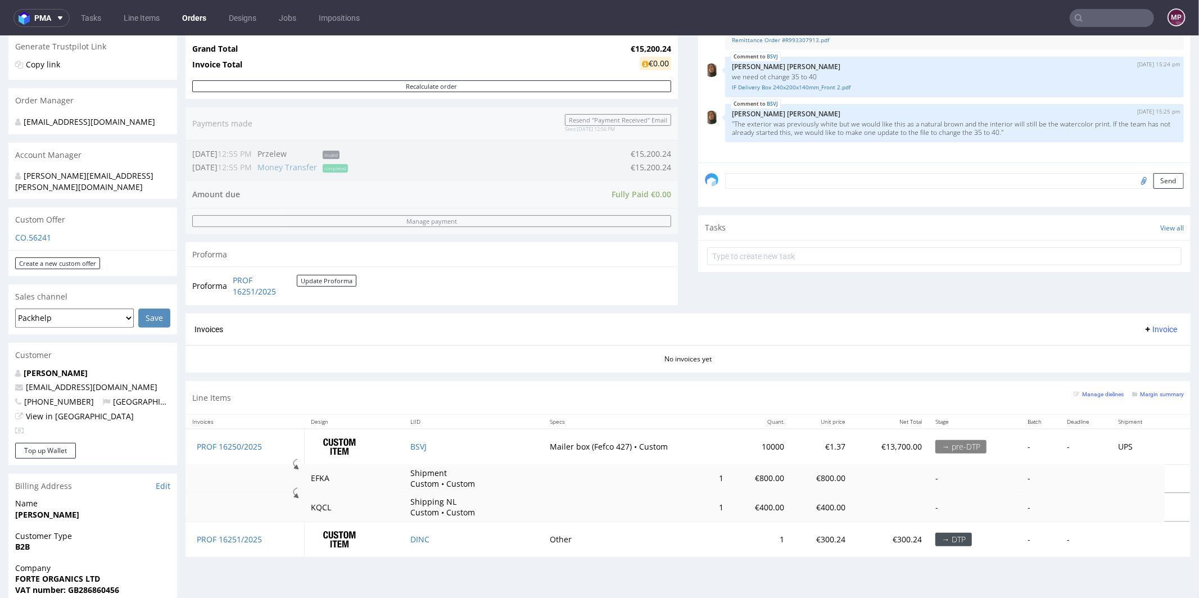
scroll to position [254, 0]
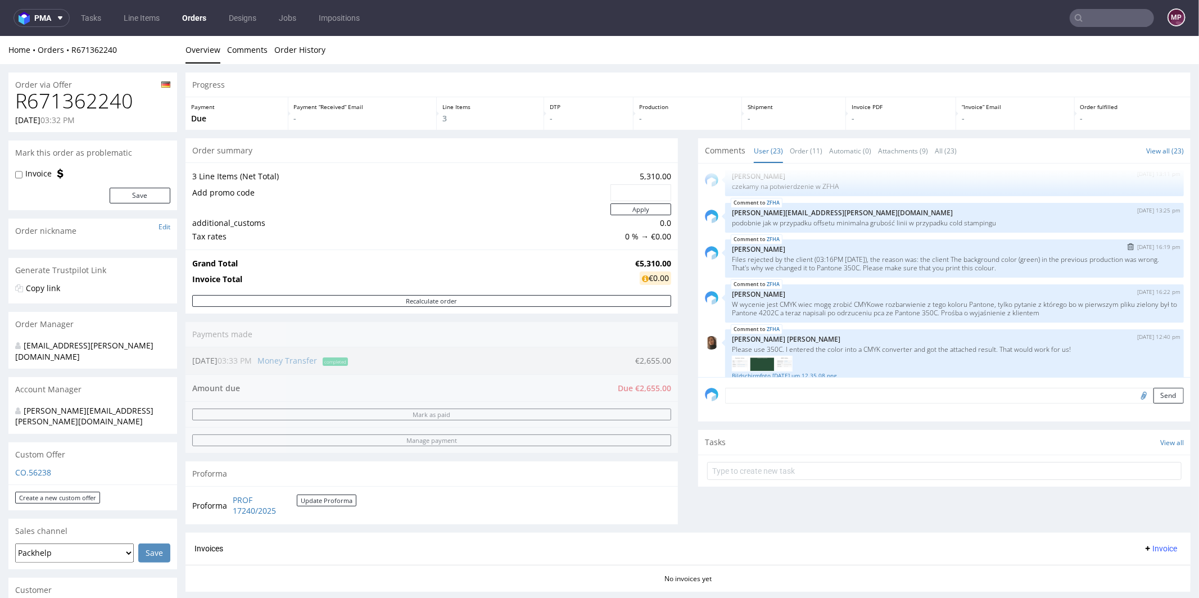
scroll to position [743, 0]
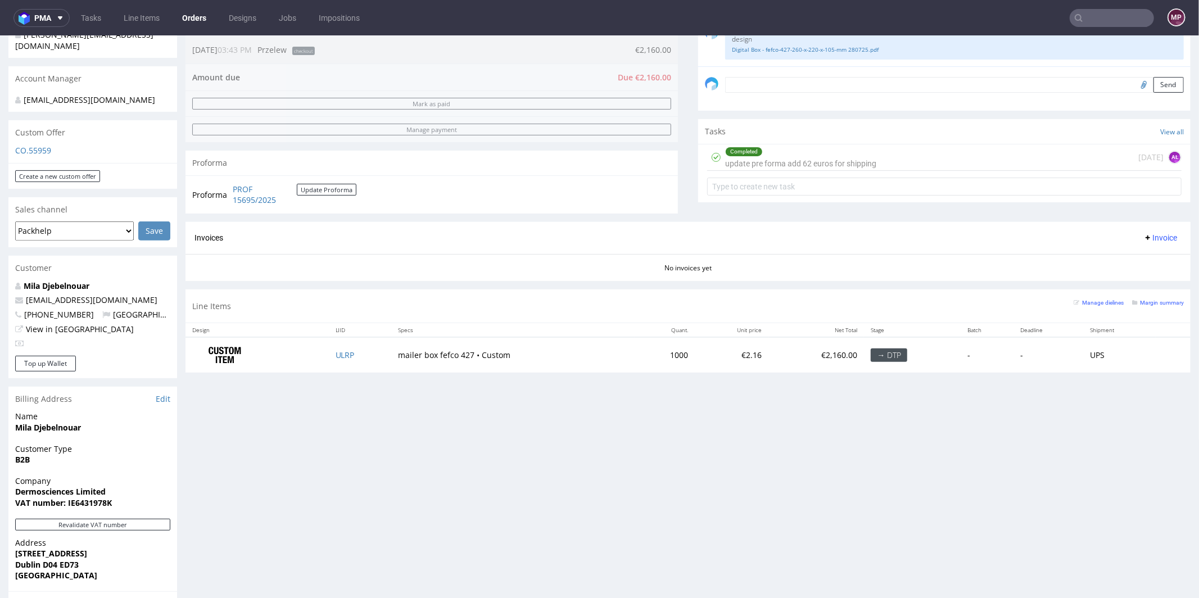
scroll to position [482, 0]
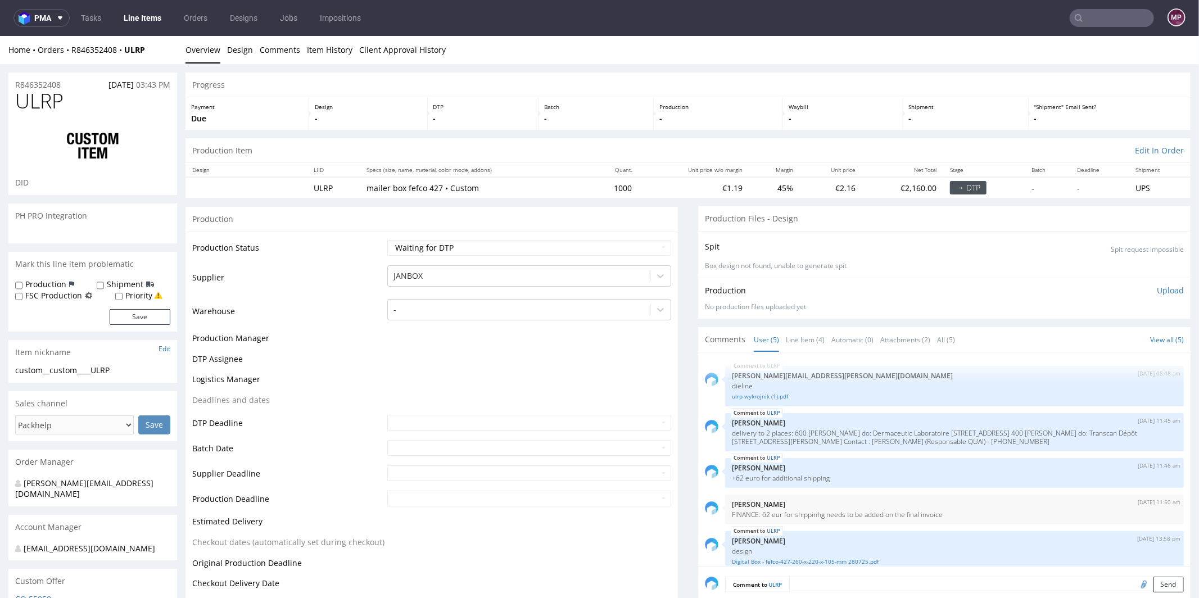
scroll to position [12, 0]
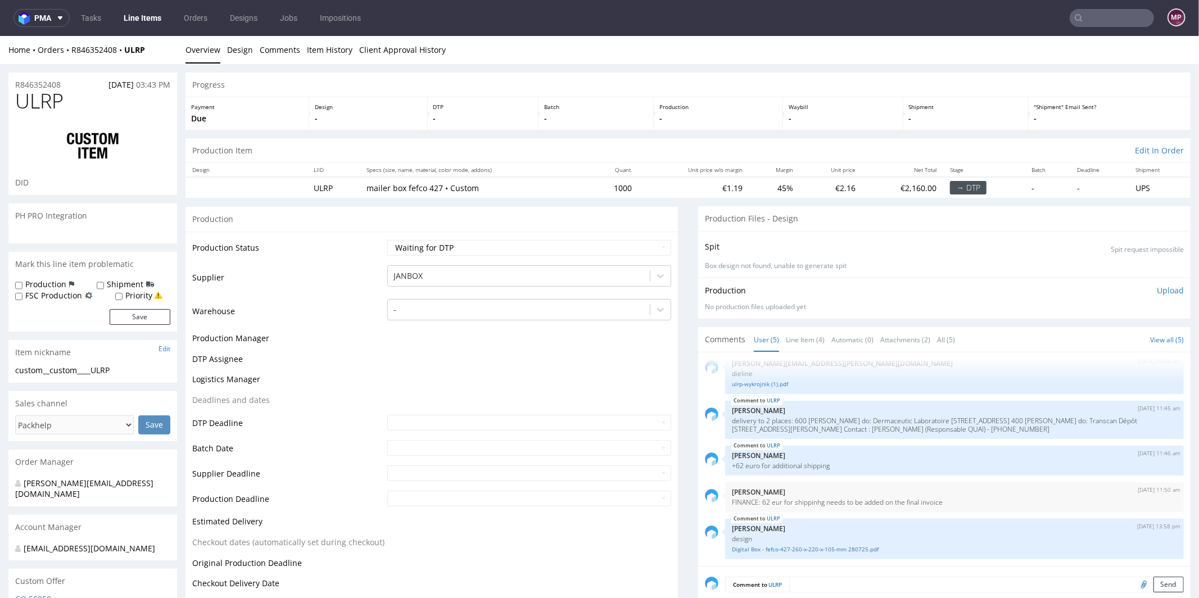
select select "in_progress"
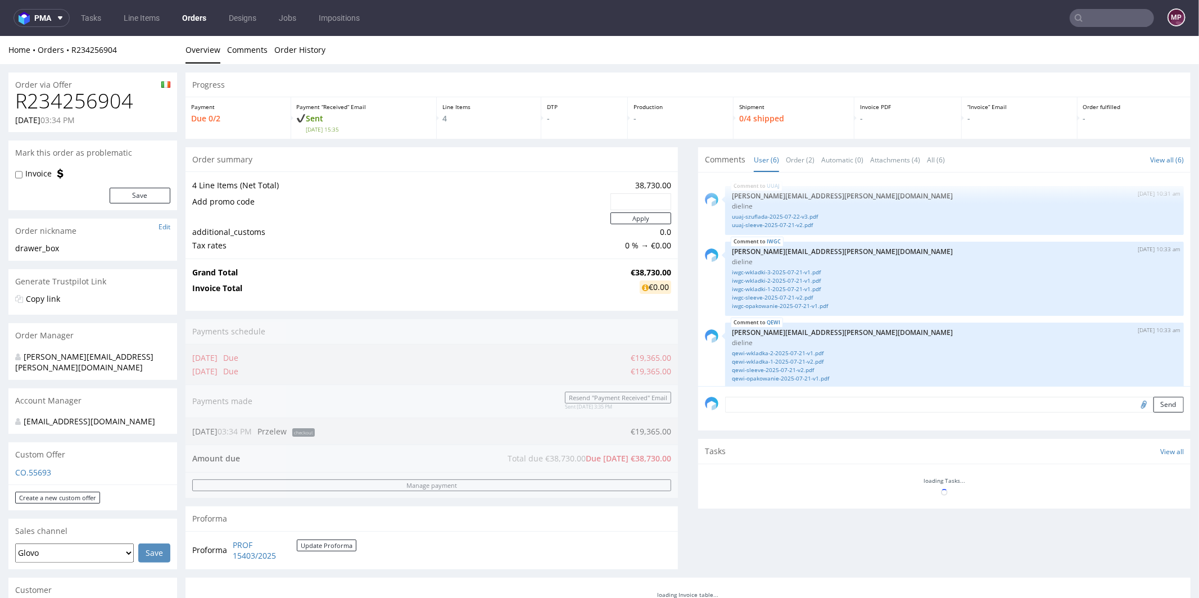
scroll to position [138, 0]
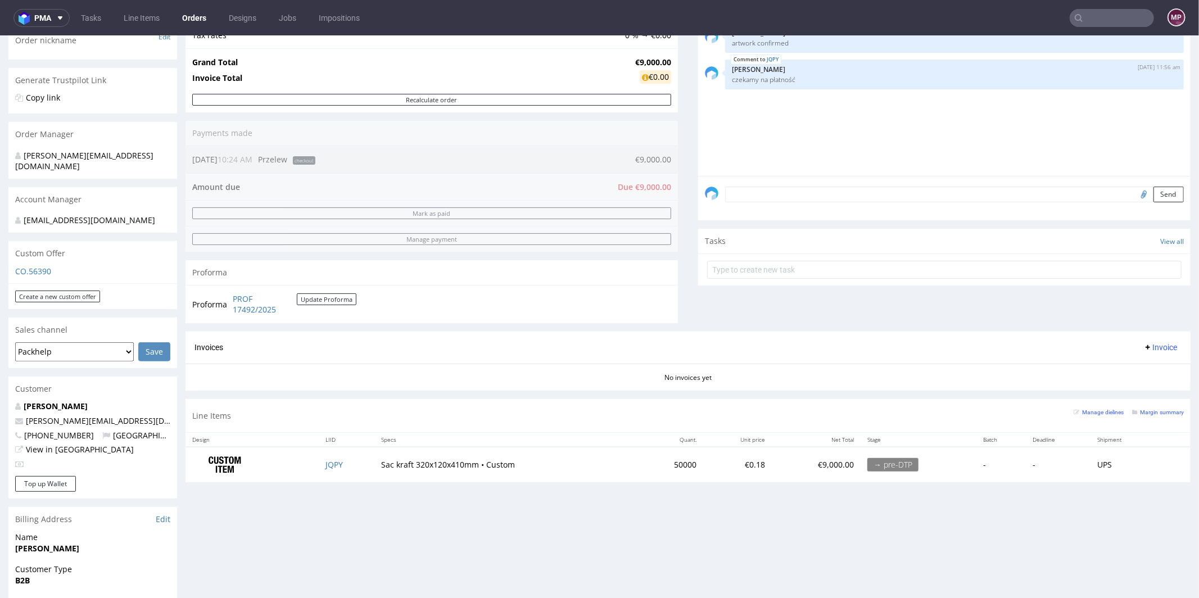
scroll to position [249, 0]
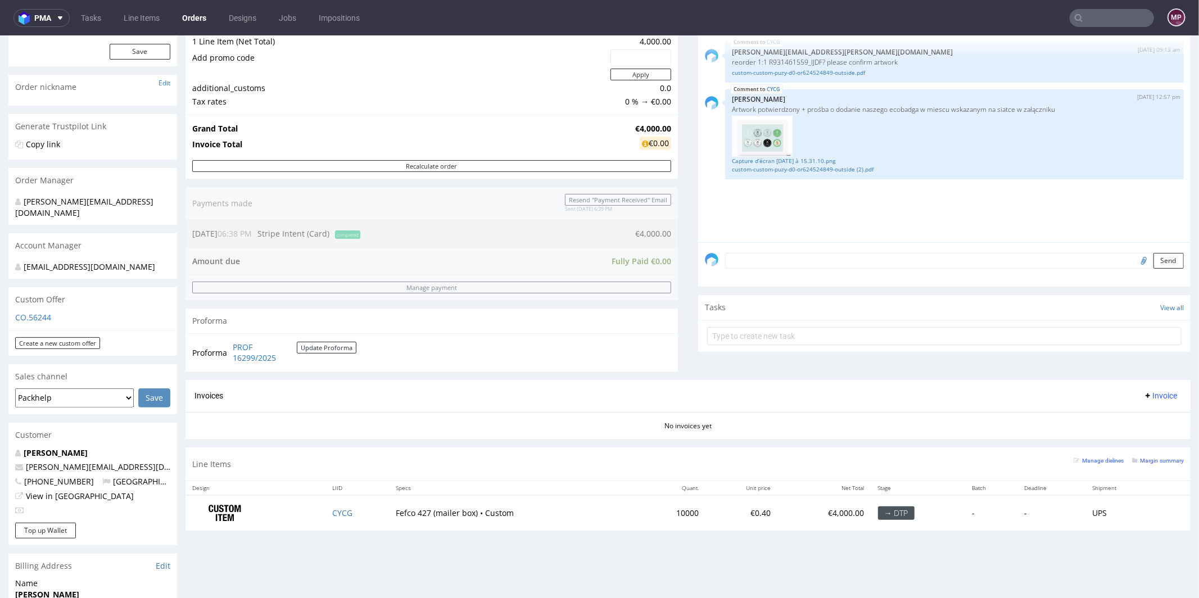
scroll to position [405, 0]
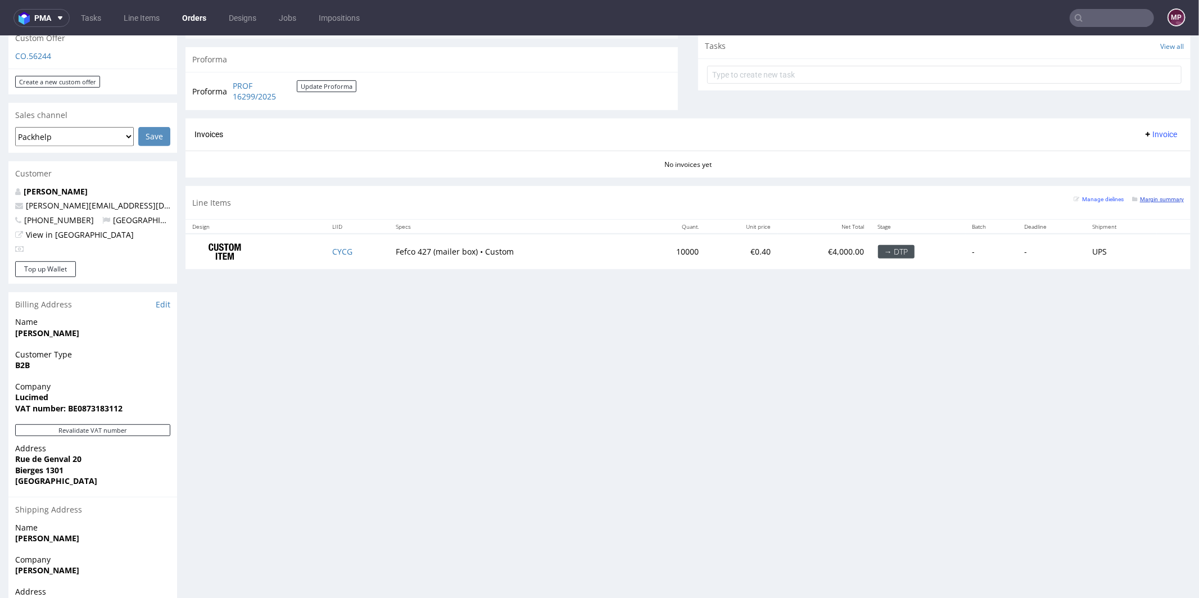
click at [1134, 199] on small "Margin summary" at bounding box center [1158, 199] width 52 height 6
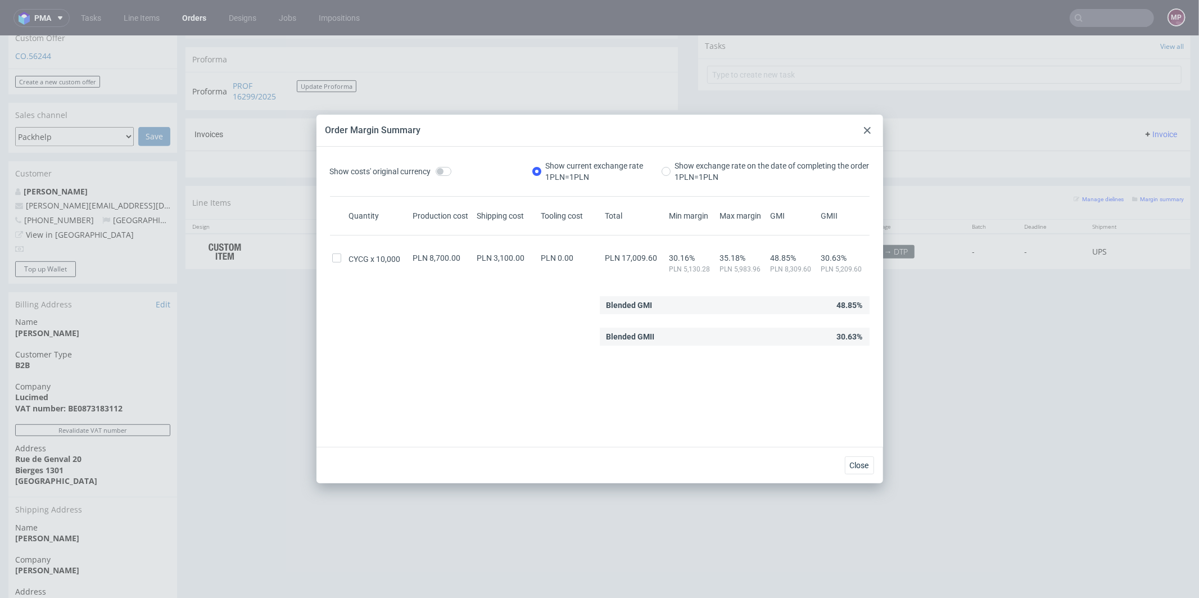
drag, startPoint x: 863, startPoint y: 126, endPoint x: 863, endPoint y: 90, distance: 36.0
click at [863, 126] on div at bounding box center [866, 130] width 13 height 13
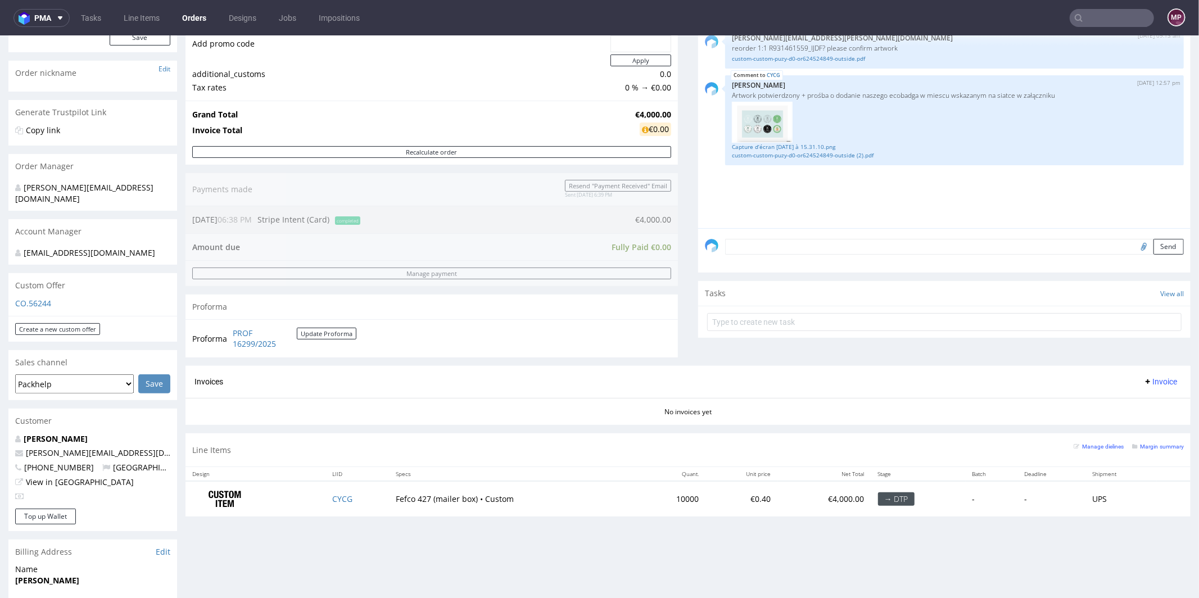
scroll to position [0, 0]
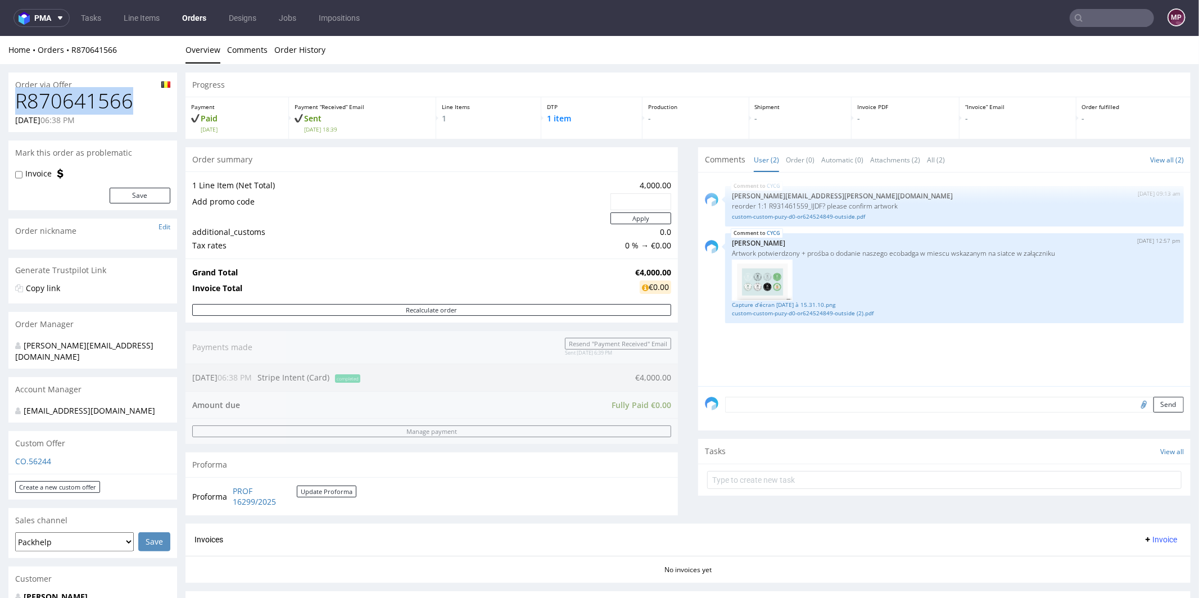
drag, startPoint x: 140, startPoint y: 102, endPoint x: 13, endPoint y: 101, distance: 126.4
click at [13, 101] on div "R870641566 31.07.2025 06:38 PM" at bounding box center [92, 110] width 169 height 42
copy h1 "R870641566"
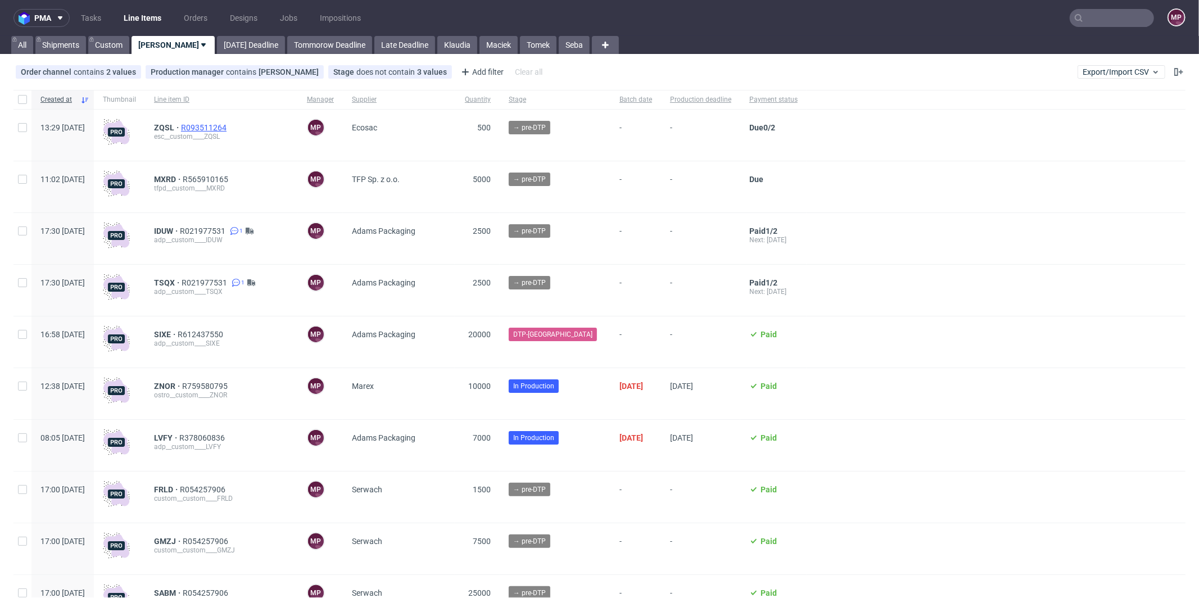
click at [229, 125] on span "R093511264" at bounding box center [205, 127] width 48 height 9
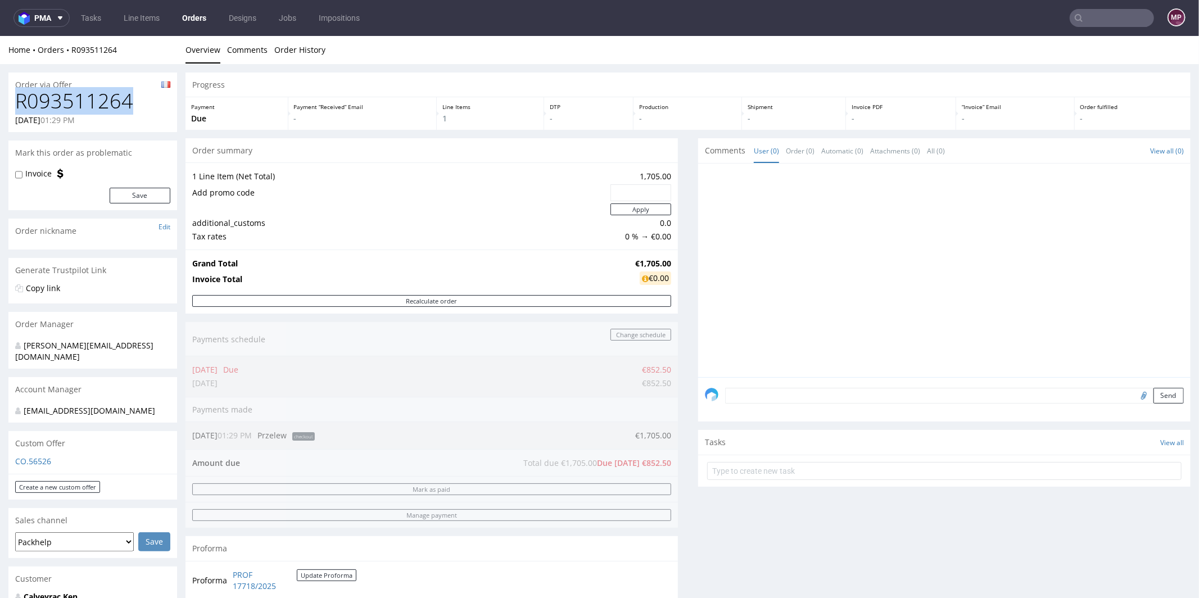
drag, startPoint x: 137, startPoint y: 104, endPoint x: 16, endPoint y: 103, distance: 121.4
click at [16, 103] on h1 "R093511264" at bounding box center [92, 100] width 155 height 22
copy h1 "R093511264"
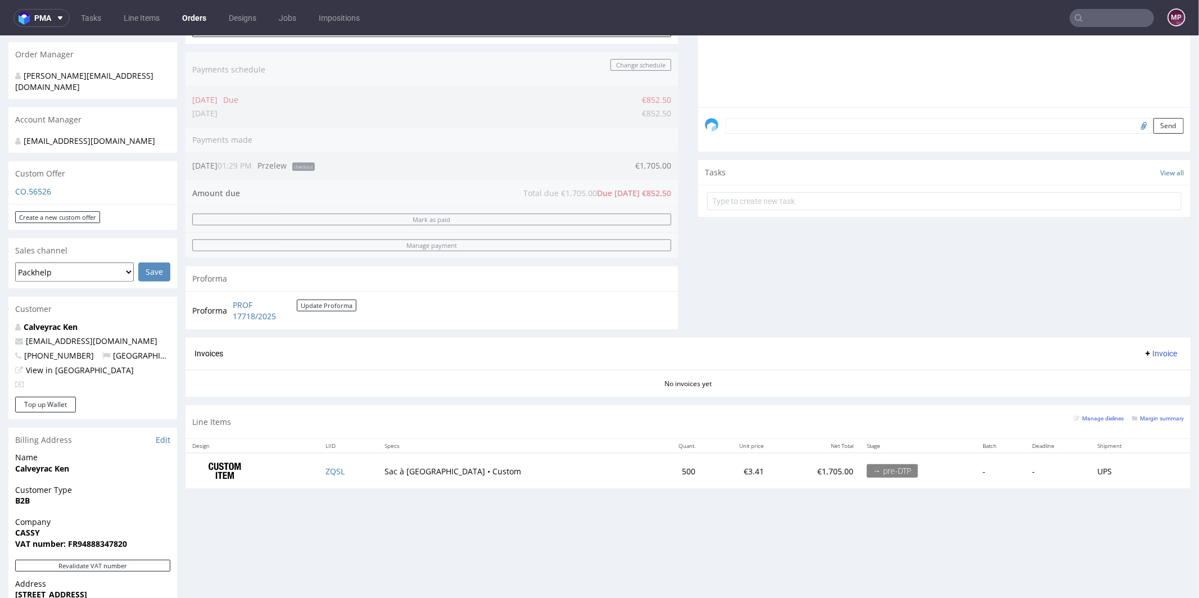
scroll to position [482, 0]
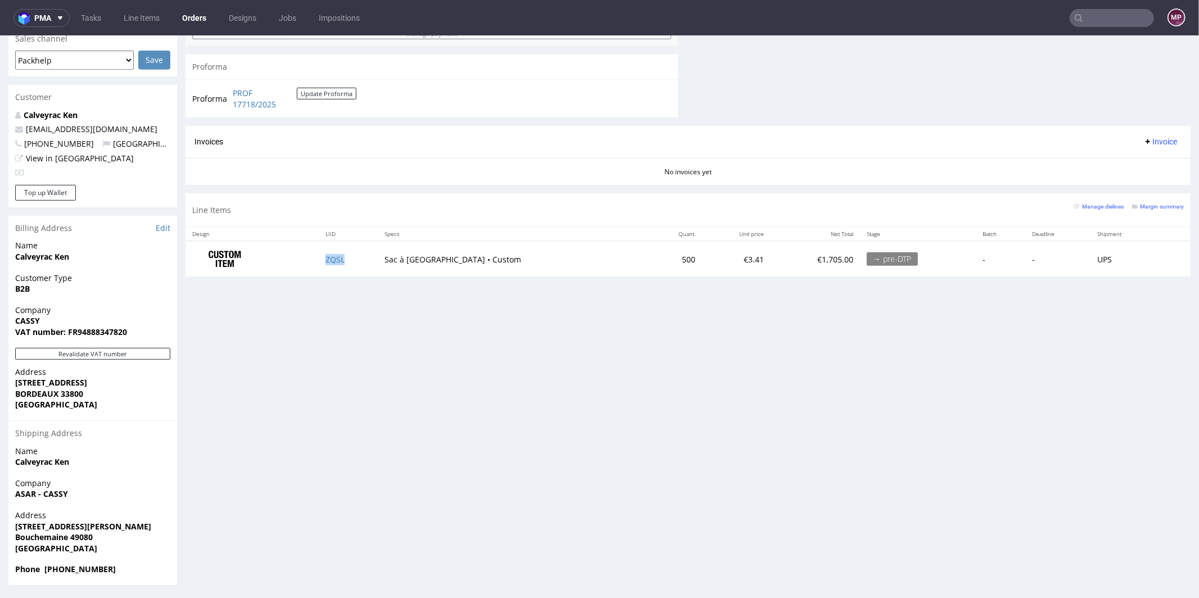
click at [358, 257] on td "ZQSL" at bounding box center [348, 257] width 58 height 35
copy link "ZQSL"
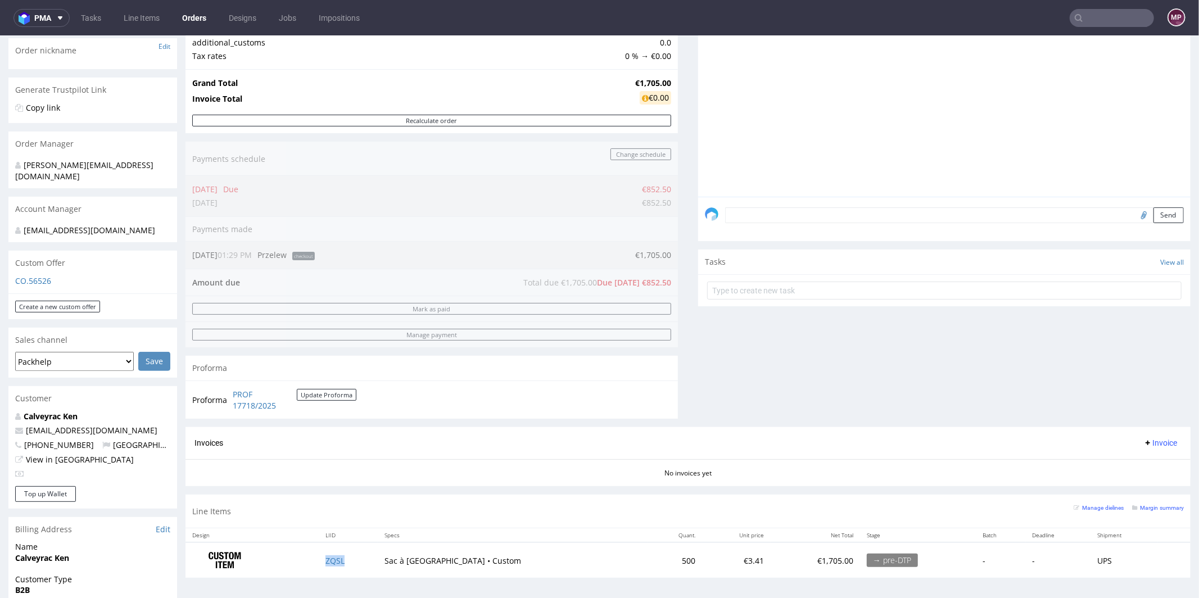
scroll to position [393, 0]
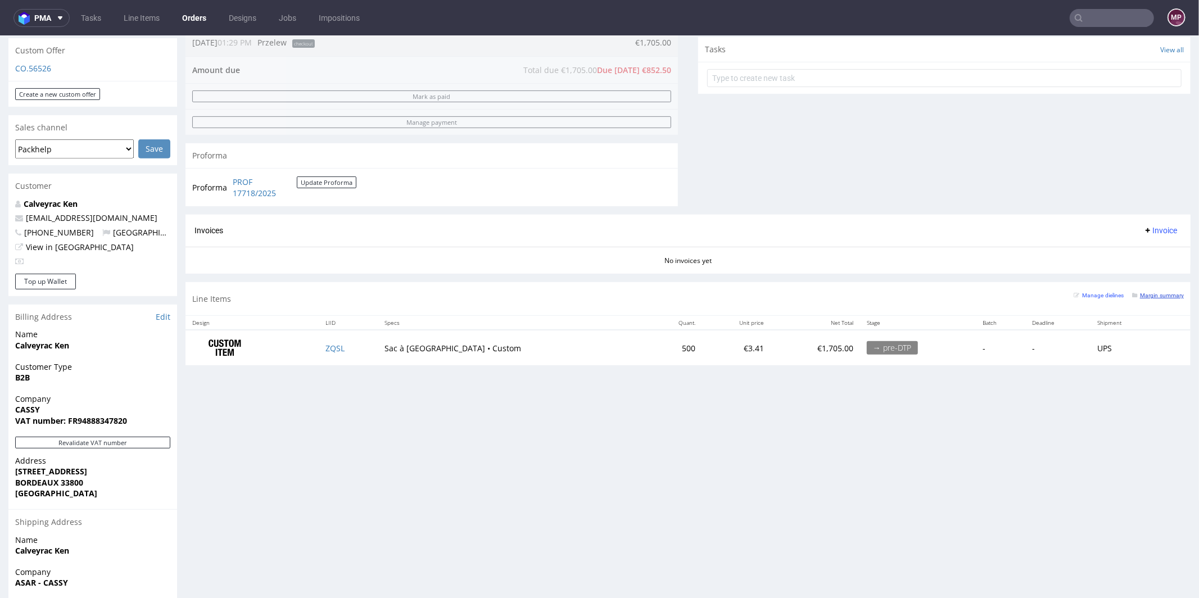
click at [1146, 292] on small "Margin summary" at bounding box center [1158, 295] width 52 height 6
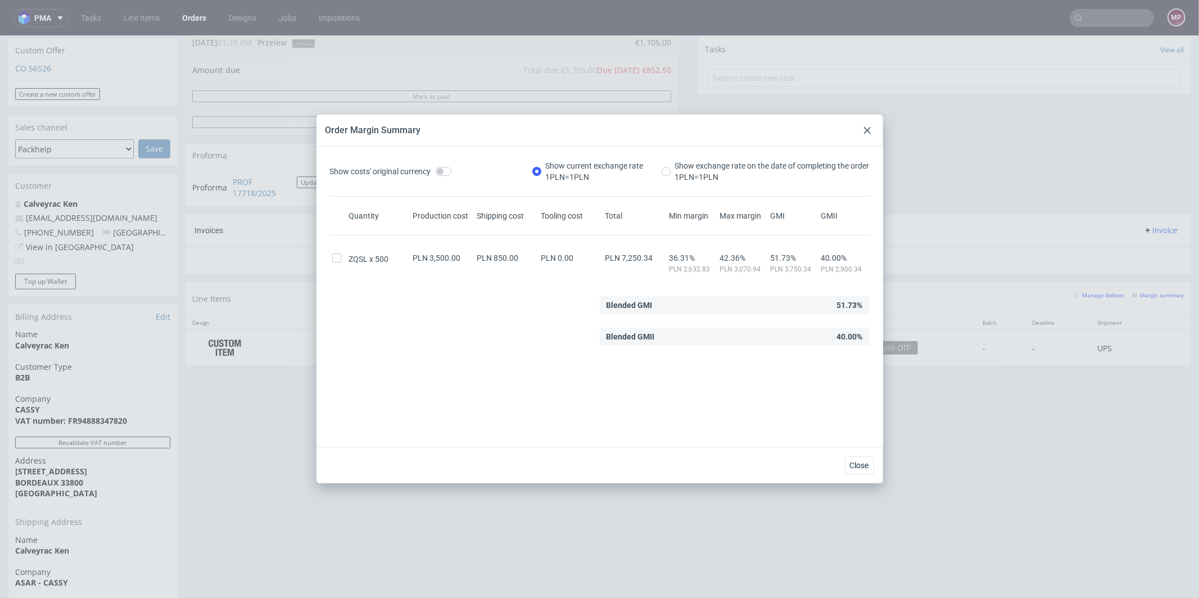
click at [867, 129] on use at bounding box center [867, 130] width 7 height 7
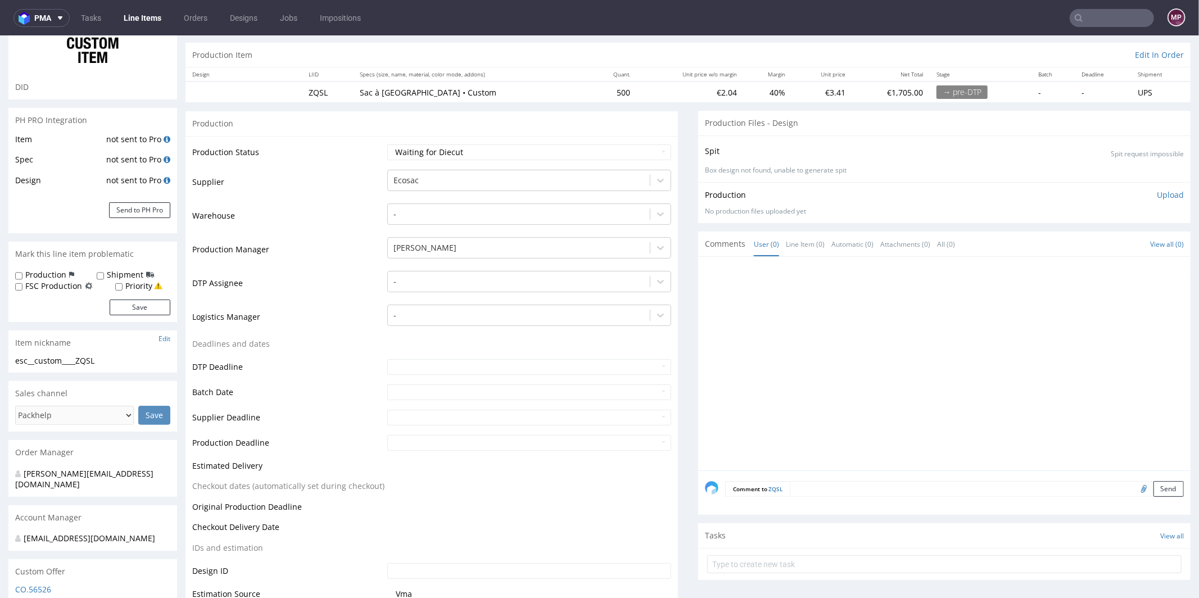
scroll to position [246, 0]
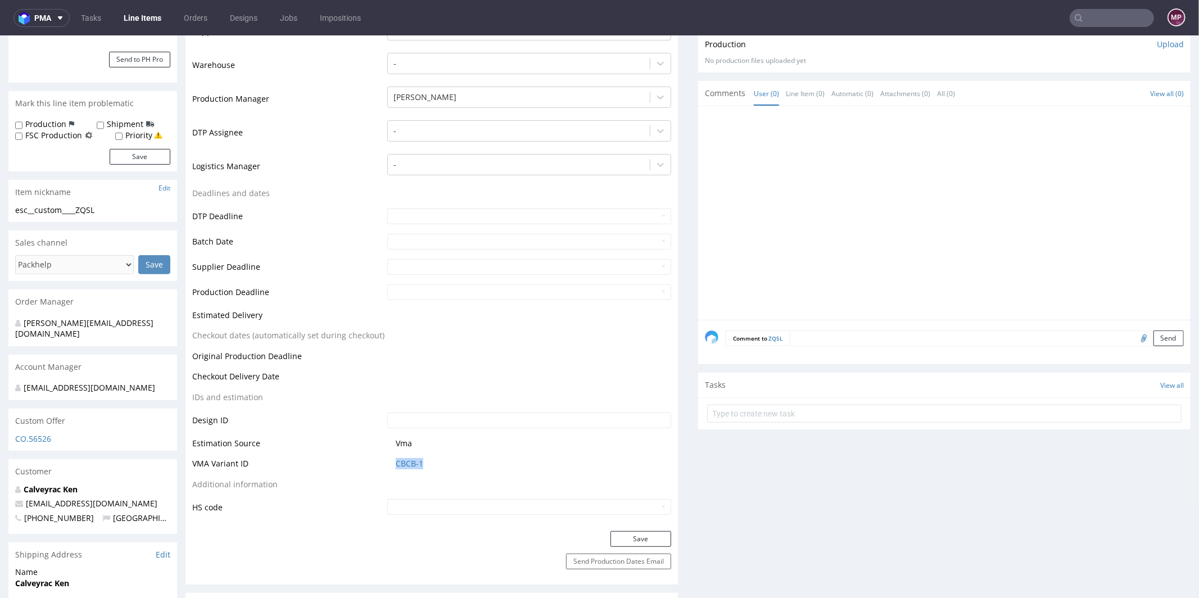
drag, startPoint x: 424, startPoint y: 465, endPoint x: 389, endPoint y: 463, distance: 35.5
click at [389, 463] on td "CBCB-1" at bounding box center [527, 466] width 287 height 21
copy link "CBCB-1"
click at [396, 462] on link "CBCB-1" at bounding box center [410, 462] width 28 height 11
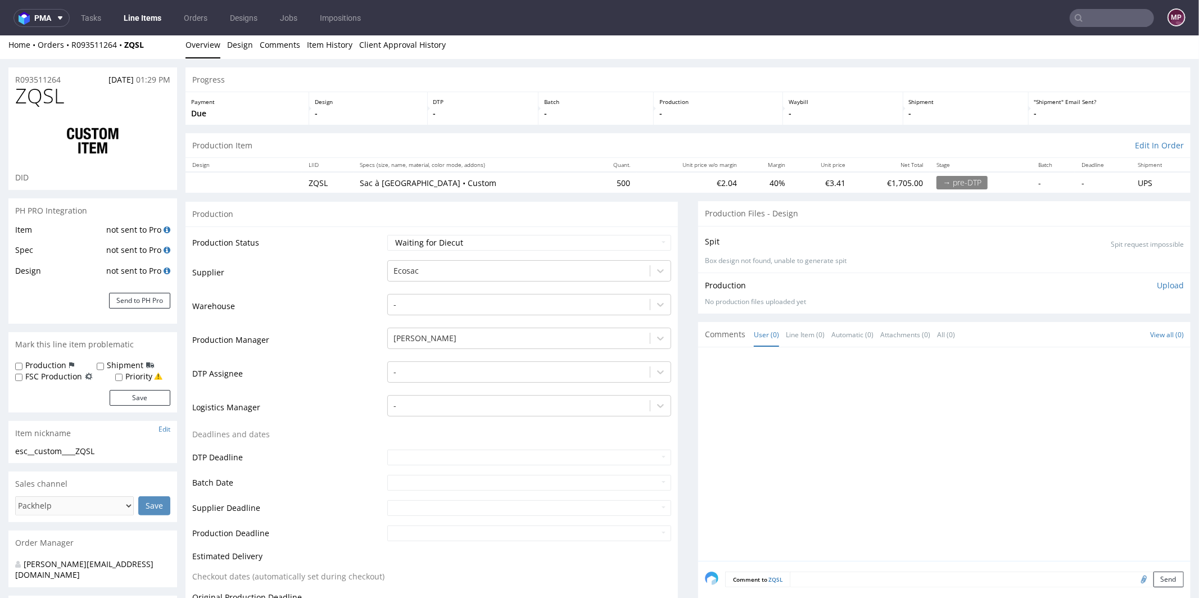
scroll to position [0, 0]
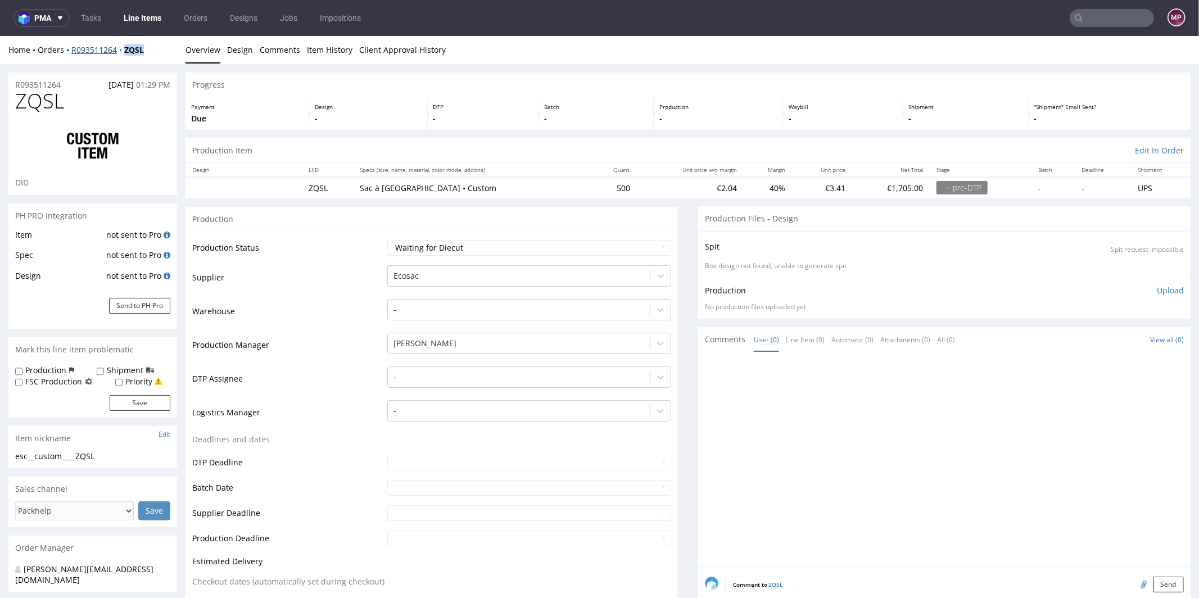
drag, startPoint x: 153, startPoint y: 49, endPoint x: 122, endPoint y: 49, distance: 30.3
click at [122, 49] on div "Home Orders R093511264 ZQSL" at bounding box center [92, 49] width 169 height 11
copy strong "ZQSL"
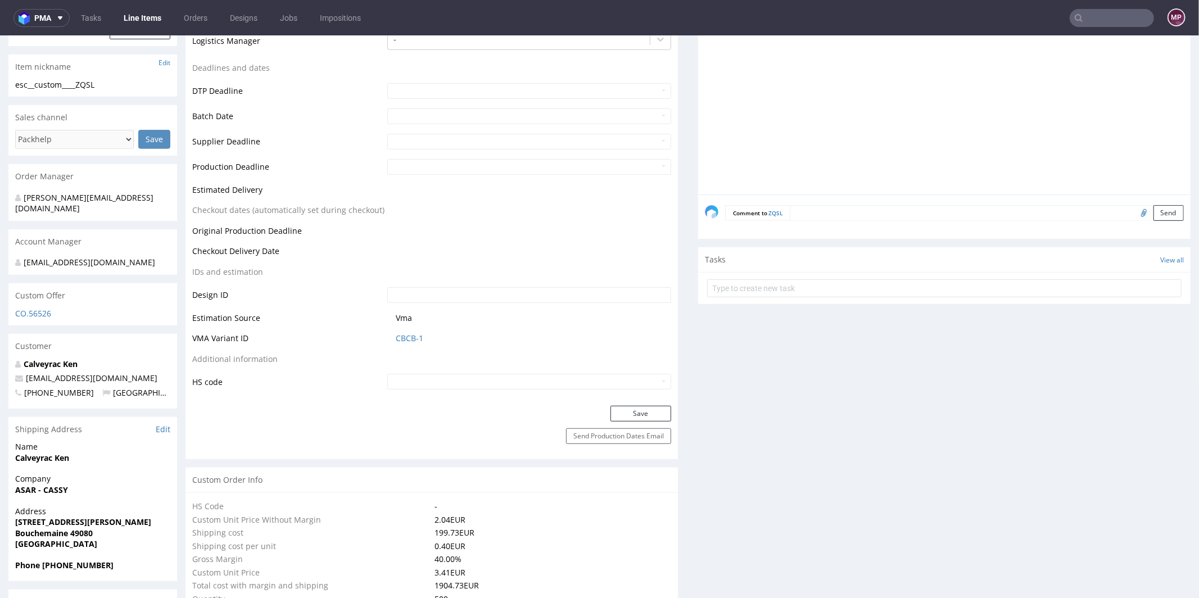
scroll to position [531, 0]
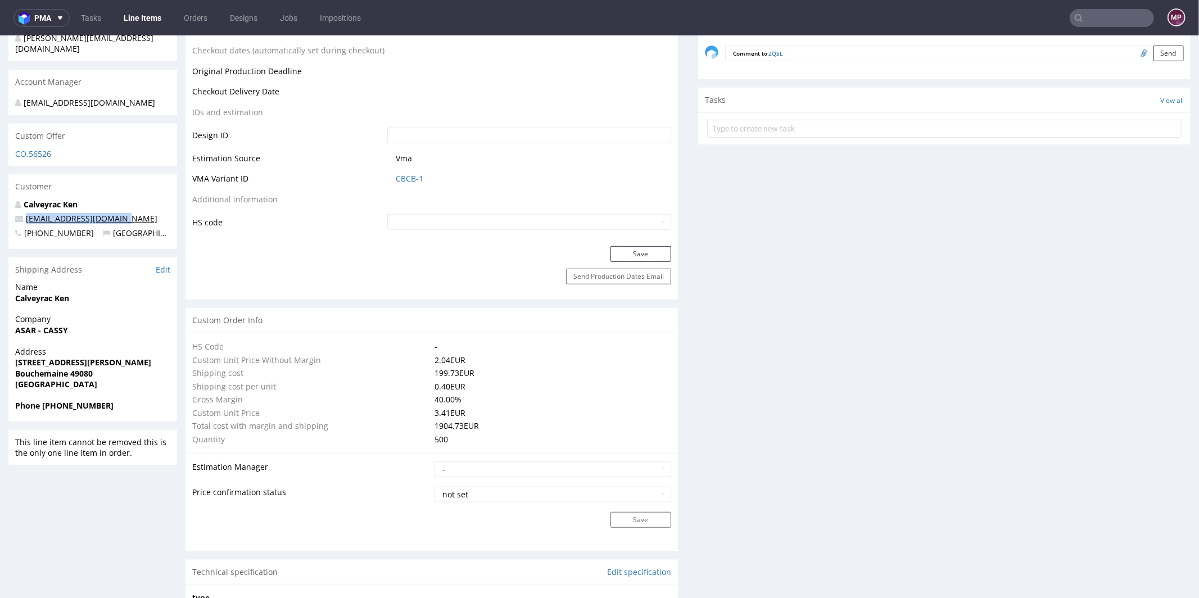
drag, startPoint x: 127, startPoint y: 216, endPoint x: 27, endPoint y: 219, distance: 100.1
click at [27, 219] on p "kencalveyrac@icloud.com" at bounding box center [92, 217] width 155 height 11
copy link "kencalveyrac@icloud.com"
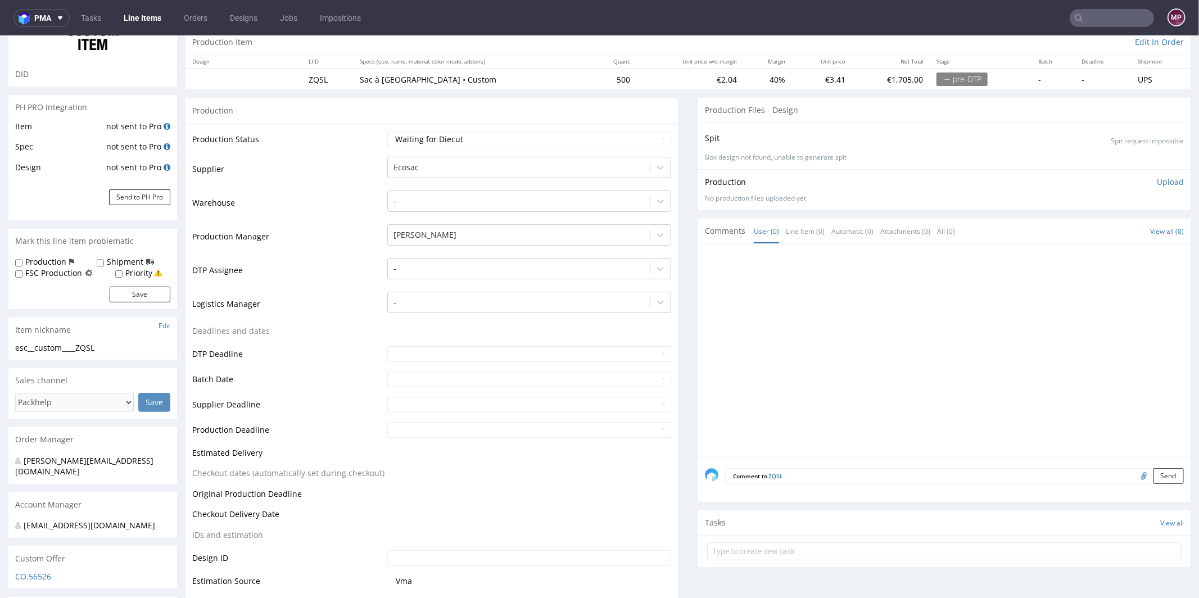
scroll to position [0, 0]
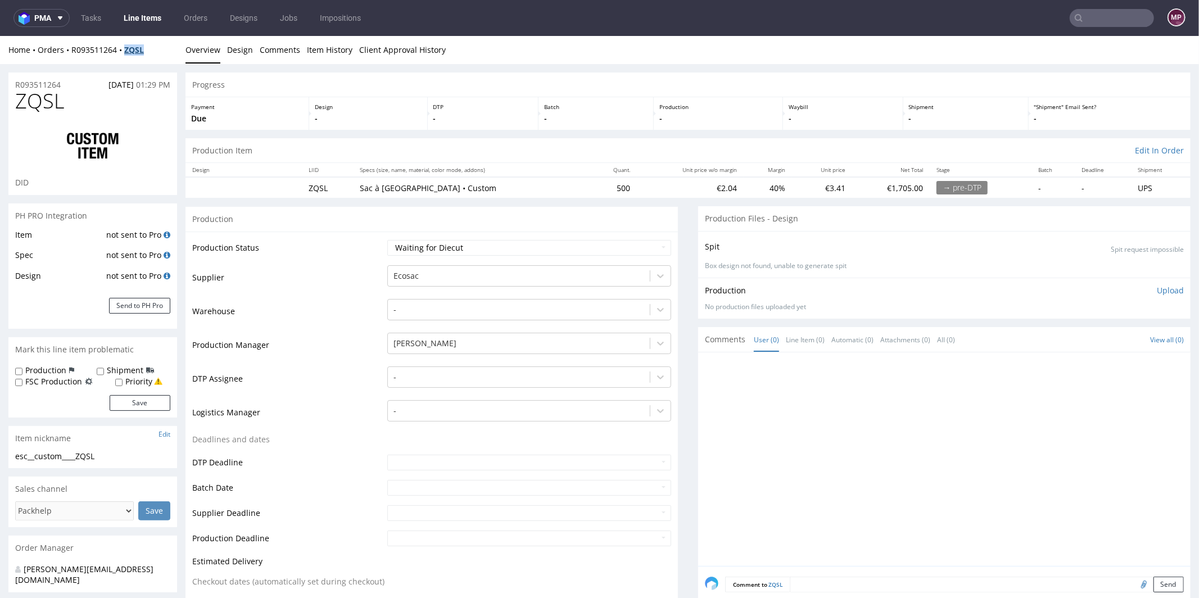
drag, startPoint x: 157, startPoint y: 52, endPoint x: 126, endPoint y: 47, distance: 31.8
click at [126, 47] on div "Home Orders R093511264 ZQSL" at bounding box center [92, 49] width 169 height 11
copy strong "ZQSL"
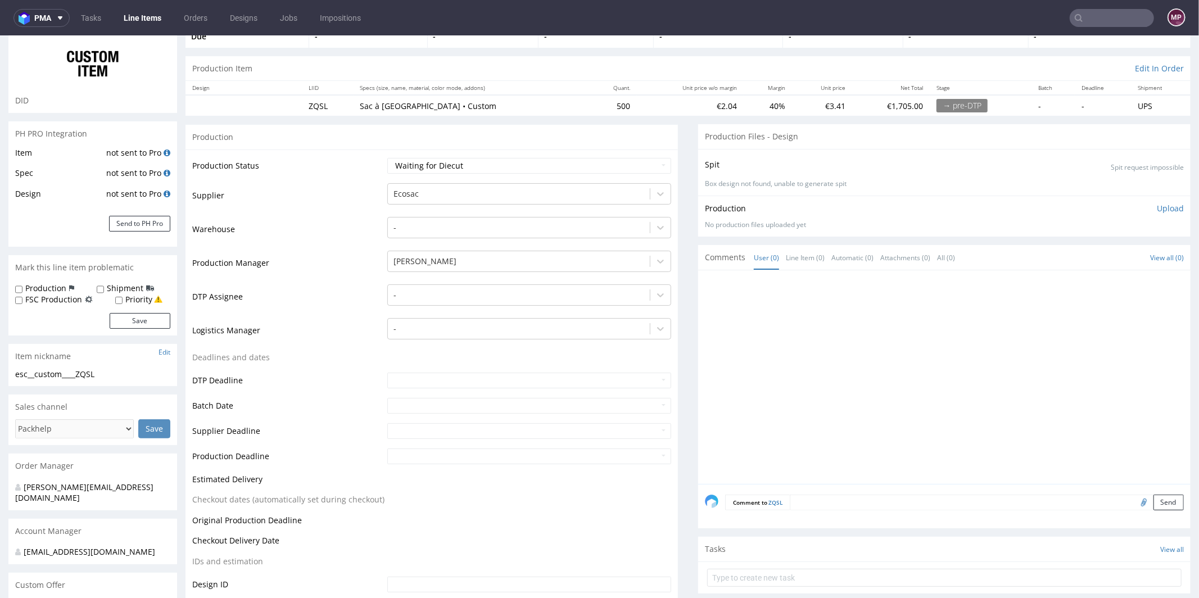
scroll to position [212, 0]
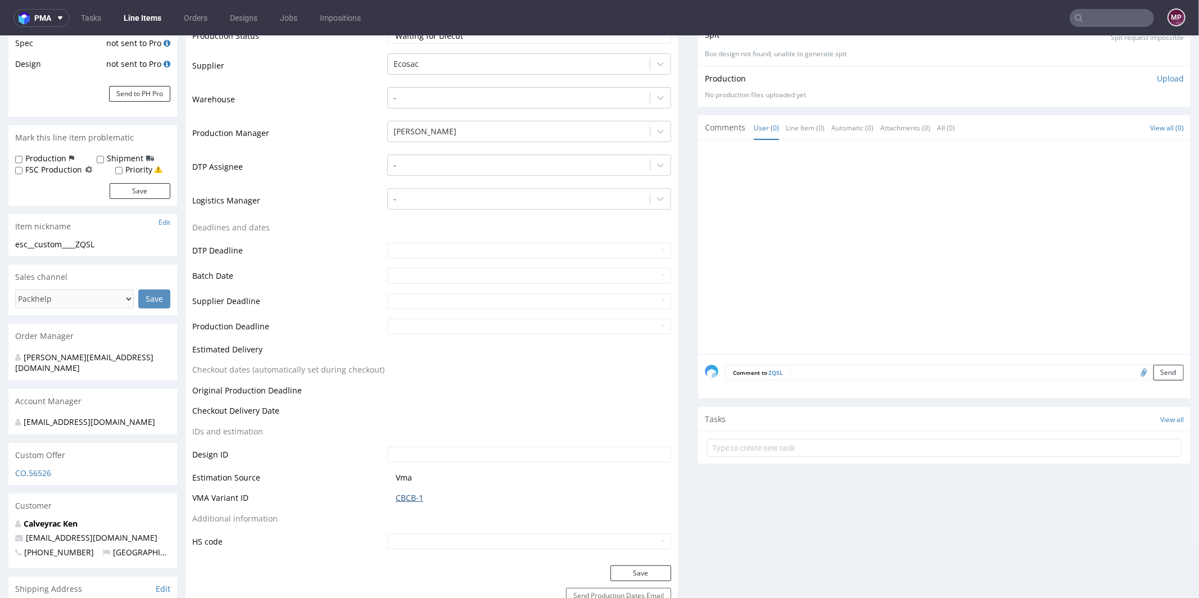
click at [407, 494] on link "CBCB-1" at bounding box center [410, 497] width 28 height 11
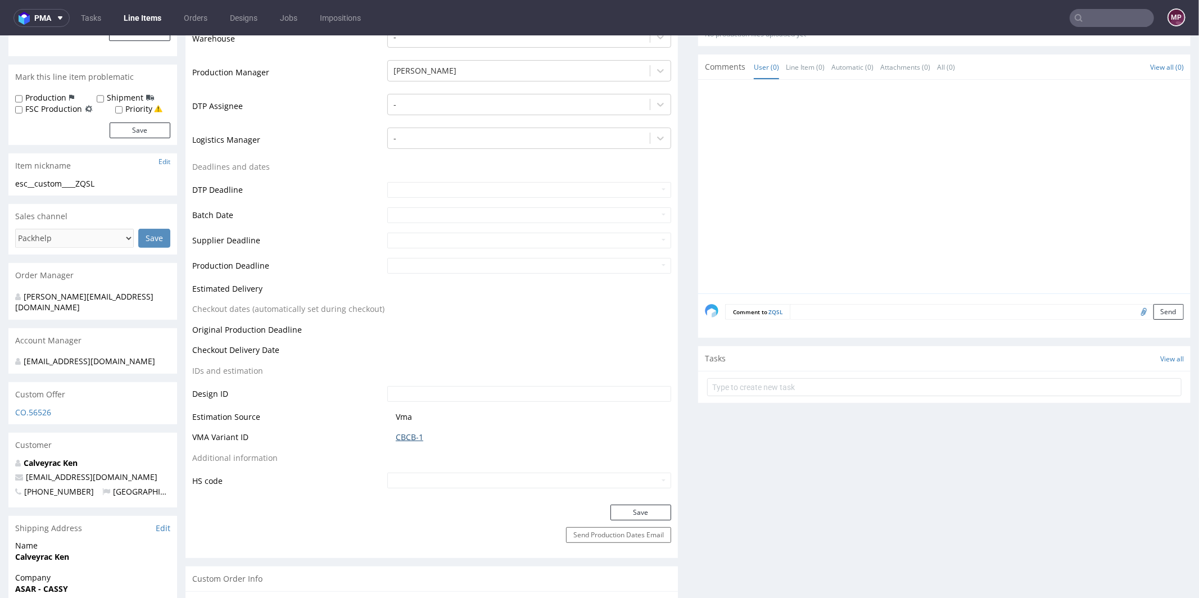
scroll to position [0, 0]
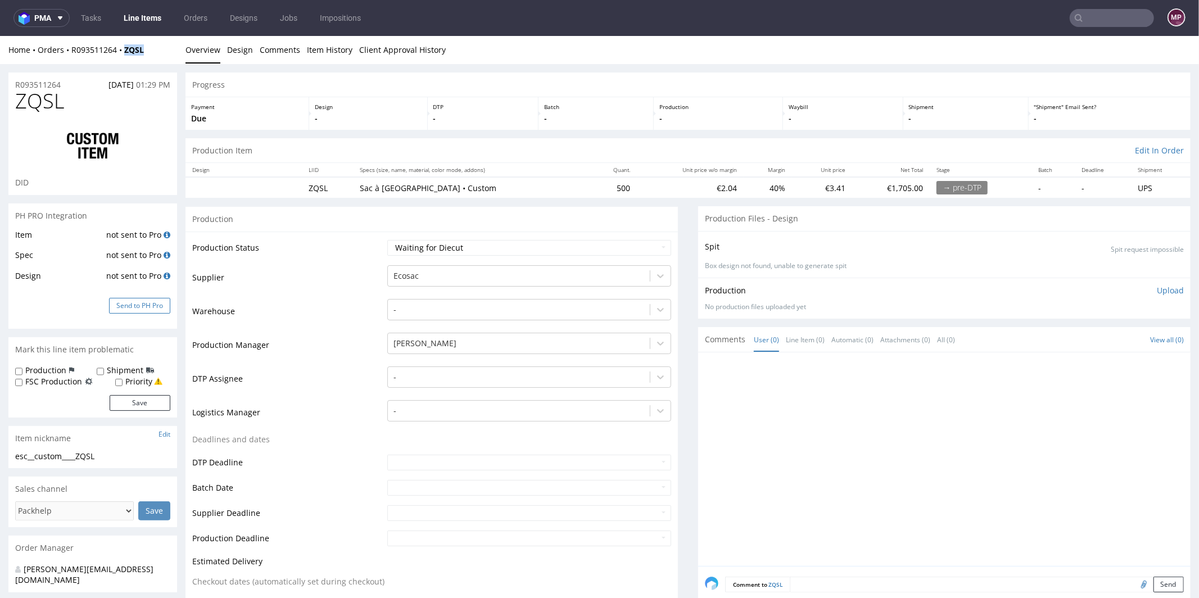
click at [156, 305] on button "Send to PH Pro" at bounding box center [139, 305] width 61 height 16
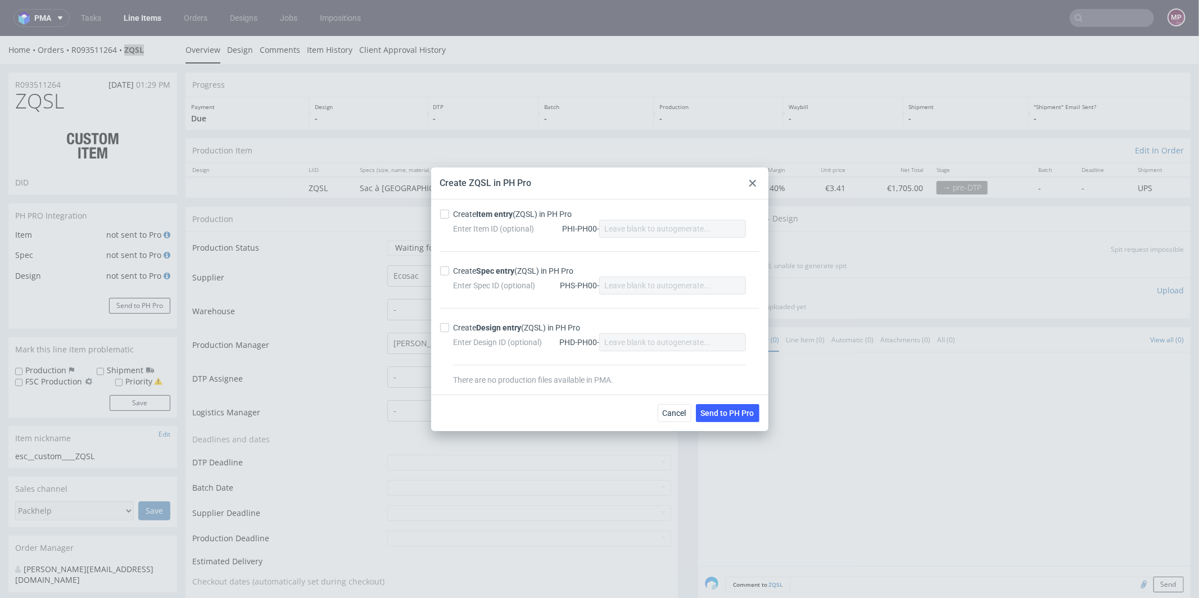
click at [453, 211] on div "Create Item entry (ZQSL) in PH Pro" at bounding box center [512, 213] width 119 height 11
click at [449, 211] on input "Create Item entry (ZQSL) in PH Pro" at bounding box center [444, 214] width 9 height 9
checkbox input "true"
click at [508, 271] on strong "Spec entry" at bounding box center [495, 270] width 38 height 9
click at [449, 271] on input "Create Spec entry (ZQSL) in PH Pro" at bounding box center [444, 270] width 9 height 9
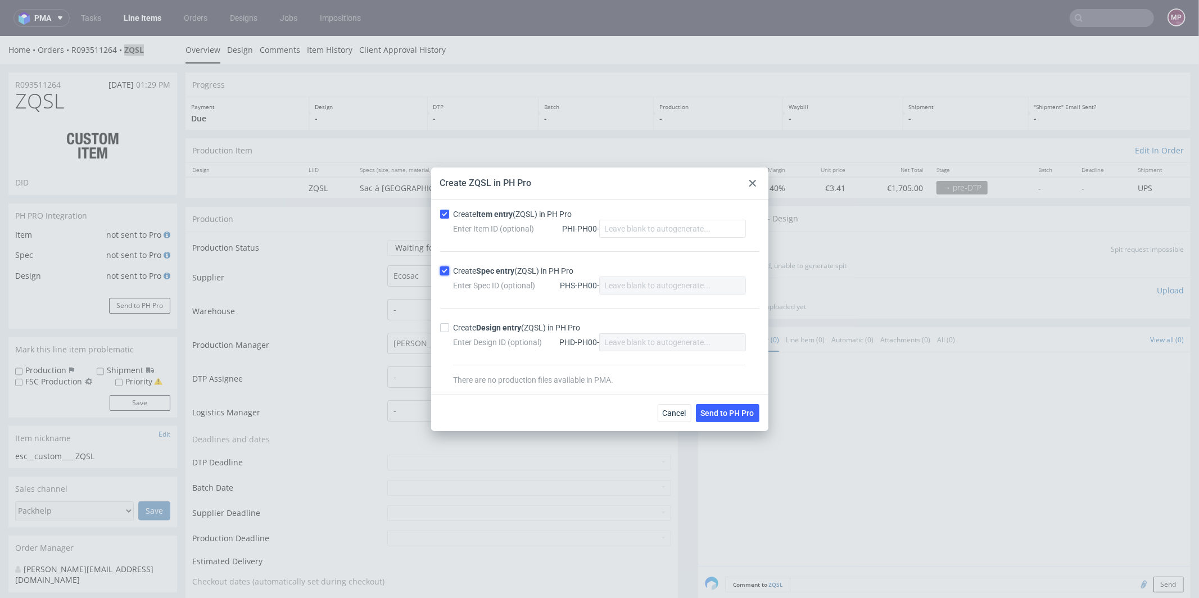
checkbox input "true"
click at [737, 411] on span "Send to PH Pro" at bounding box center [727, 413] width 53 height 8
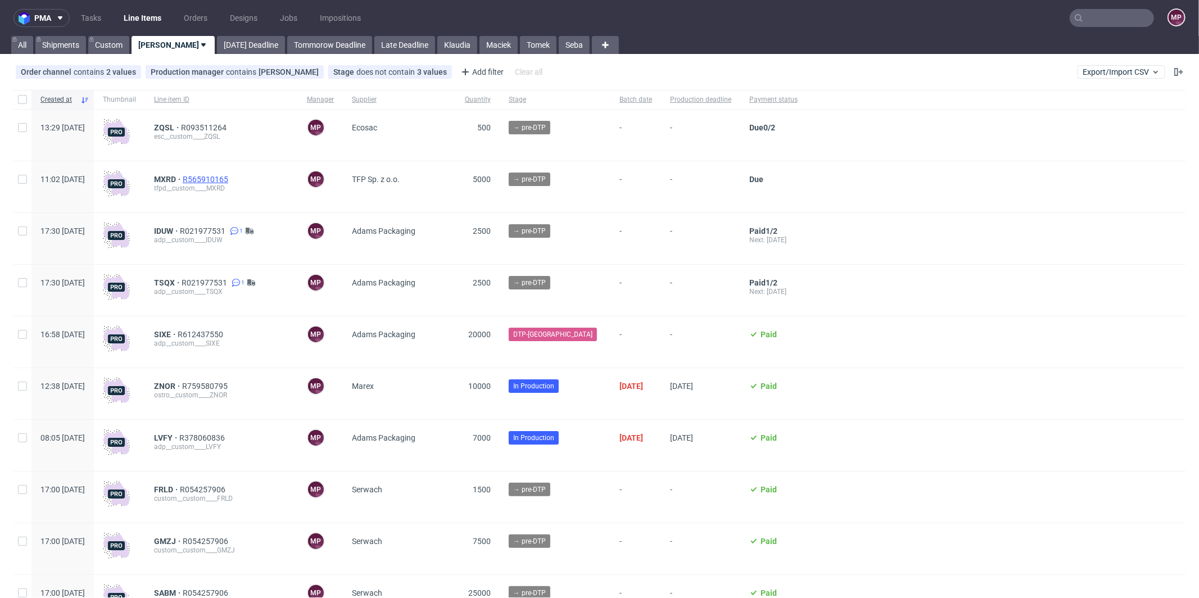
click at [224, 176] on span "R565910165" at bounding box center [207, 179] width 48 height 9
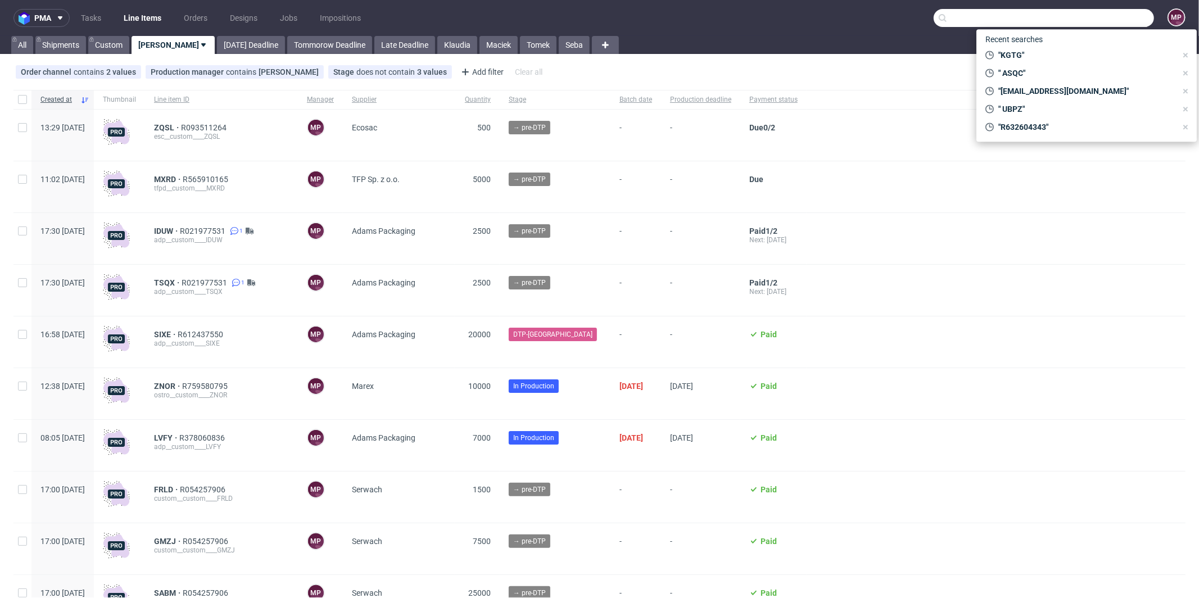
click at [1110, 10] on input "text" at bounding box center [1043, 18] width 220 height 18
paste input "[EMAIL_ADDRESS][DOMAIN_NAME]"
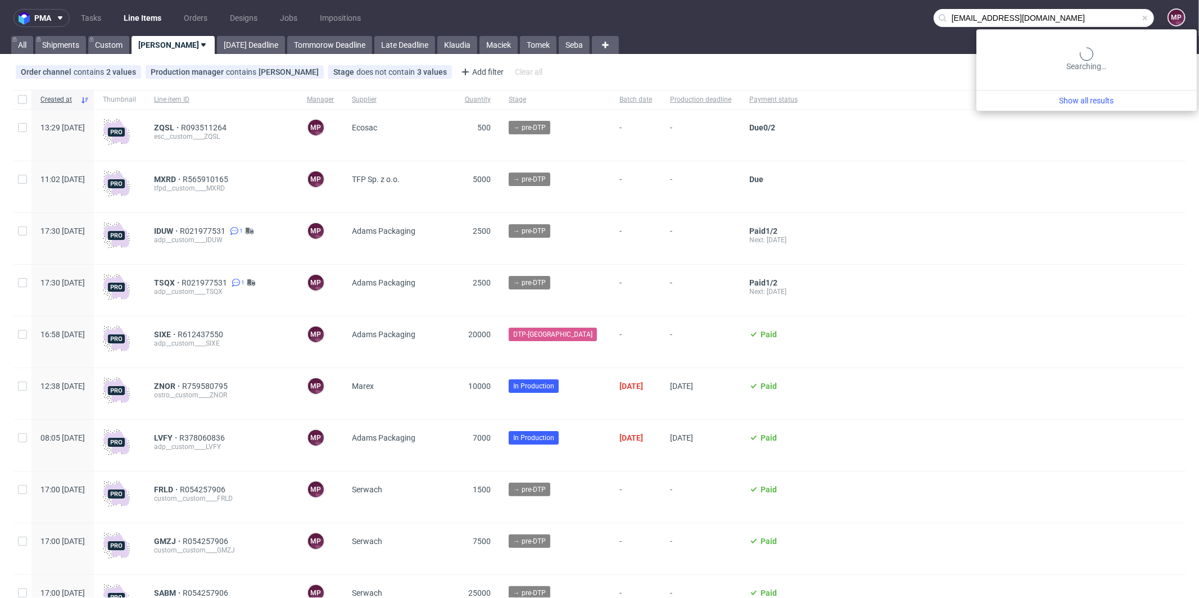
type input "[EMAIL_ADDRESS][DOMAIN_NAME]"
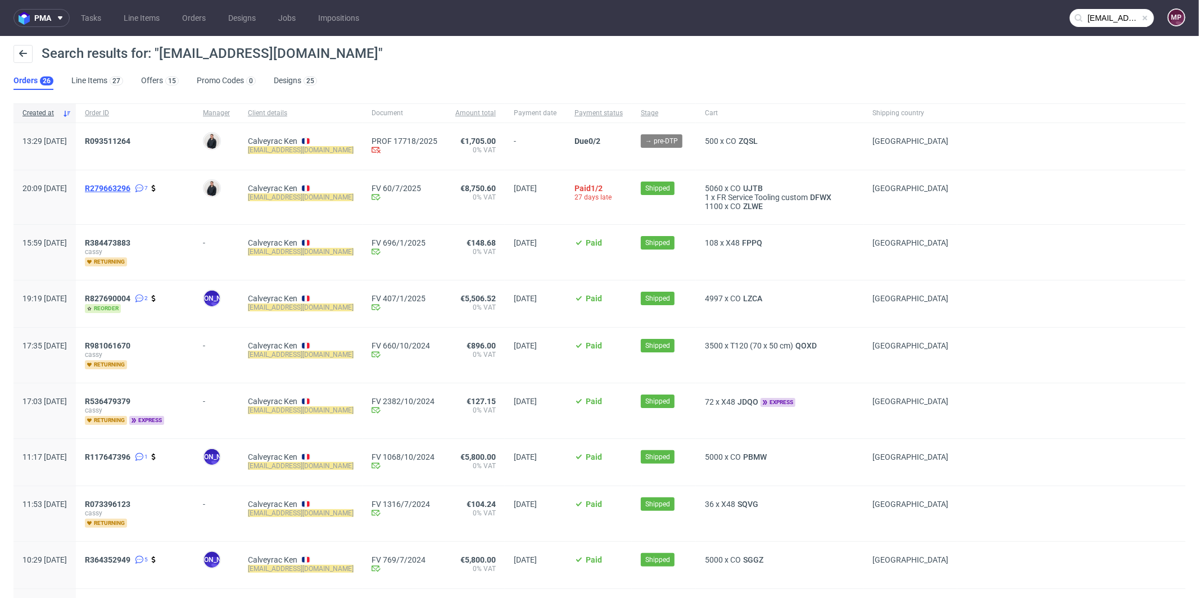
click at [130, 187] on span "R279663296" at bounding box center [108, 188] width 46 height 9
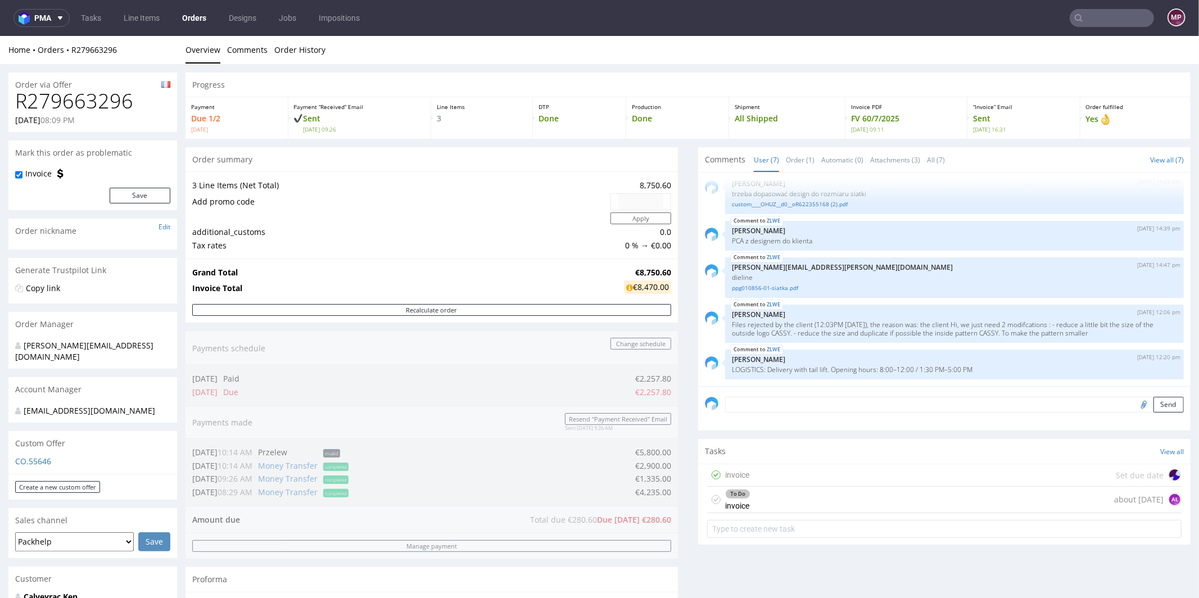
type input "[EMAIL_ADDRESS][DOMAIN_NAME]"
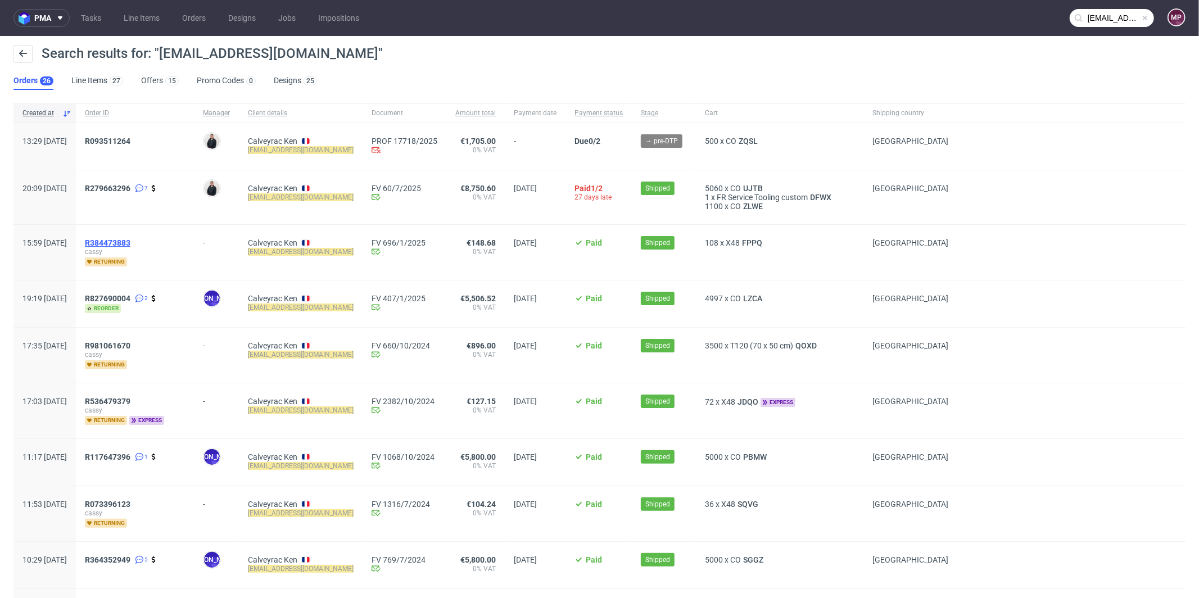
click at [130, 241] on span "R384473883" at bounding box center [108, 242] width 46 height 9
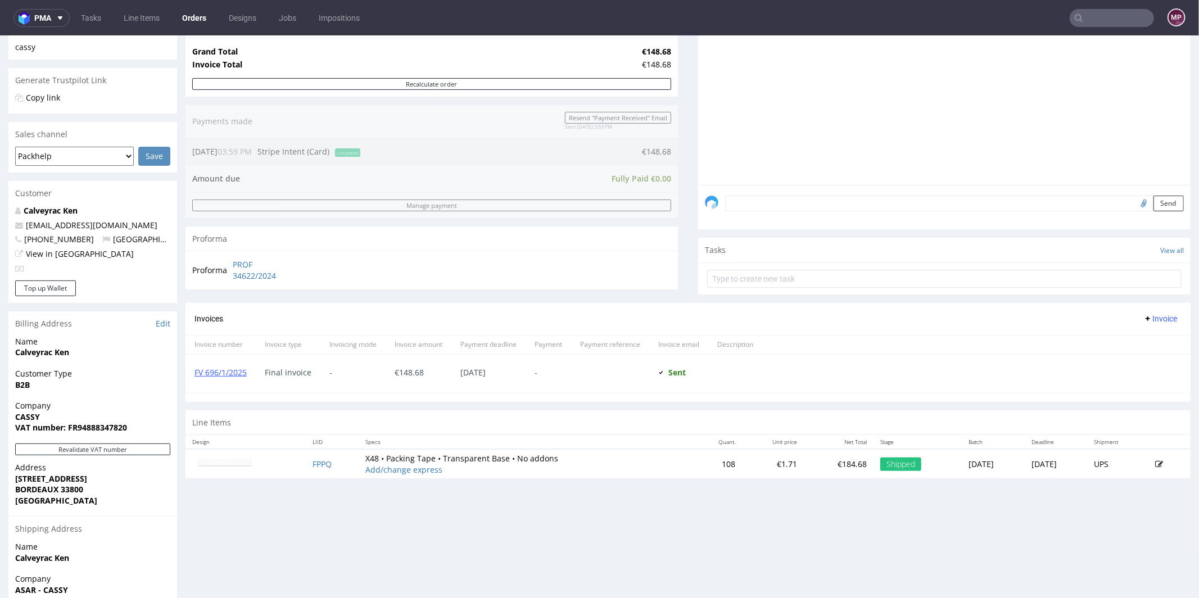
scroll to position [274, 0]
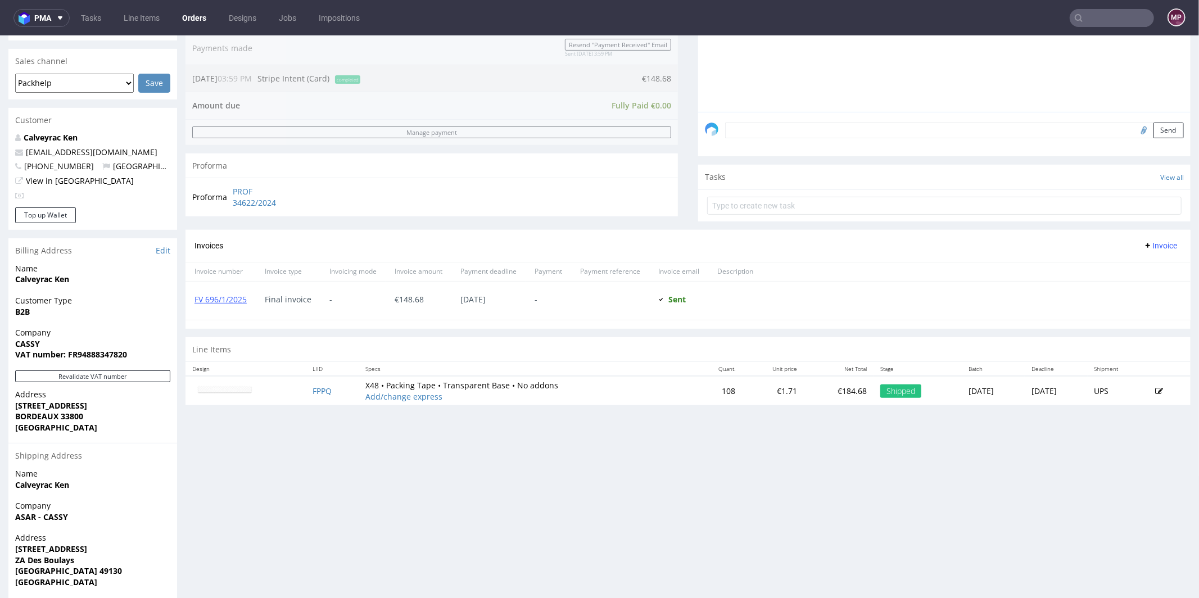
type input "[EMAIL_ADDRESS][DOMAIN_NAME]"
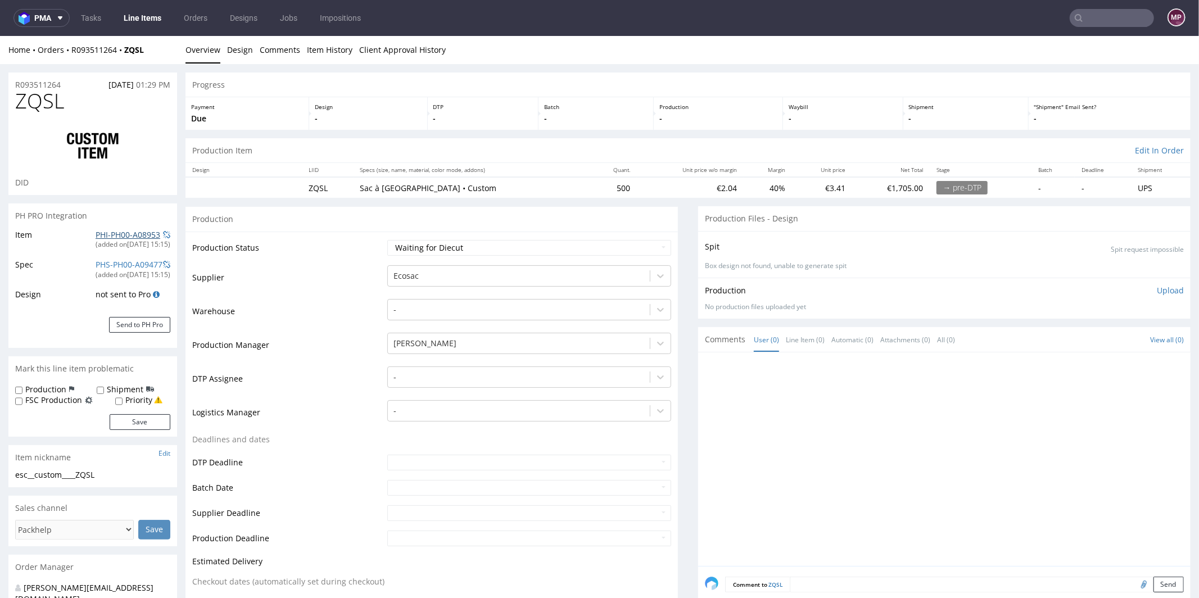
click at [143, 235] on link "PHI-PH00-A08953" at bounding box center [128, 234] width 65 height 11
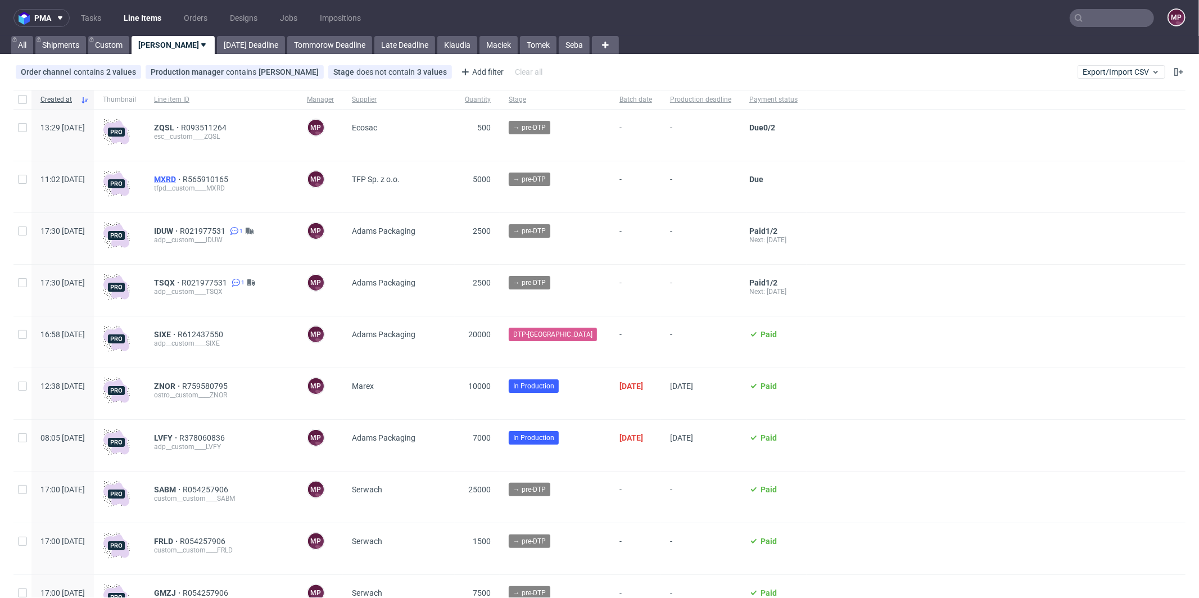
click at [183, 180] on span "MXRD" at bounding box center [168, 179] width 29 height 9
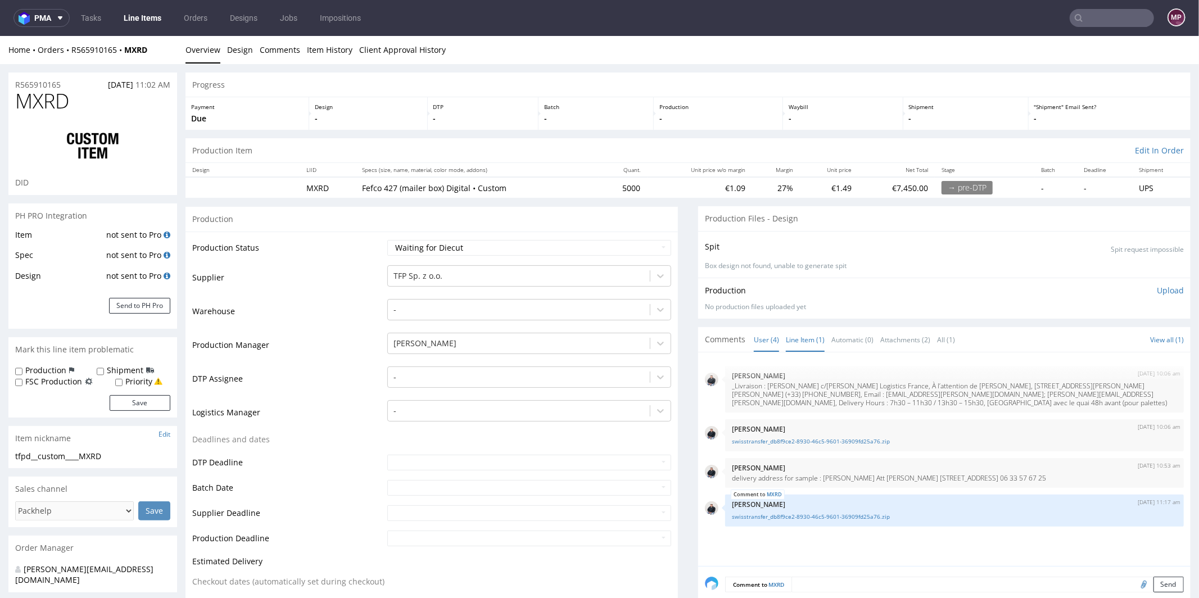
click at [801, 338] on link "Line Item (1)" at bounding box center [805, 339] width 39 height 24
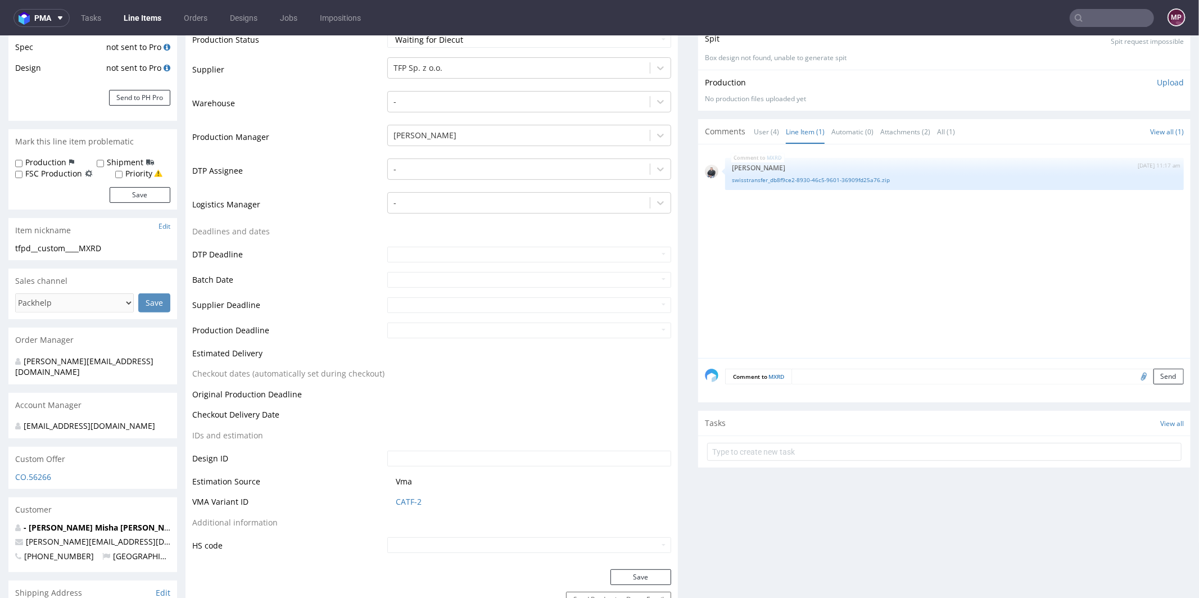
scroll to position [147, 0]
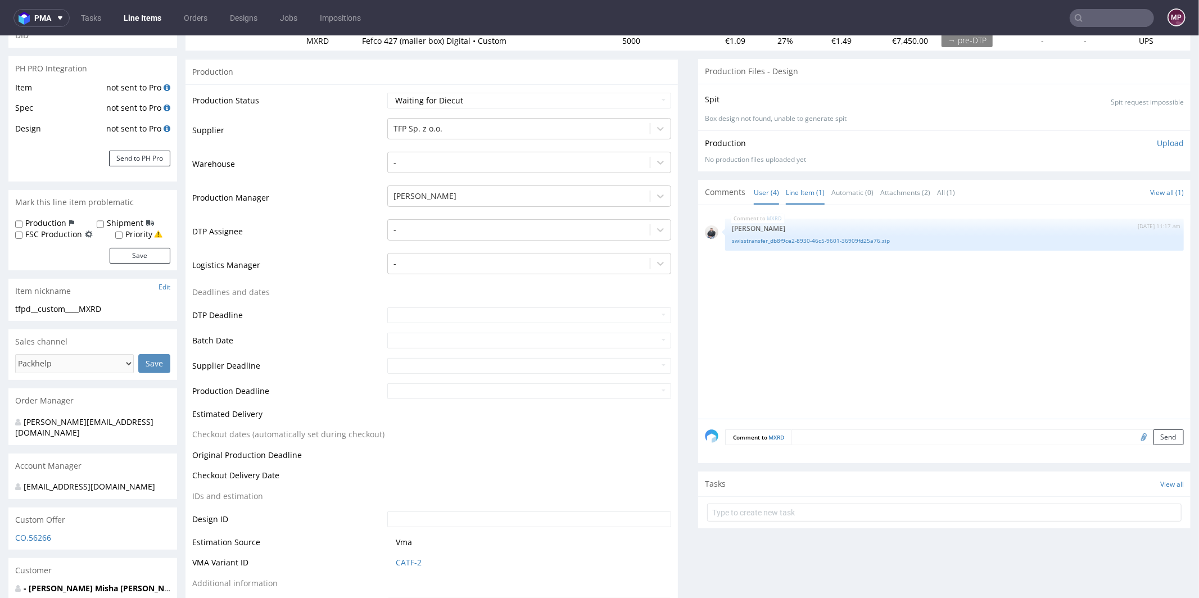
click at [753, 189] on link "User (4)" at bounding box center [765, 192] width 25 height 24
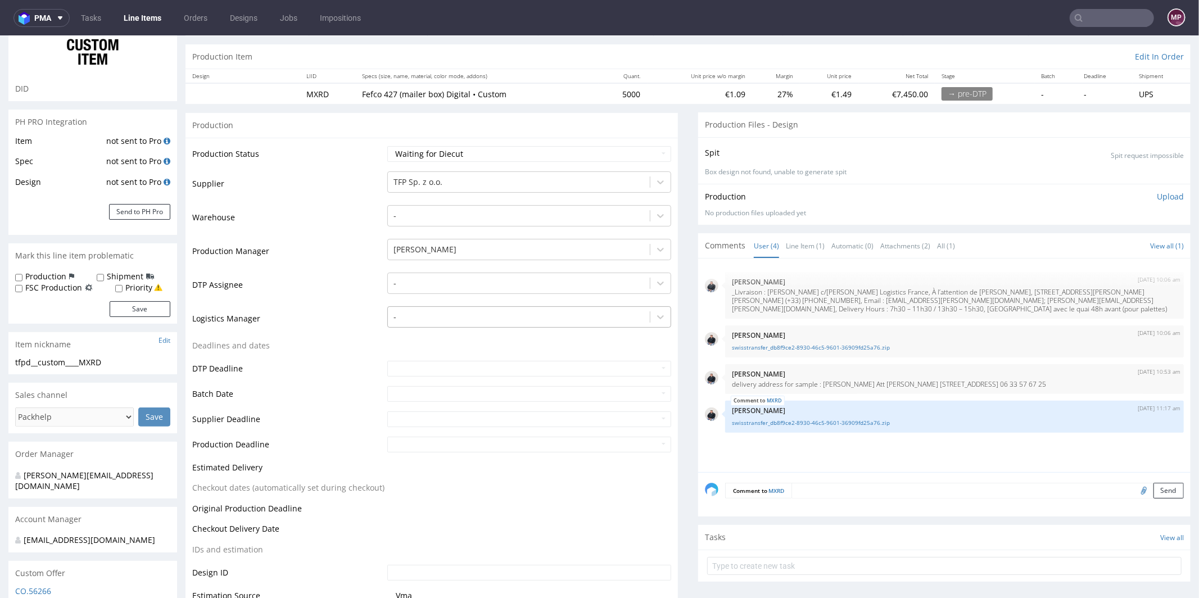
scroll to position [279, 0]
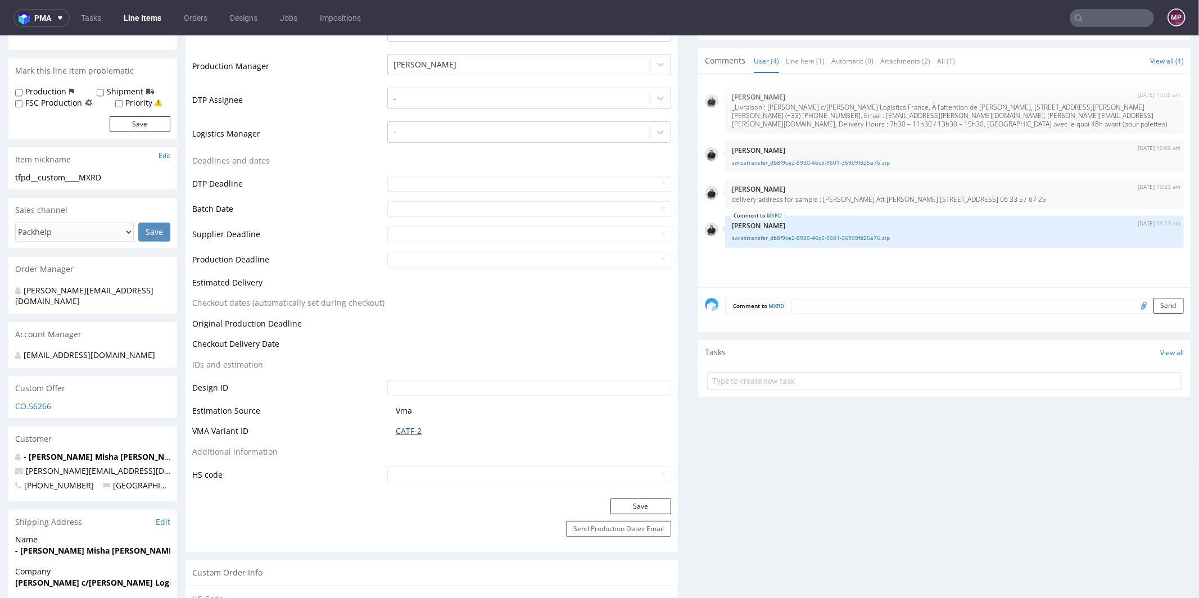
click at [414, 431] on link "CATF-2" at bounding box center [409, 430] width 26 height 11
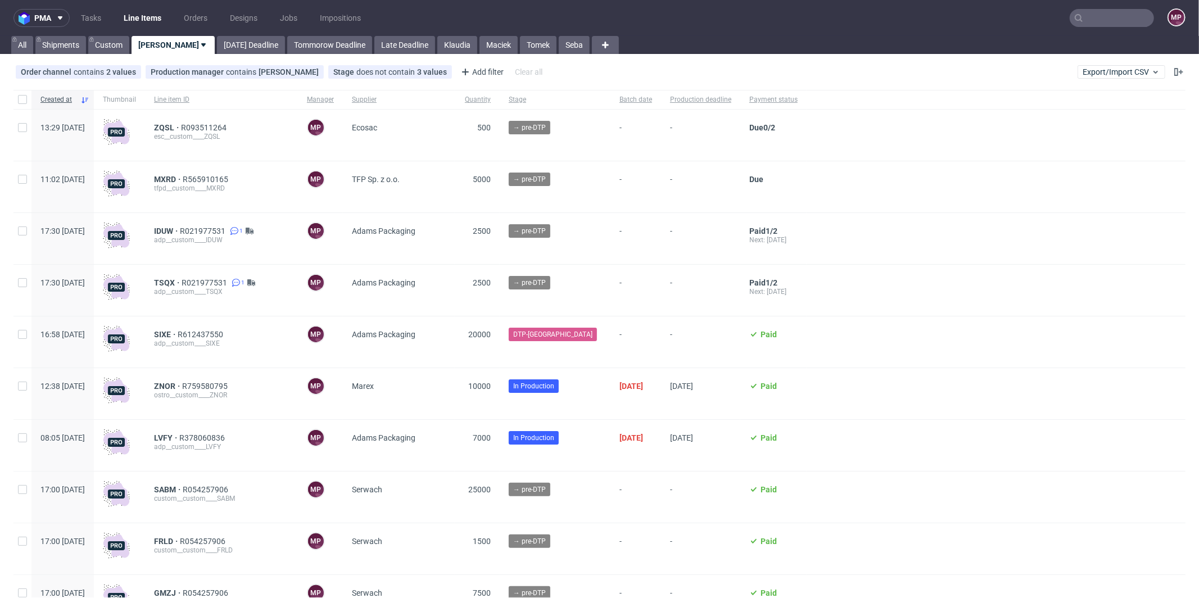
click at [190, 174] on div "MXRD R565910165 tfpd__custom____MXRD" at bounding box center [221, 186] width 153 height 51
click at [183, 180] on span "MXRD" at bounding box center [168, 179] width 29 height 9
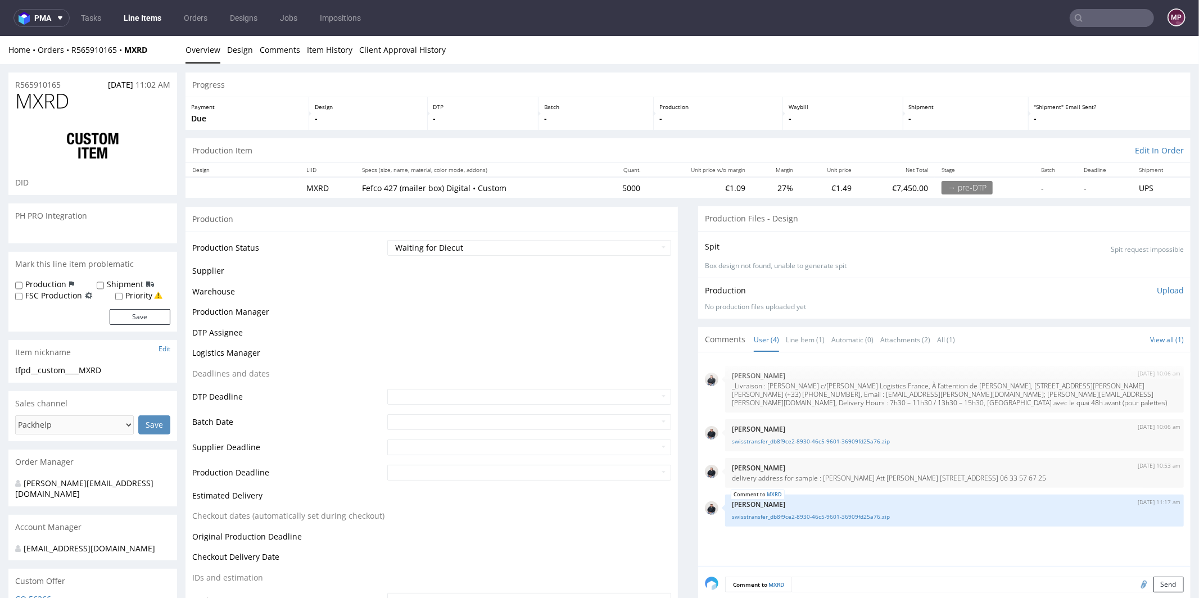
scroll to position [510, 0]
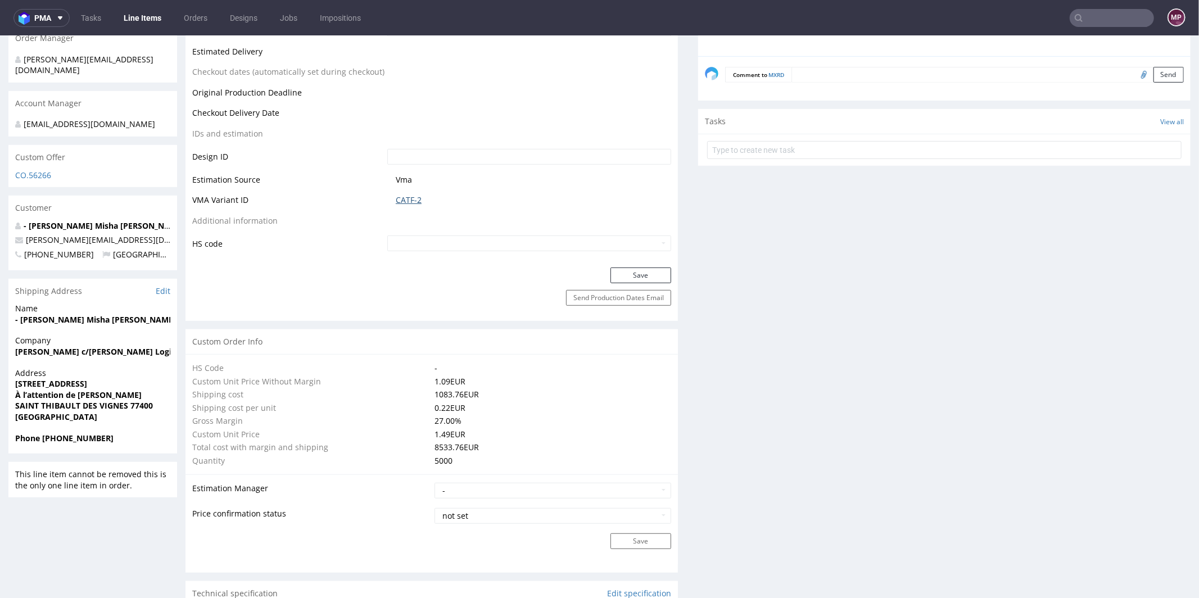
click at [401, 198] on link "CATF-2" at bounding box center [409, 199] width 26 height 11
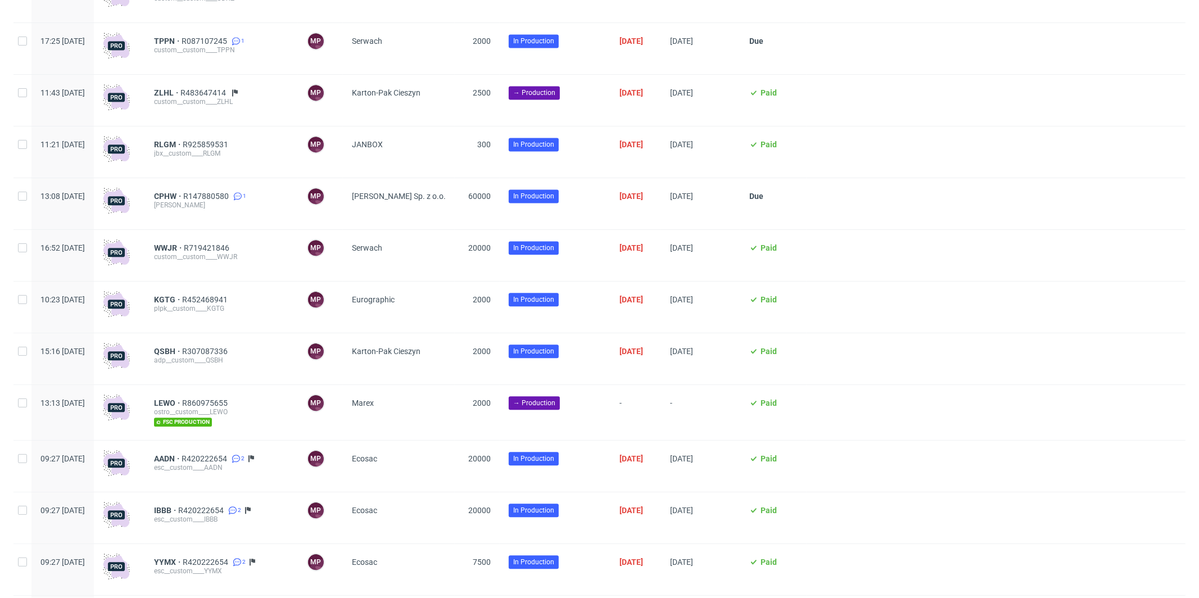
scroll to position [1999, 0]
click at [180, 98] on span "ZLHL" at bounding box center [167, 93] width 26 height 9
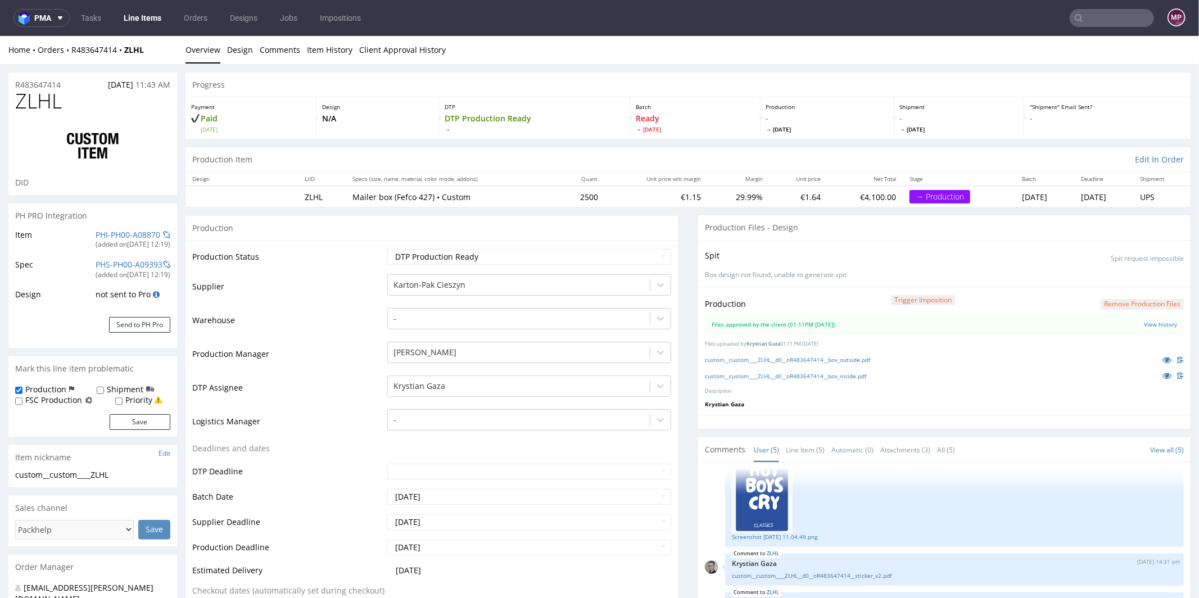
scroll to position [101, 0]
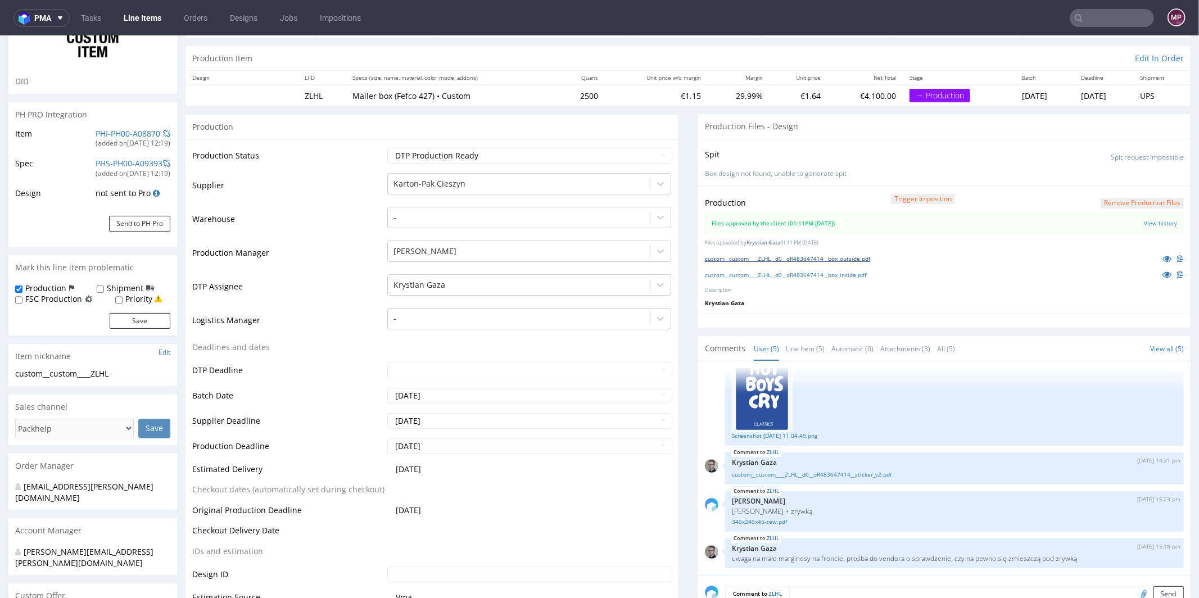
click at [786, 258] on link "custom__custom____ZLHL__d0__oR483647414__box_outside.pdf" at bounding box center [787, 258] width 165 height 8
click at [779, 274] on link "custom__custom____ZLHL__d0__oR483647414__box_inside.pdf" at bounding box center [785, 274] width 161 height 8
click at [143, 132] on link "PHI-PH00-A08870" at bounding box center [128, 133] width 65 height 11
click at [414, 146] on td "Waiting for Artwork Waiting for Diecut Waiting for Mockup Waiting for DTP Waiti…" at bounding box center [527, 158] width 287 height 25
click at [410, 172] on div "Karton-Pak Cieszyn" at bounding box center [529, 182] width 284 height 21
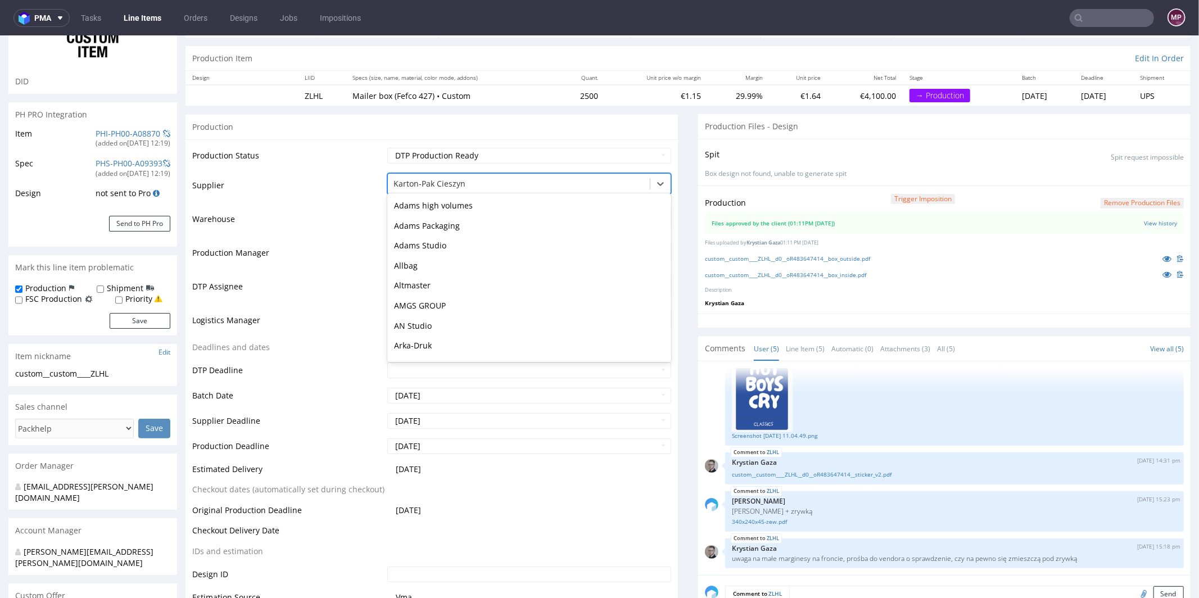
scroll to position [1520, 0]
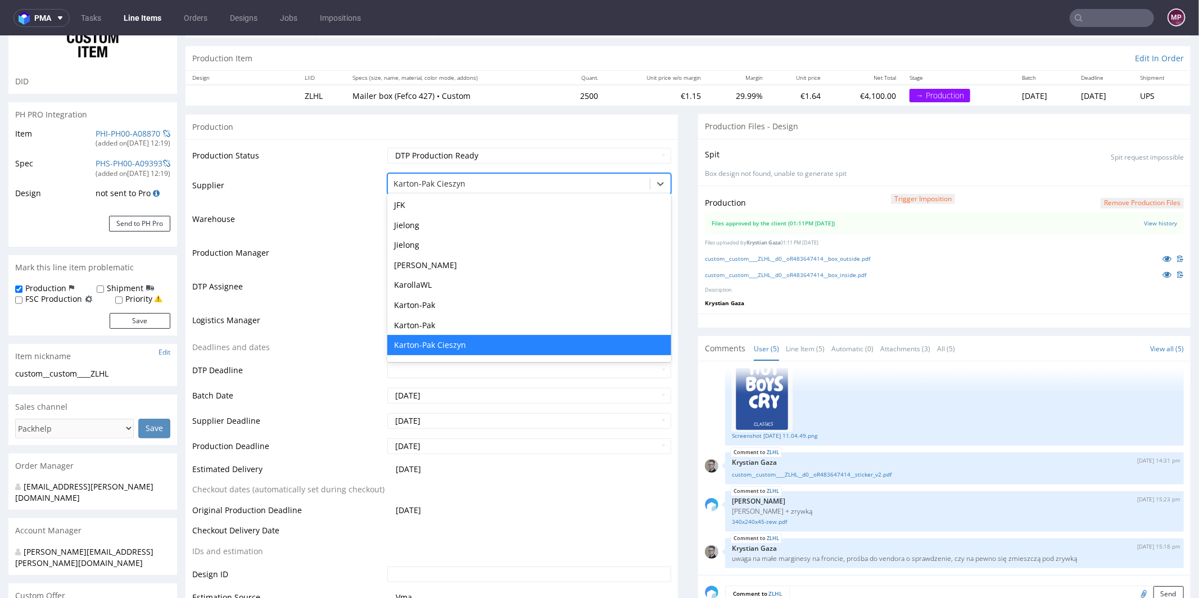
click at [307, 178] on td "Supplier" at bounding box center [288, 188] width 192 height 34
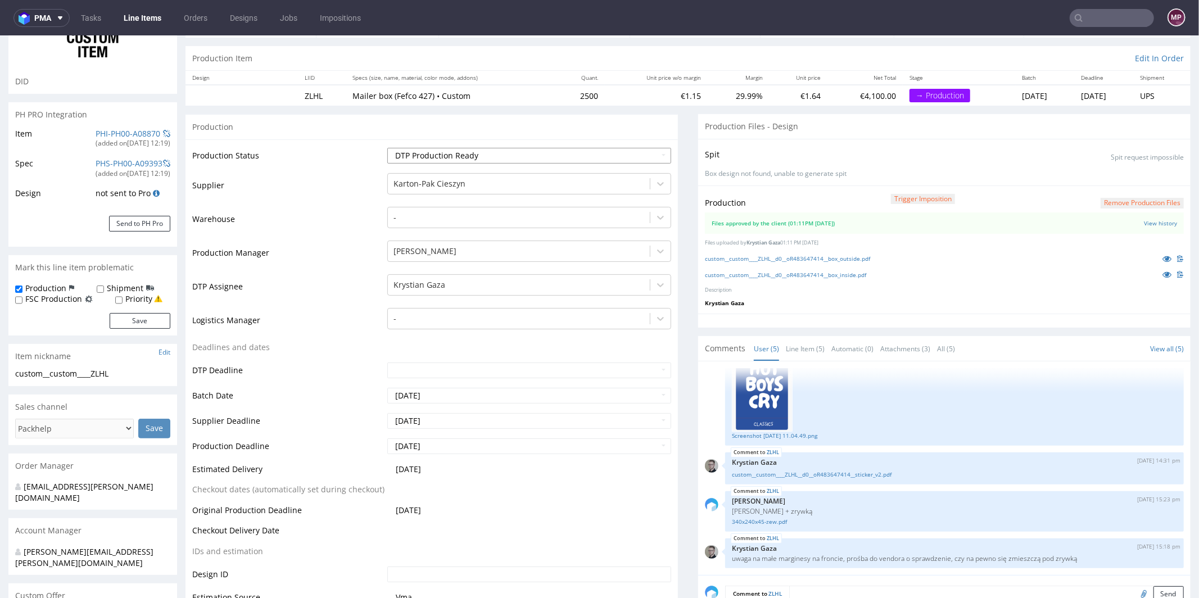
click at [434, 152] on select "Waiting for Artwork Waiting for Diecut Waiting for Mockup Waiting for DTP Waiti…" at bounding box center [529, 155] width 284 height 16
select select "production_in_process"
click at [387, 147] on select "Waiting for Artwork Waiting for Diecut Waiting for Mockup Waiting for DTP Waiti…" at bounding box center [529, 155] width 284 height 16
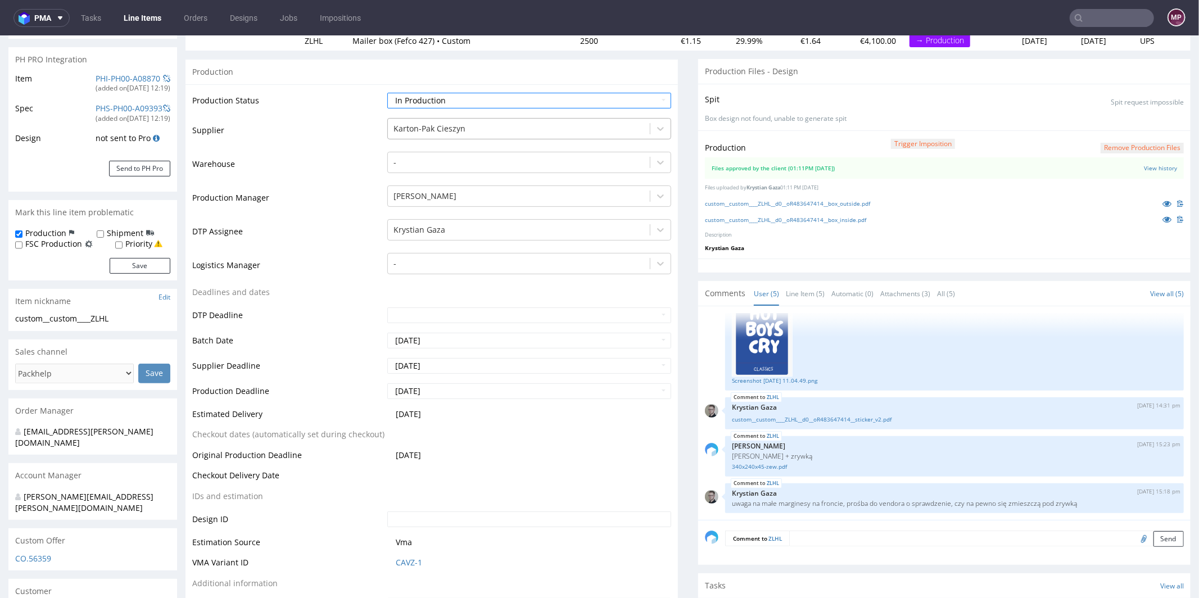
scroll to position [457, 0]
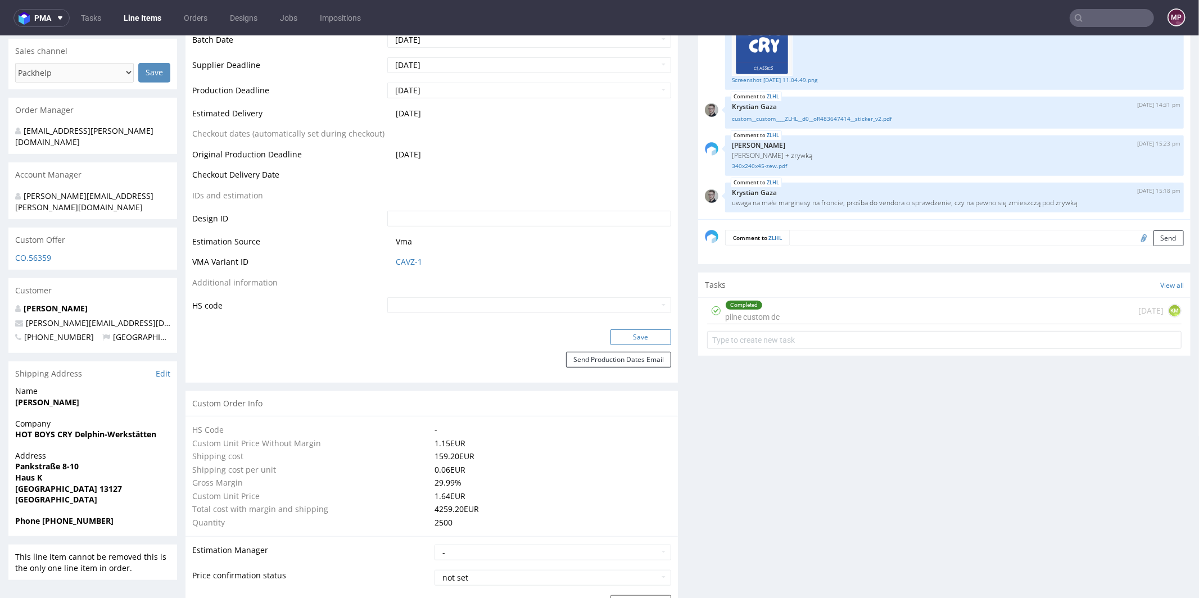
click at [634, 337] on button "Save" at bounding box center [640, 337] width 61 height 16
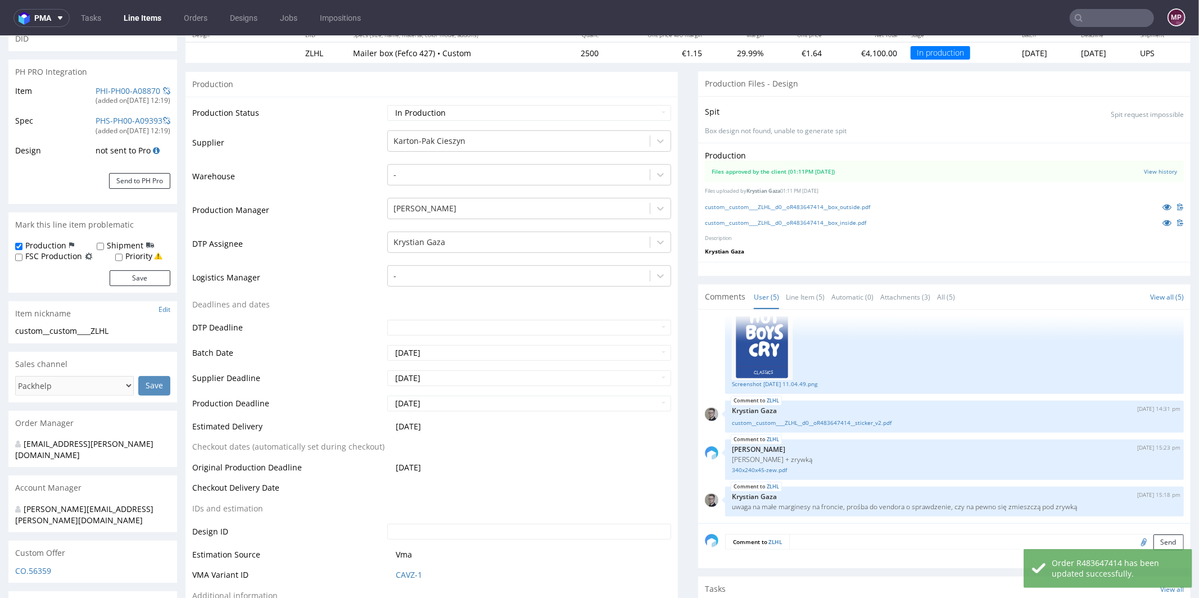
scroll to position [0, 0]
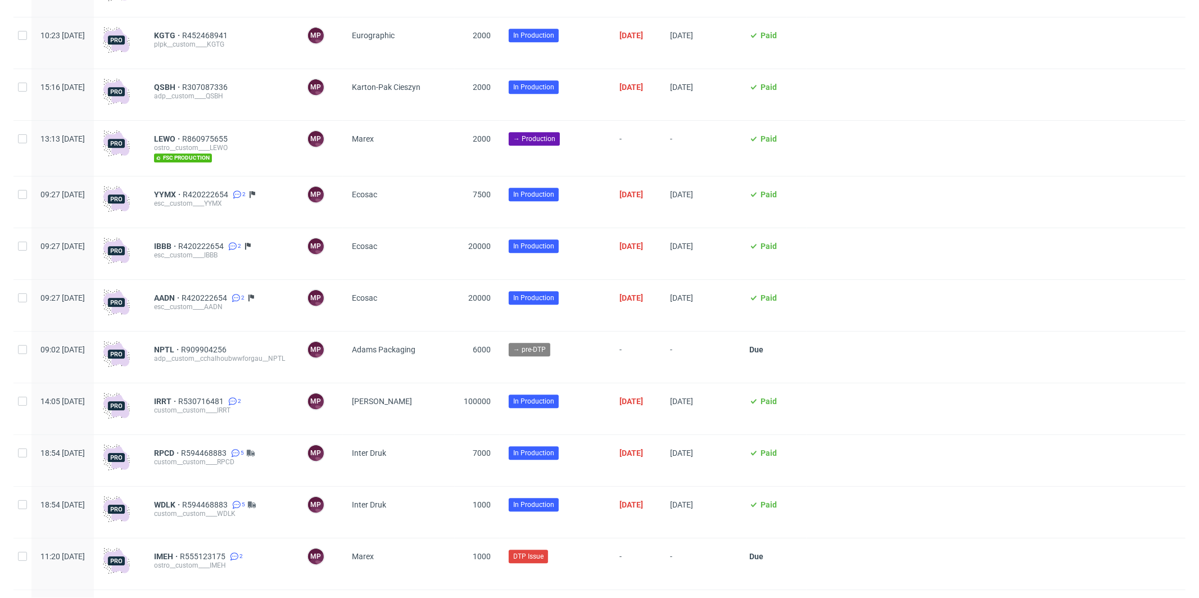
scroll to position [2263, 0]
click at [182, 144] on span "LEWO" at bounding box center [168, 139] width 28 height 9
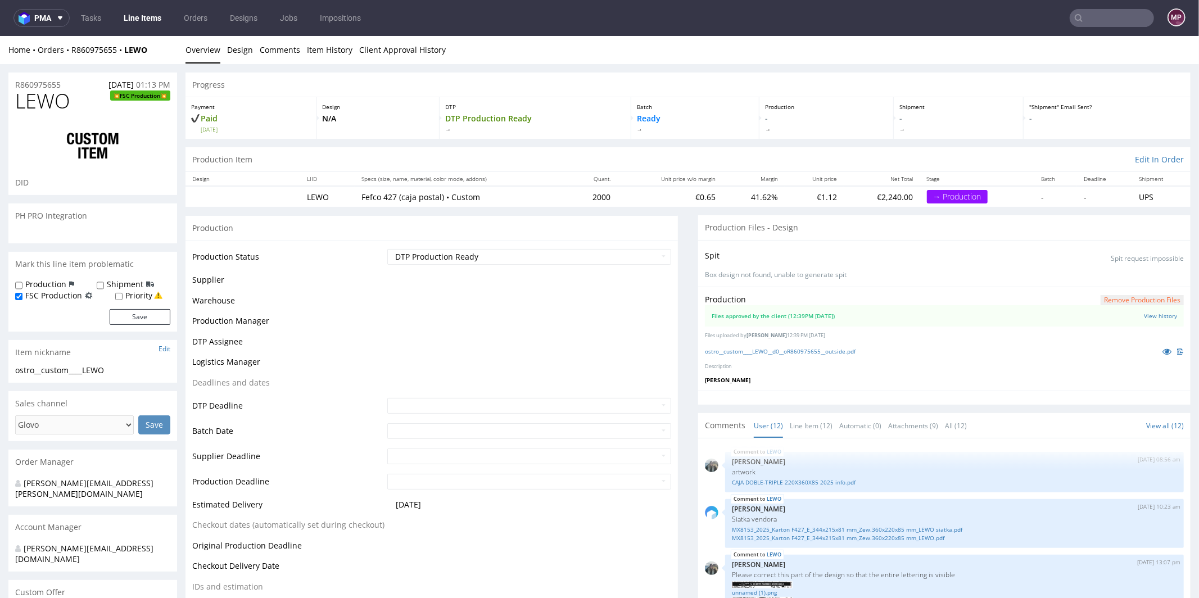
scroll to position [727, 0]
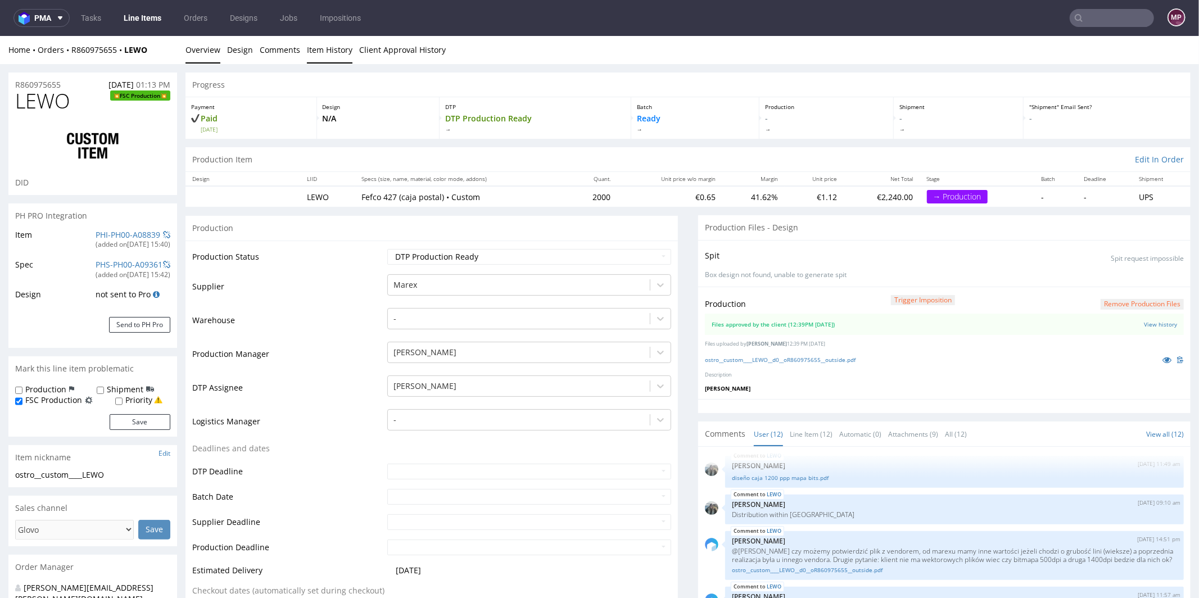
click at [327, 47] on link "Item History" at bounding box center [330, 49] width 46 height 28
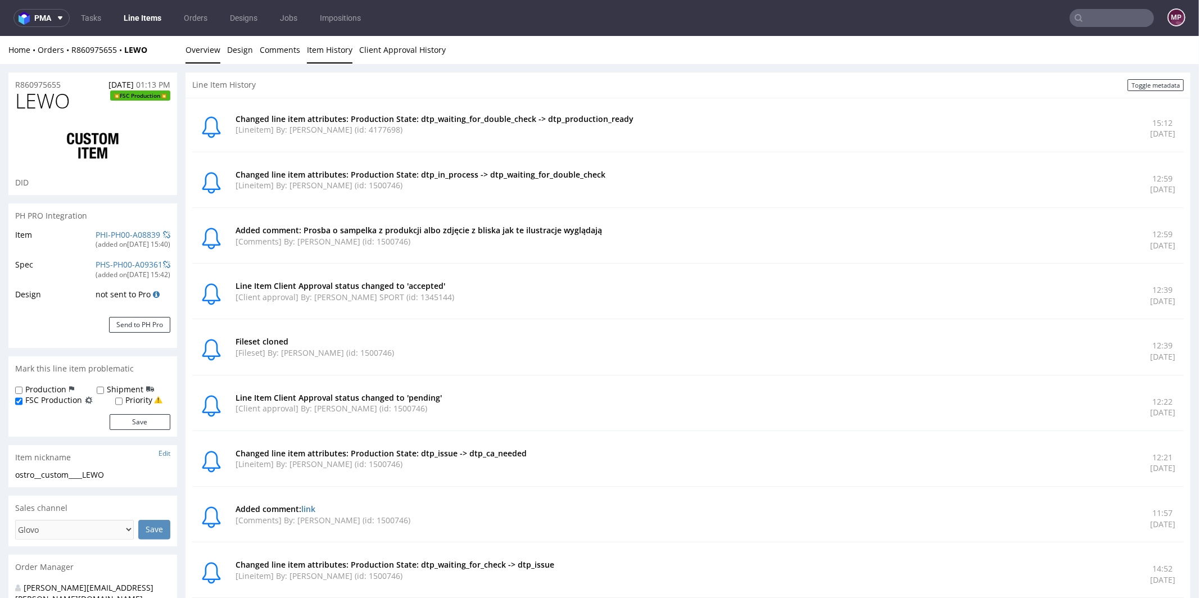
click at [205, 51] on link "Overview" at bounding box center [202, 49] width 35 height 28
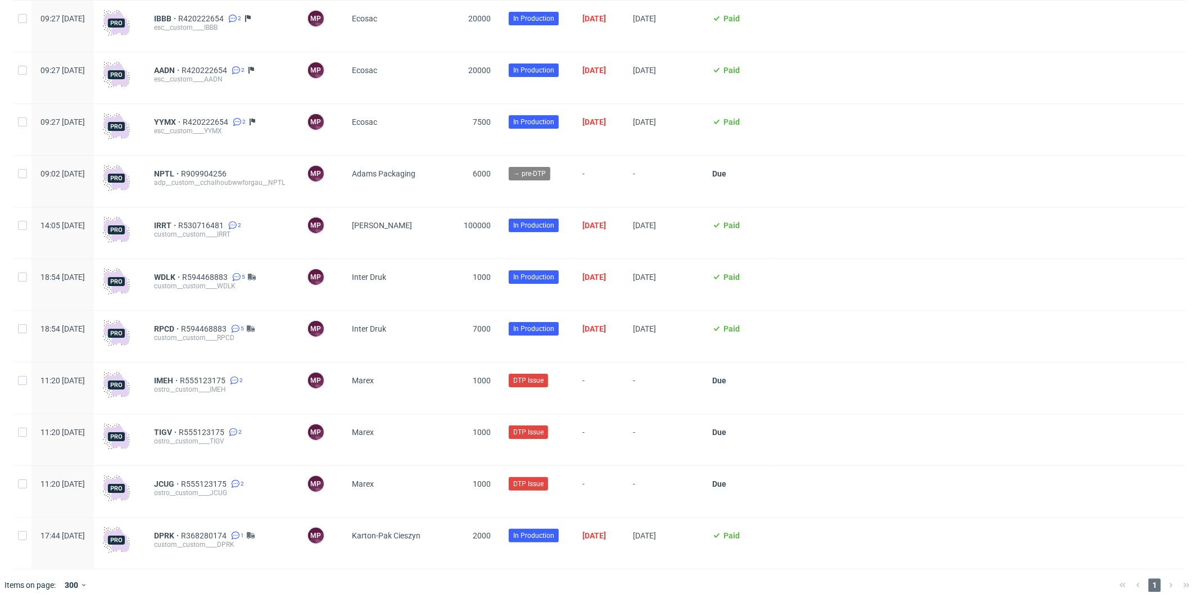
scroll to position [2431, 0]
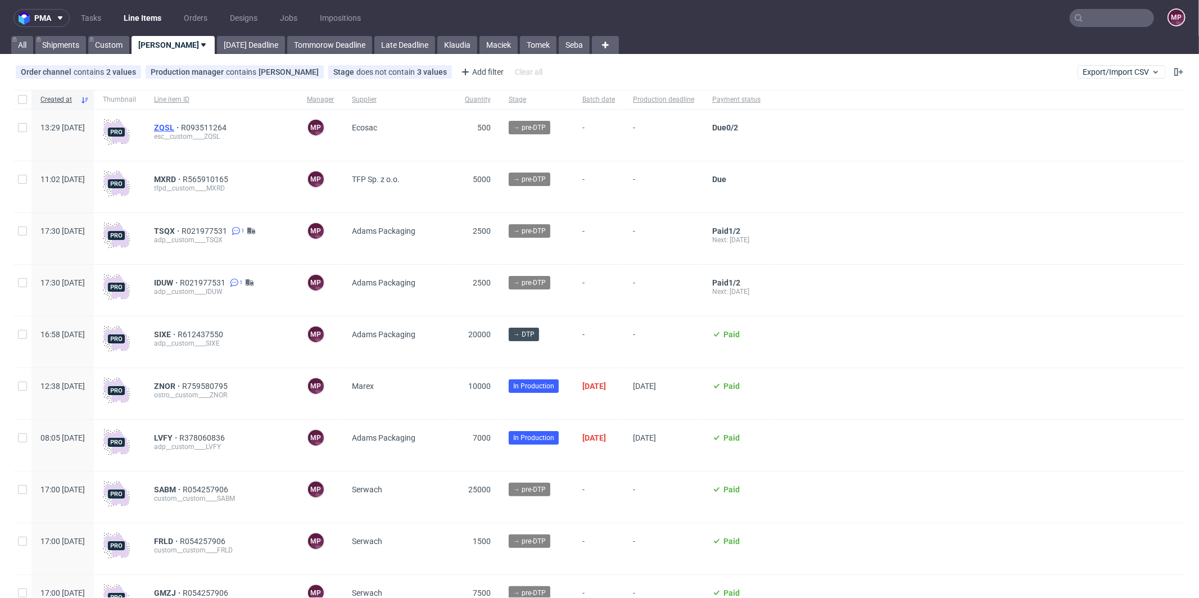
click at [181, 125] on span "ZQSL" at bounding box center [167, 127] width 27 height 9
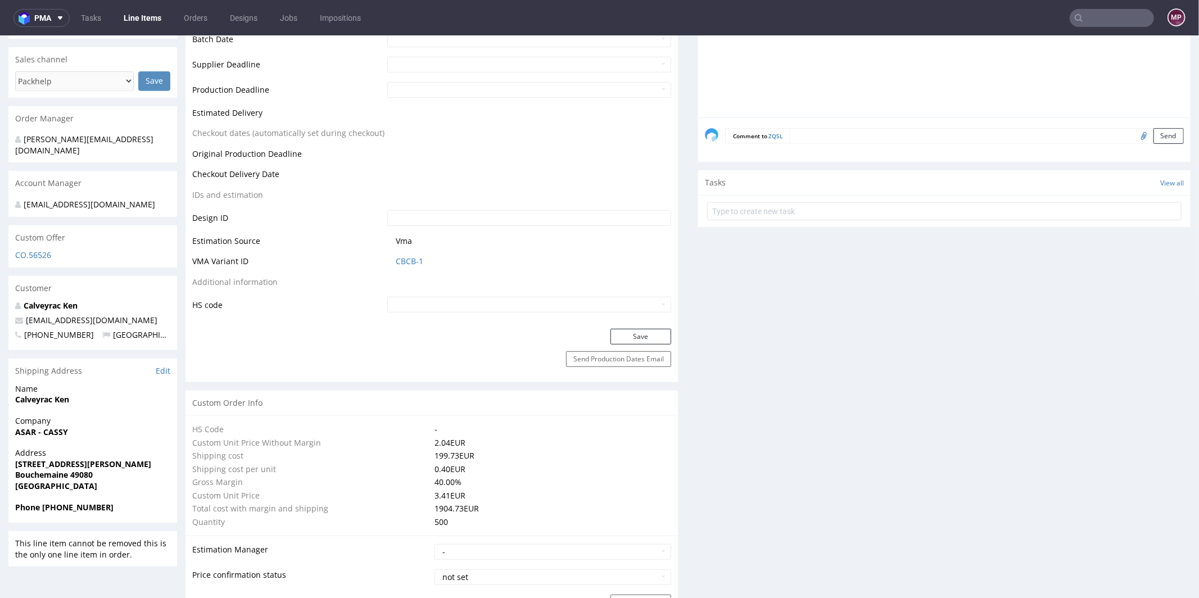
scroll to position [245, 0]
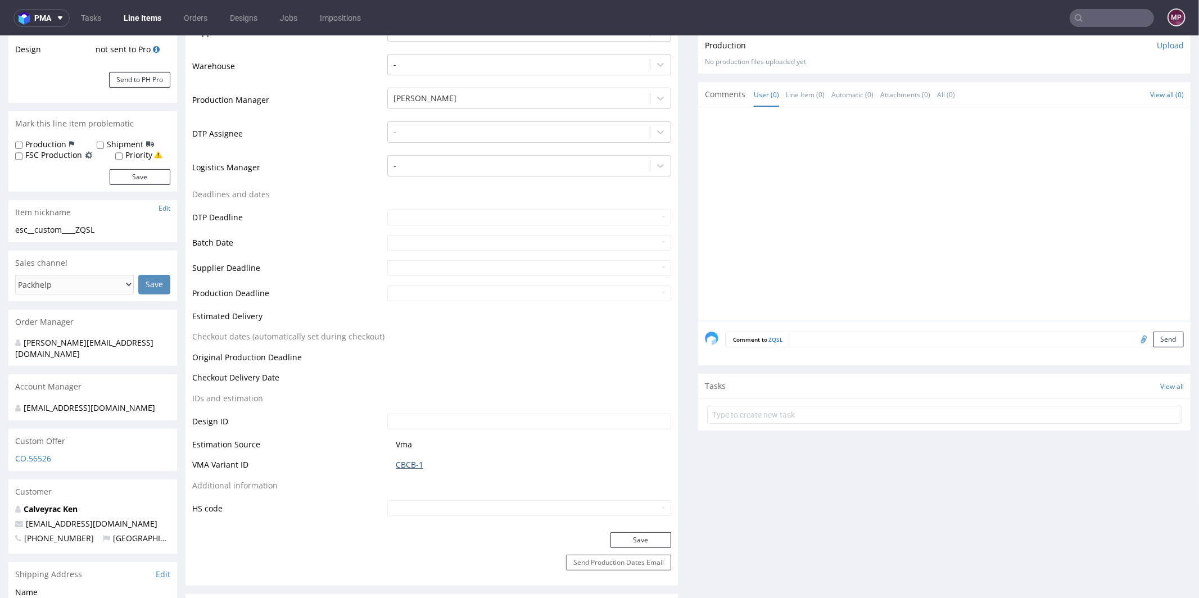
click at [417, 459] on link "CBCB-1" at bounding box center [410, 463] width 28 height 11
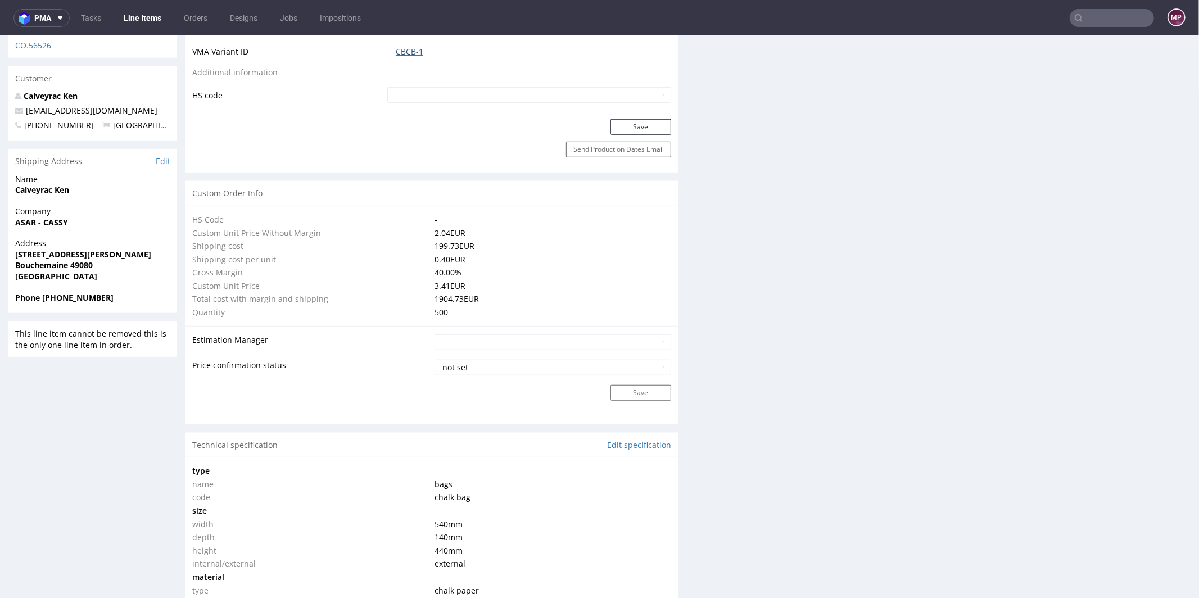
scroll to position [898, 0]
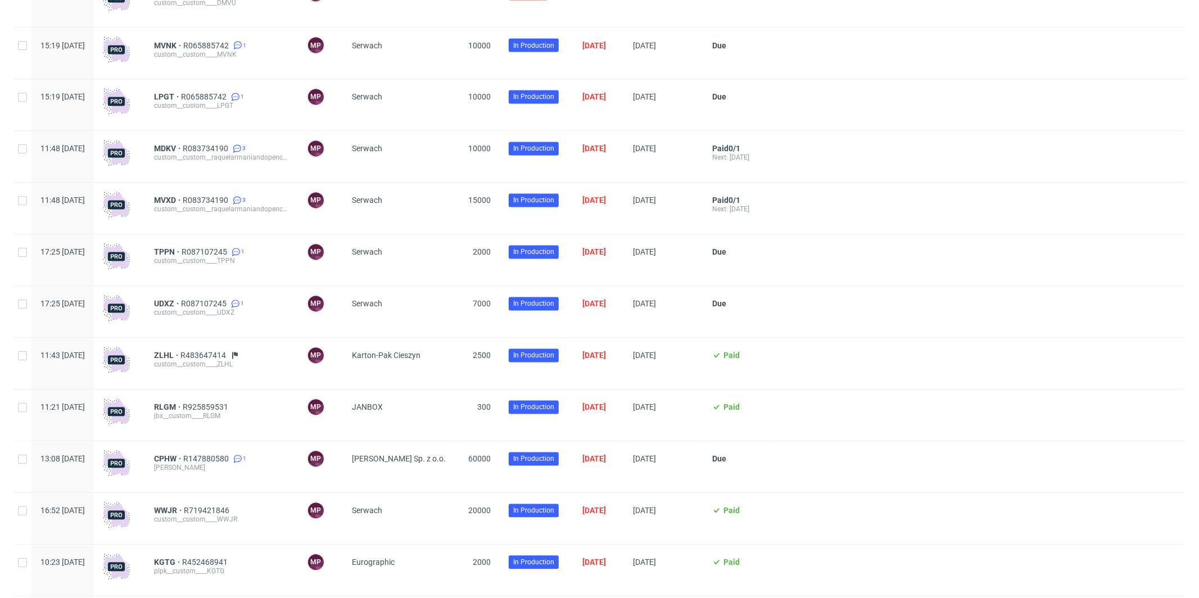
scroll to position [1783, 0]
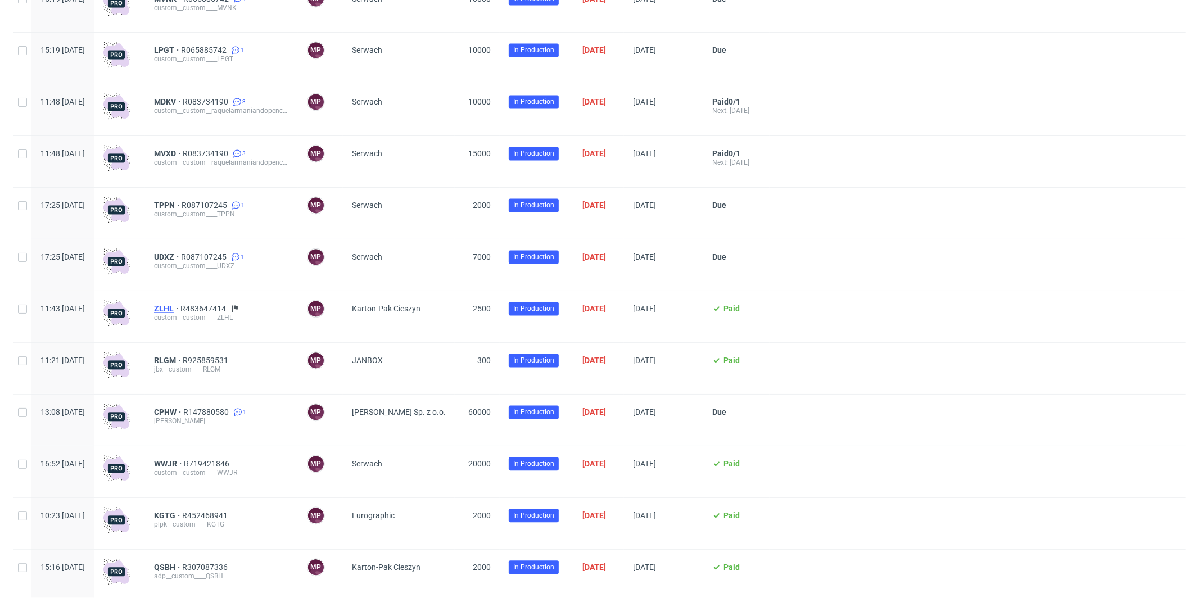
click at [180, 314] on span "ZLHL" at bounding box center [167, 309] width 26 height 9
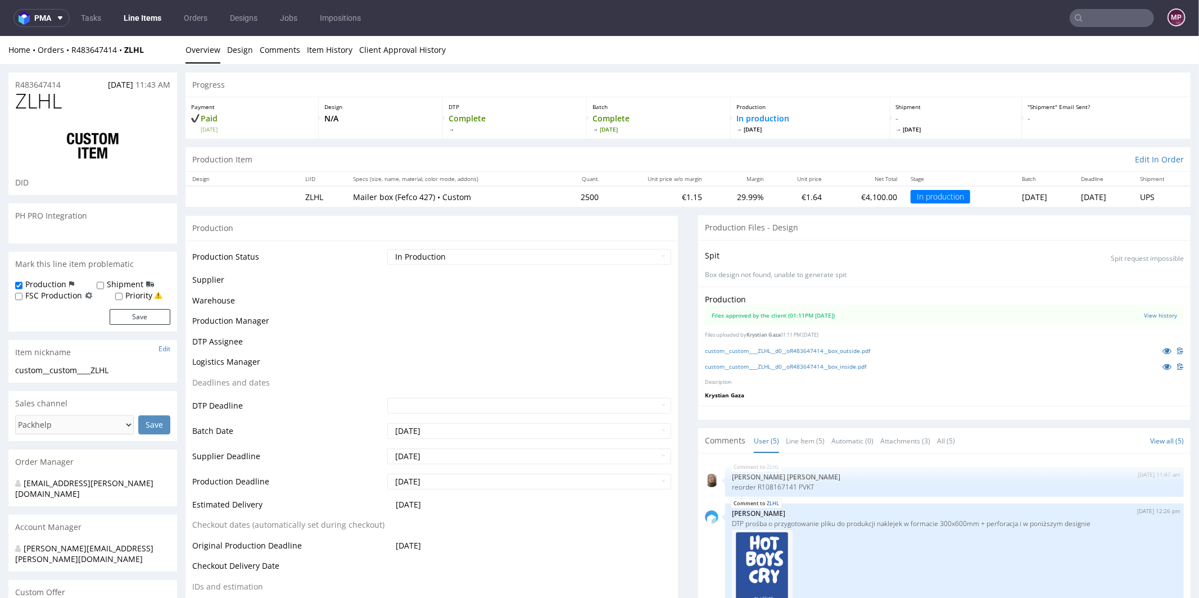
scroll to position [83, 0]
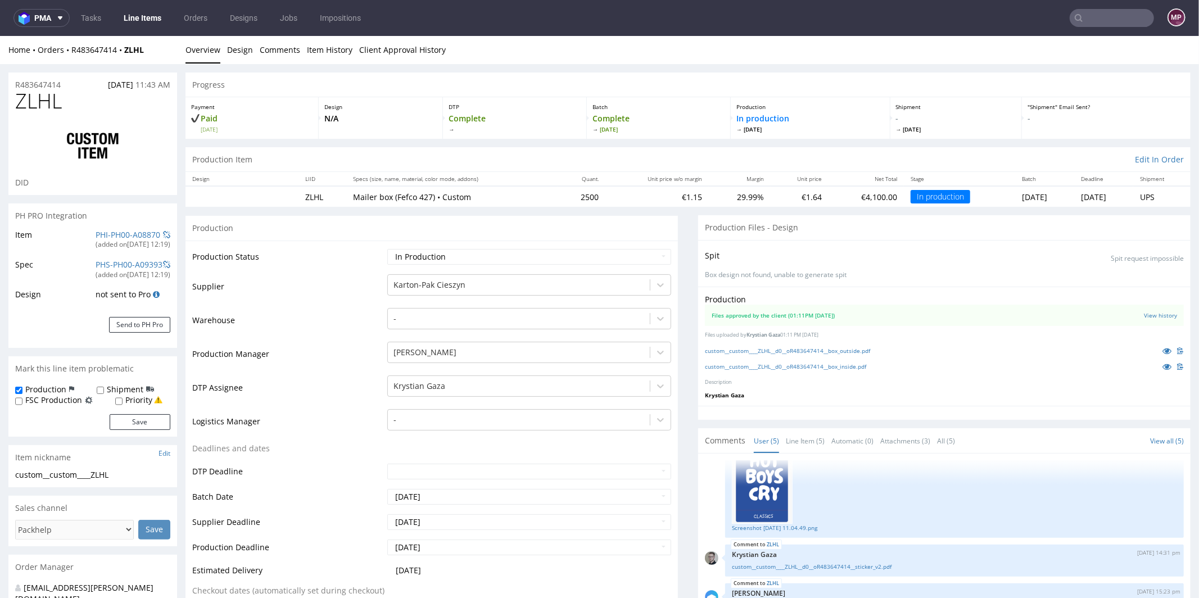
click at [348, 52] on li "Item History" at bounding box center [333, 49] width 52 height 11
click at [330, 51] on link "Item History" at bounding box center [330, 49] width 46 height 28
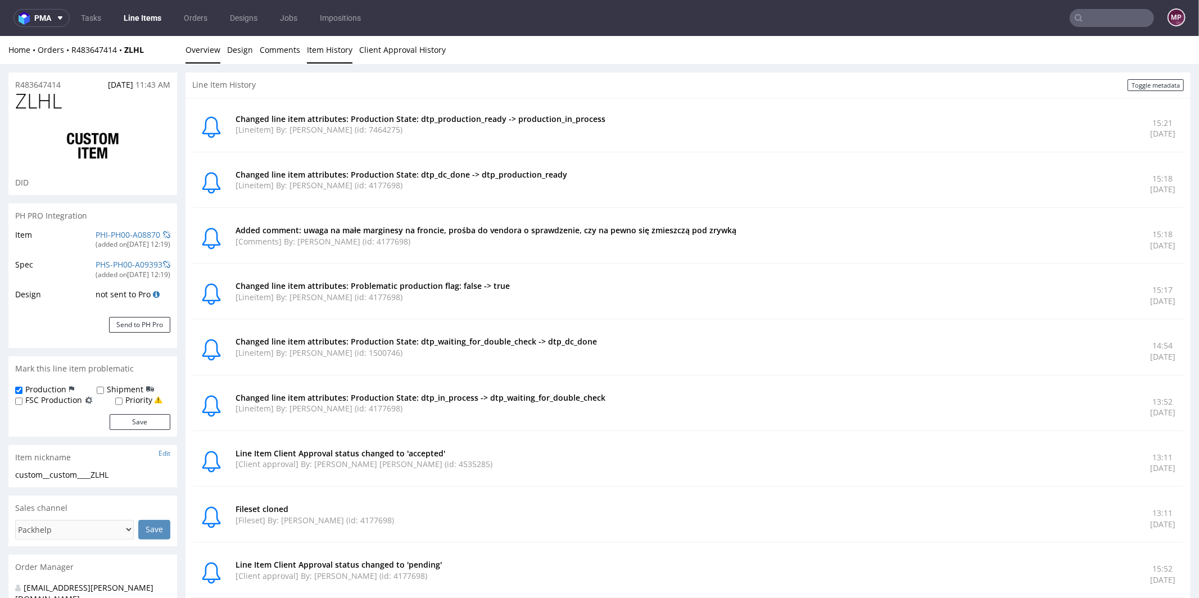
click at [215, 47] on link "Overview" at bounding box center [202, 49] width 35 height 28
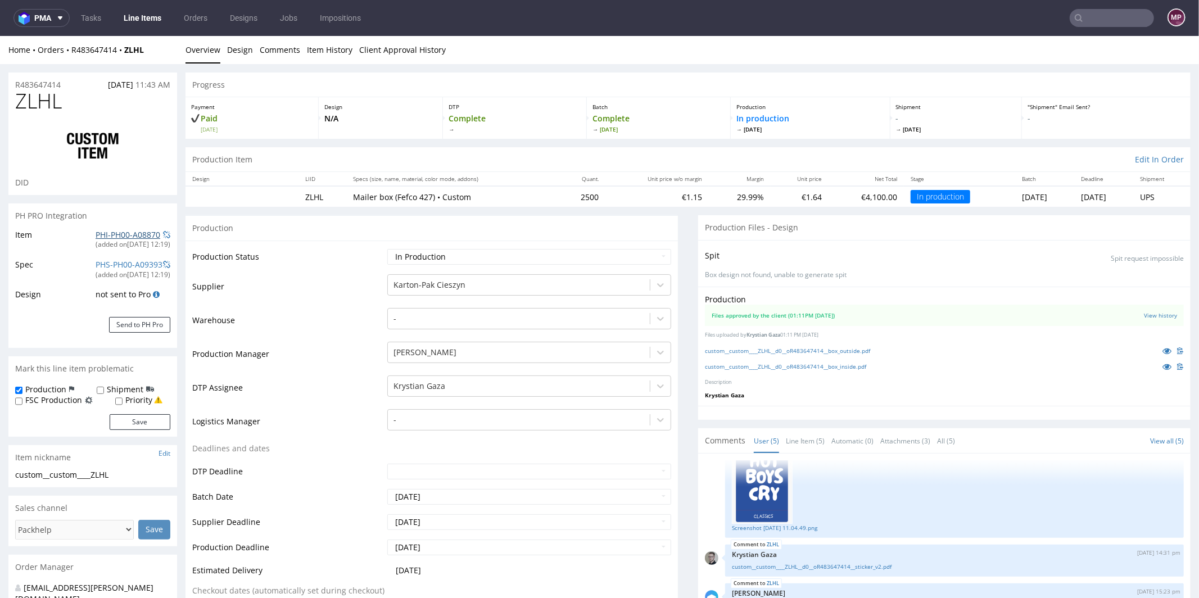
click at [130, 232] on link "PHI-PH00-A08870" at bounding box center [128, 234] width 65 height 11
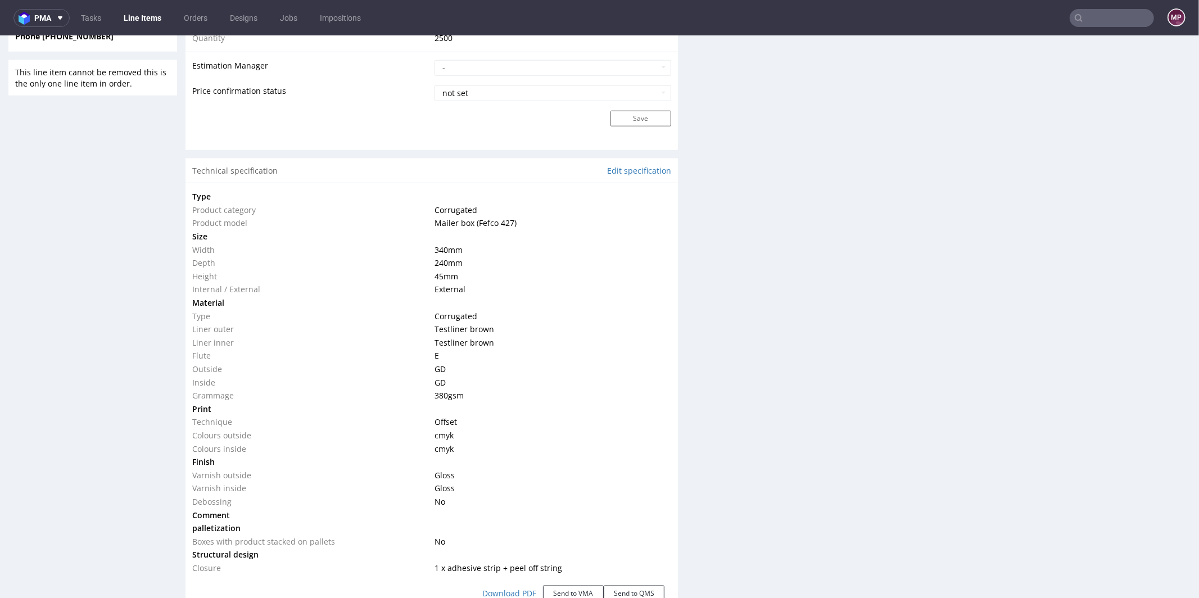
scroll to position [1096, 0]
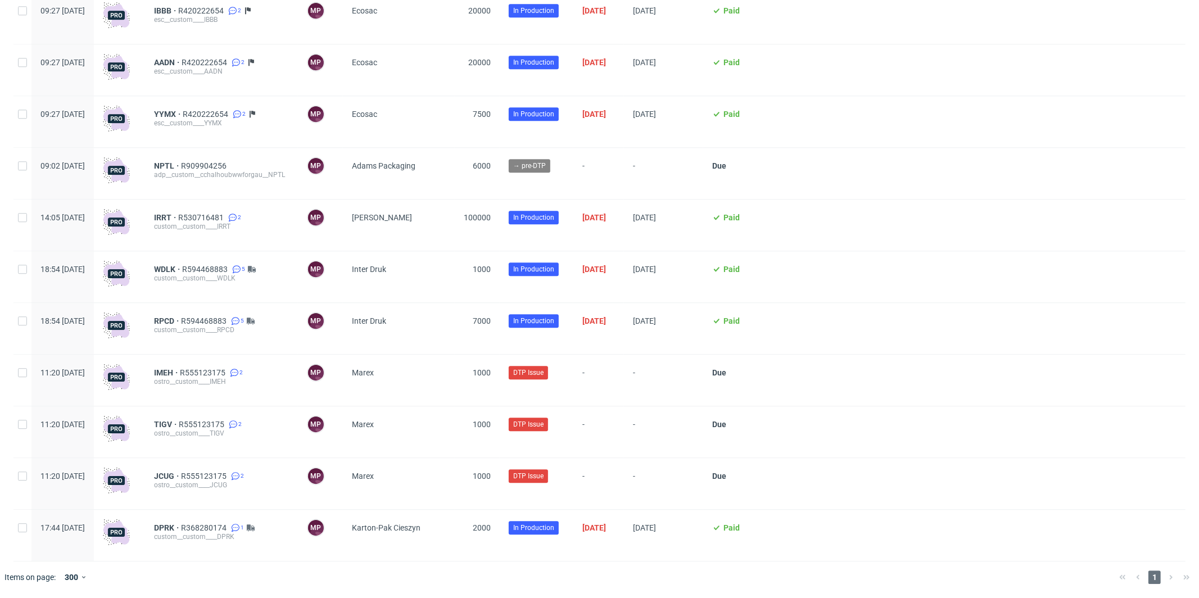
scroll to position [2455, 0]
